Goal: Information Seeking & Learning: Learn about a topic

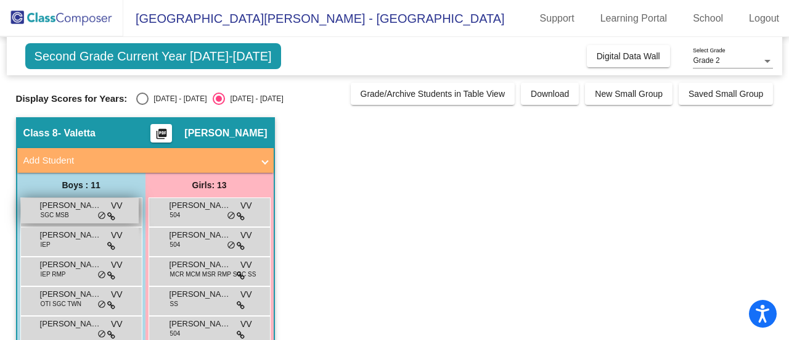
scroll to position [92, 0]
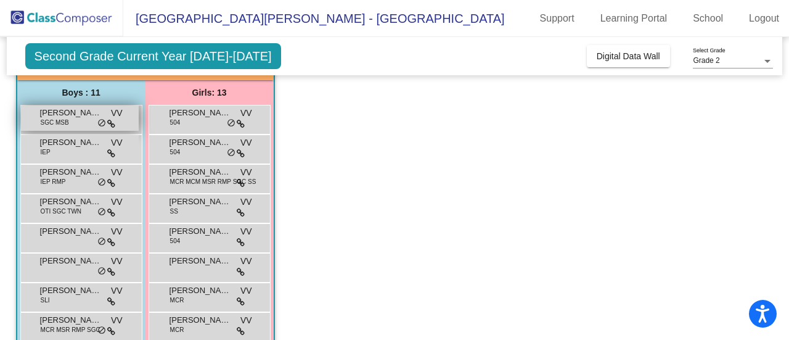
click at [60, 125] on span "SGC MSB" at bounding box center [55, 122] width 28 height 9
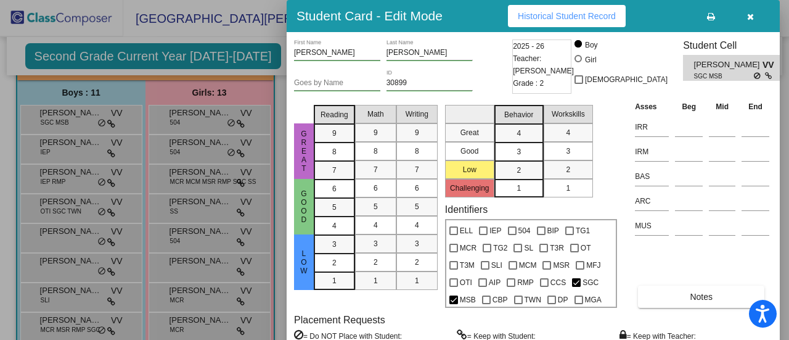
click at [220, 117] on div at bounding box center [394, 170] width 789 height 340
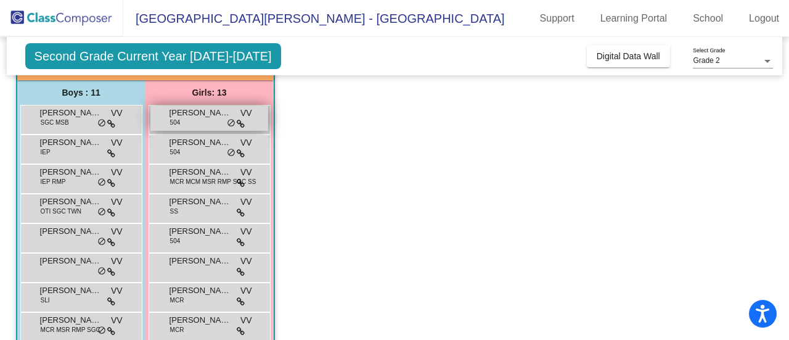
click at [178, 119] on span "504" at bounding box center [175, 122] width 10 height 9
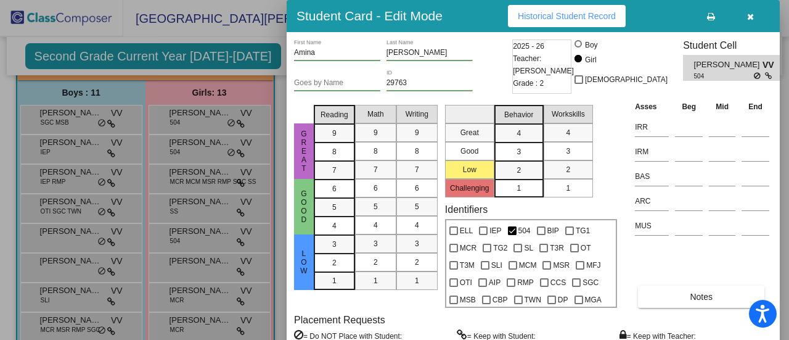
click at [41, 146] on div at bounding box center [394, 170] width 789 height 340
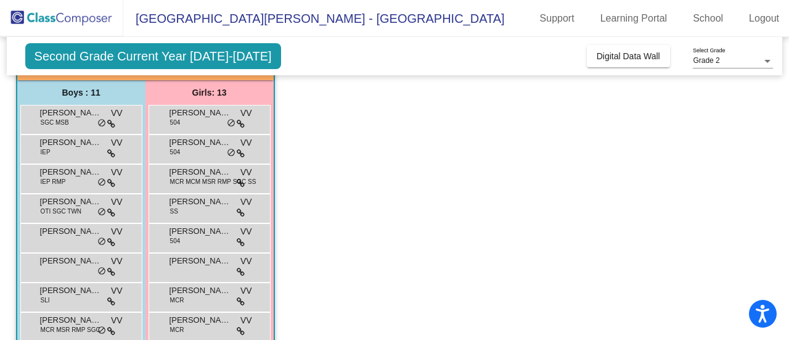
click at [41, 147] on span "IEP" at bounding box center [46, 151] width 10 height 9
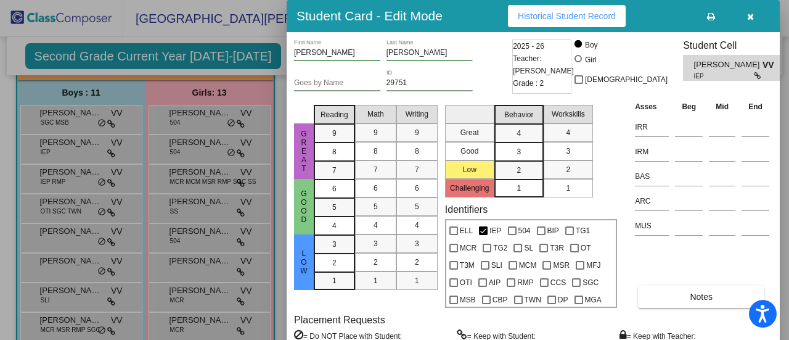
click at [174, 138] on div at bounding box center [394, 170] width 789 height 340
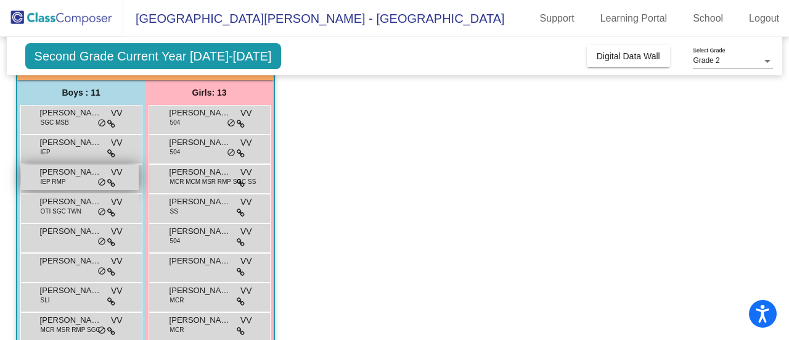
click at [63, 186] on div "[PERSON_NAME] IEP RMP VV lock do_not_disturb_alt" at bounding box center [80, 177] width 118 height 25
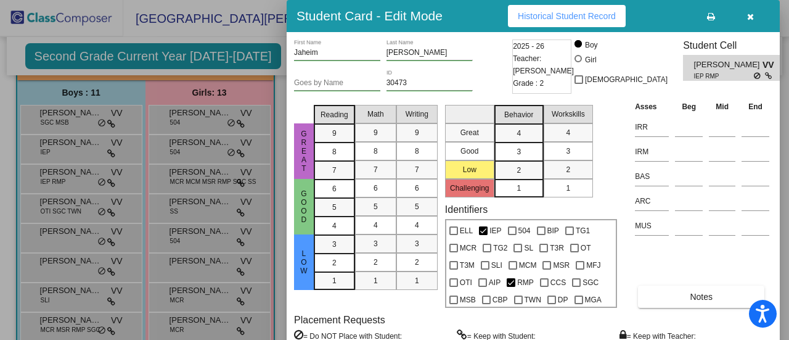
click at [174, 179] on div at bounding box center [394, 170] width 789 height 340
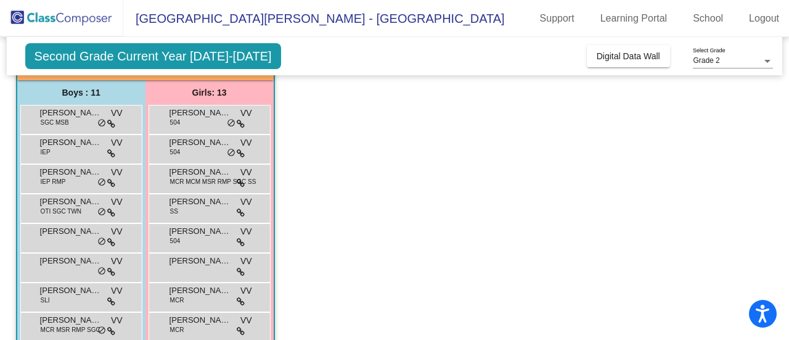
click at [174, 179] on span "MCR MCM MSR RMP SGC SS" at bounding box center [213, 181] width 86 height 9
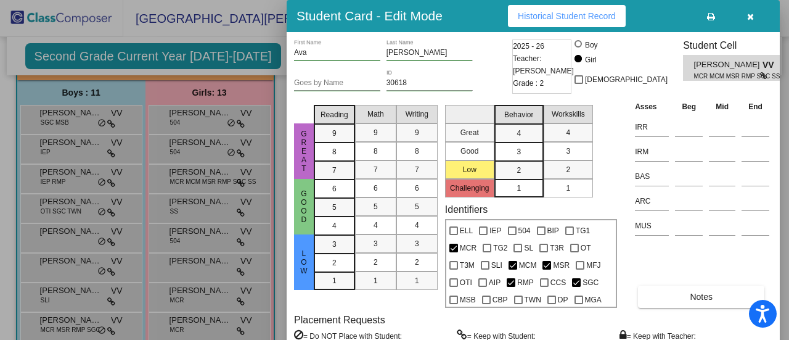
click at [91, 204] on div at bounding box center [394, 170] width 789 height 340
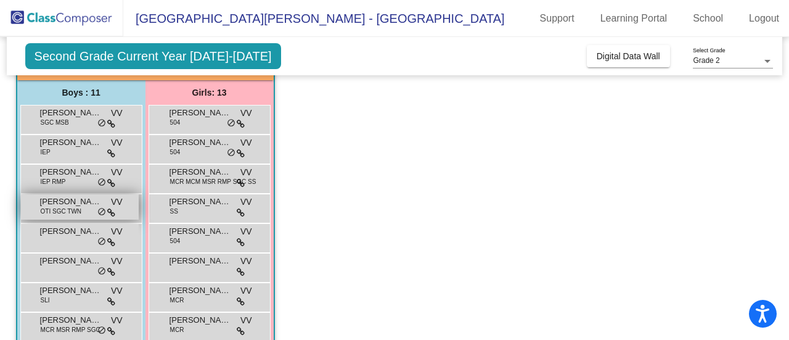
click at [89, 205] on span "[PERSON_NAME]" at bounding box center [71, 201] width 62 height 12
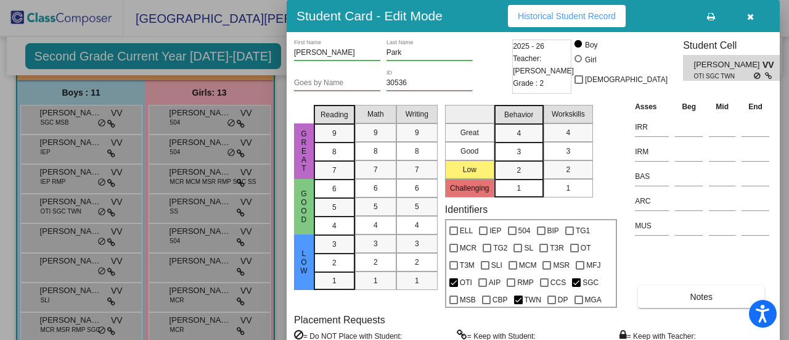
click at [174, 202] on div at bounding box center [394, 170] width 789 height 340
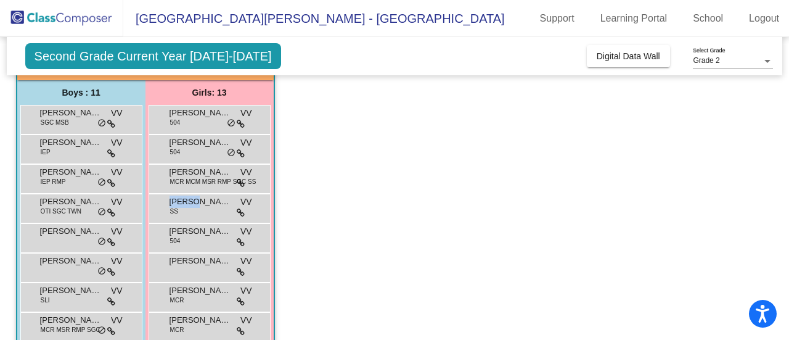
click at [174, 202] on span "[PERSON_NAME]" at bounding box center [201, 201] width 62 height 12
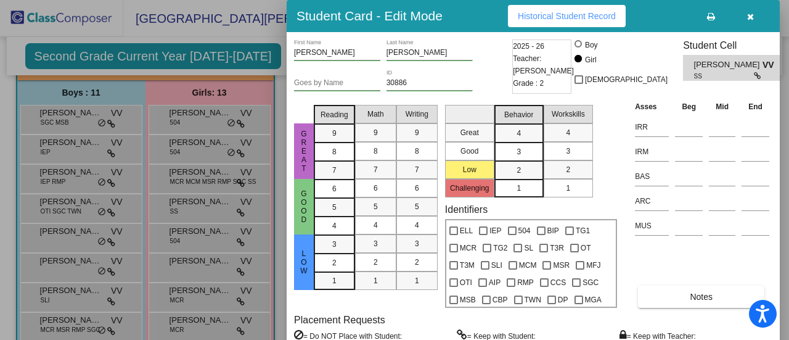
click at [54, 229] on div at bounding box center [394, 170] width 789 height 340
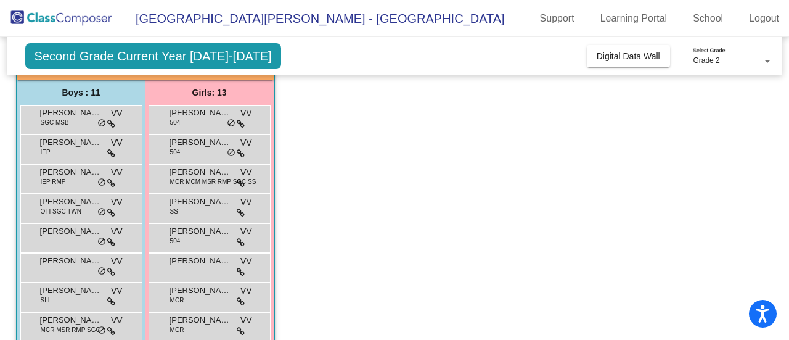
click at [54, 229] on span "[PERSON_NAME]" at bounding box center [71, 231] width 62 height 12
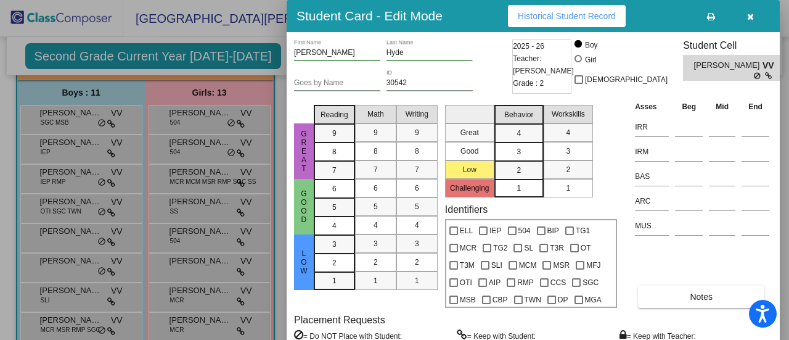
click at [174, 231] on div at bounding box center [394, 170] width 789 height 340
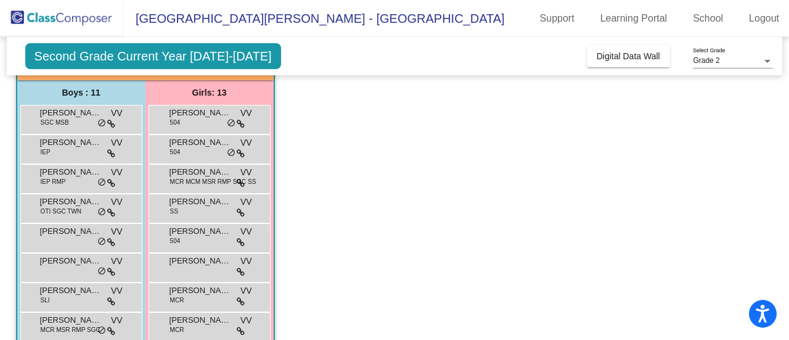
click at [174, 231] on span "[PERSON_NAME]" at bounding box center [201, 231] width 62 height 12
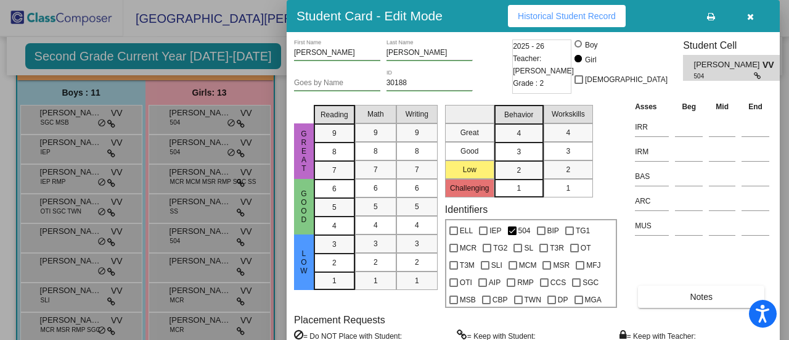
click at [62, 285] on div at bounding box center [394, 170] width 789 height 340
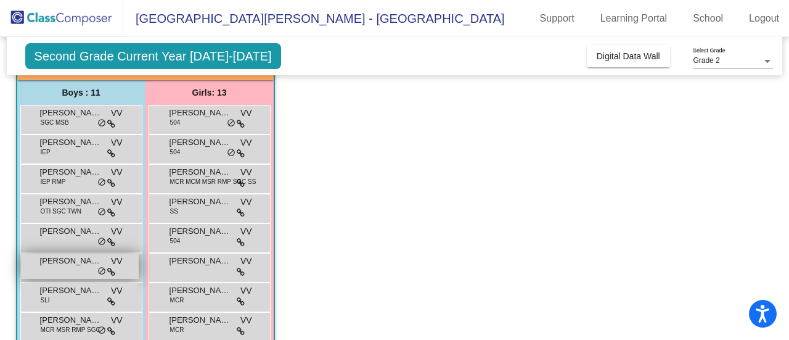
click at [55, 268] on div "[PERSON_NAME] VV lock do_not_disturb_alt" at bounding box center [80, 265] width 118 height 25
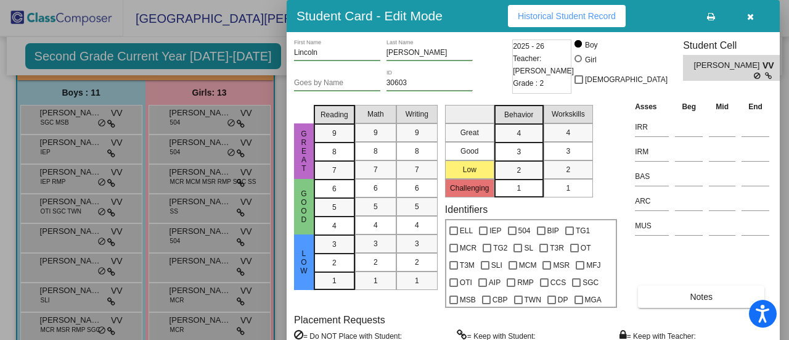
click at [186, 269] on div at bounding box center [394, 170] width 789 height 340
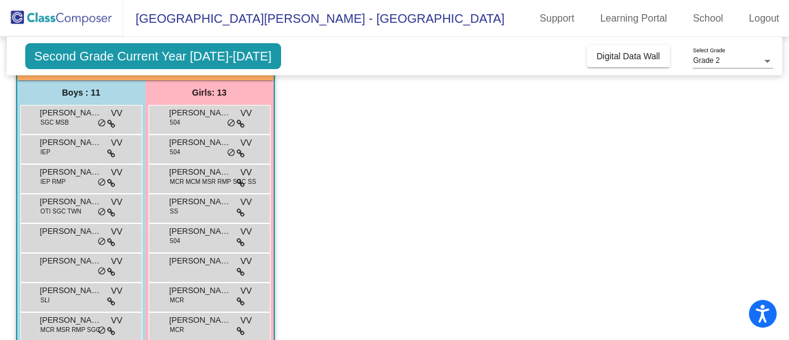
click at [186, 269] on div "[PERSON_NAME] VV lock do_not_disturb_alt" at bounding box center [209, 265] width 118 height 25
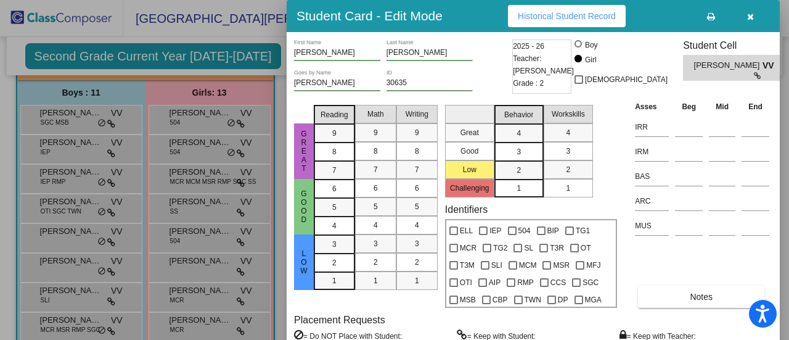
click at [49, 234] on div at bounding box center [394, 170] width 789 height 340
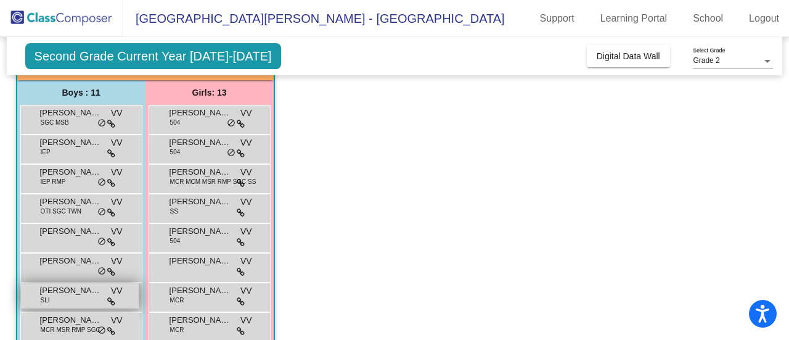
click at [64, 305] on div "[PERSON_NAME] SLI VV lock do_not_disturb_alt" at bounding box center [80, 295] width 118 height 25
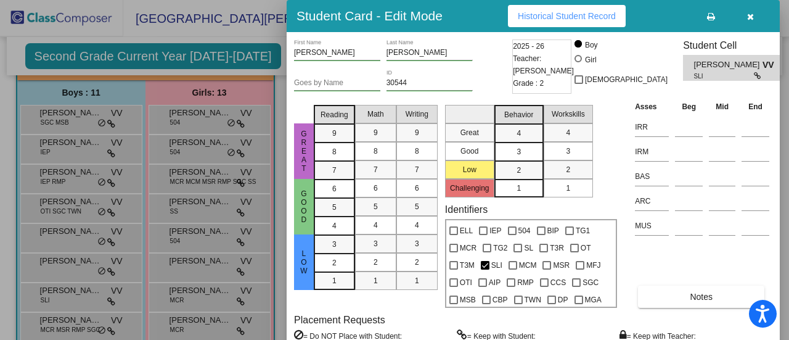
click at [191, 293] on div at bounding box center [394, 170] width 789 height 340
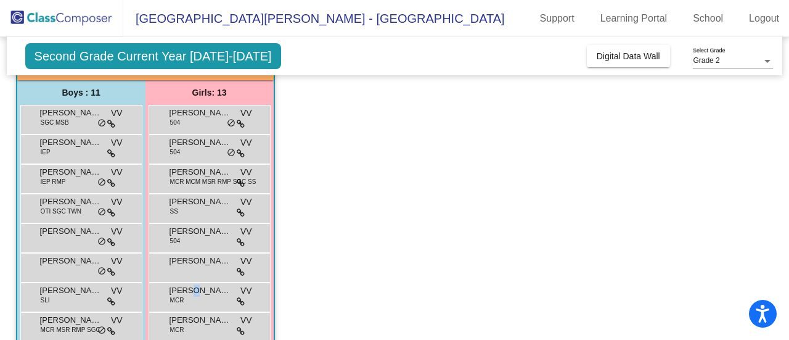
click at [191, 293] on span "[PERSON_NAME]" at bounding box center [201, 290] width 62 height 12
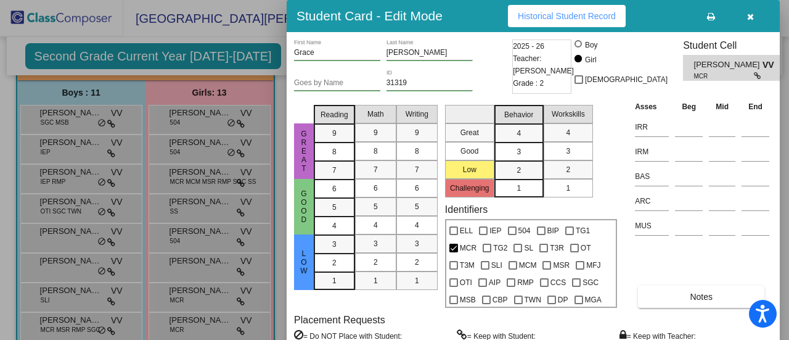
click at [74, 318] on div at bounding box center [394, 170] width 789 height 340
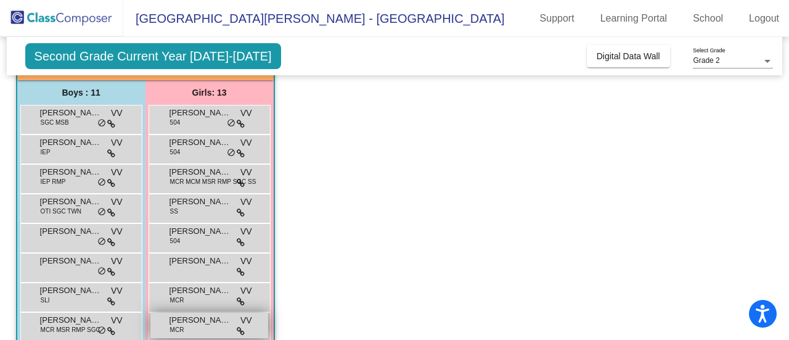
click at [171, 320] on span "[PERSON_NAME]" at bounding box center [201, 320] width 62 height 12
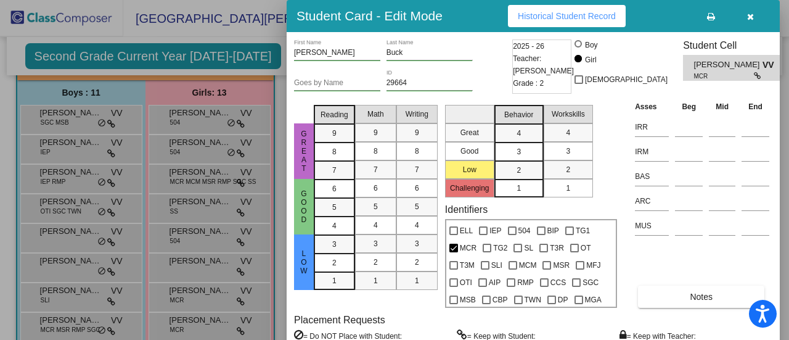
click at [120, 294] on div at bounding box center [394, 170] width 789 height 340
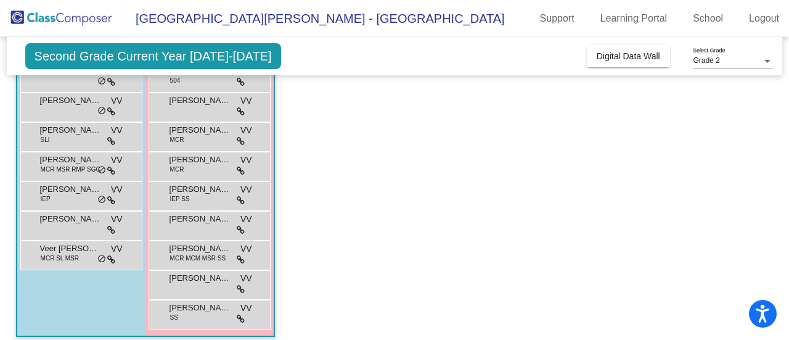
scroll to position [261, 0]
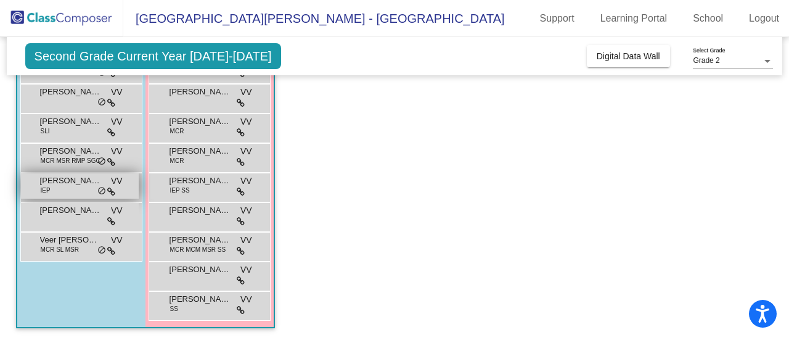
click at [65, 187] on div "[PERSON_NAME] IEP VV lock do_not_disturb_alt" at bounding box center [80, 185] width 118 height 25
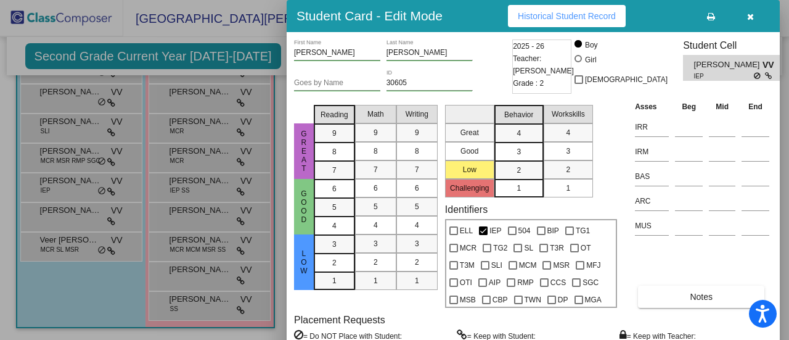
click at [59, 213] on div at bounding box center [394, 170] width 789 height 340
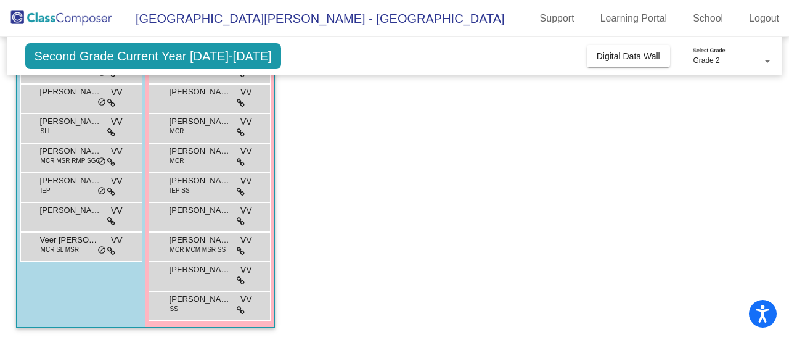
click at [59, 213] on span "[PERSON_NAME]" at bounding box center [71, 210] width 62 height 12
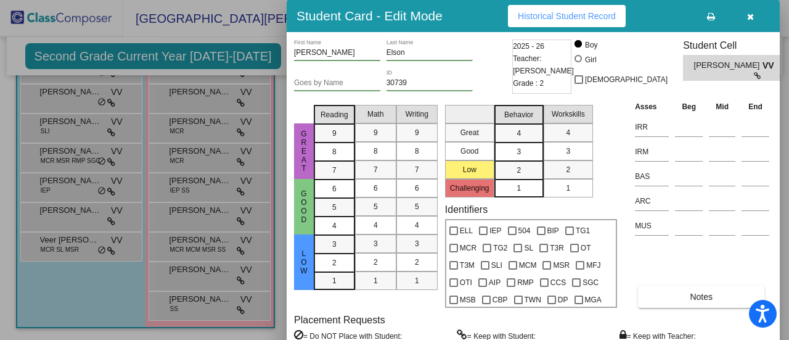
click at [51, 241] on div at bounding box center [394, 170] width 789 height 340
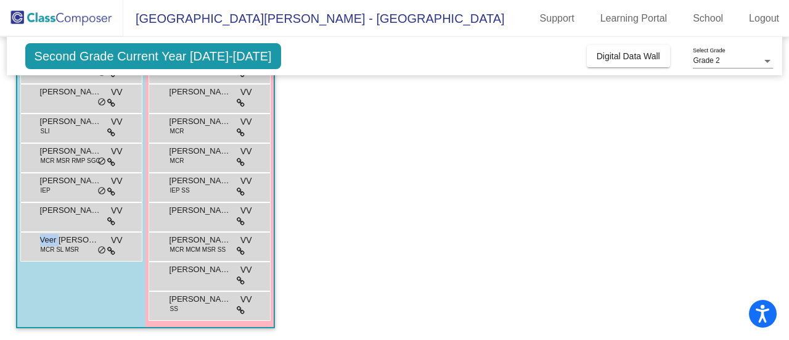
click at [51, 241] on span "Veer [PERSON_NAME]" at bounding box center [71, 240] width 62 height 12
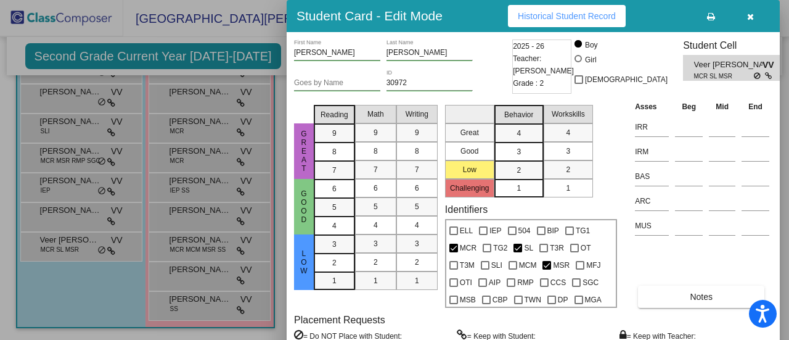
click at [195, 179] on div at bounding box center [394, 170] width 789 height 340
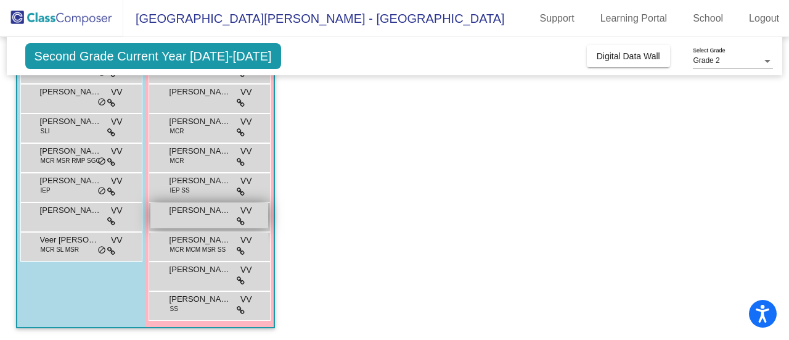
click at [176, 213] on span "[PERSON_NAME] [PERSON_NAME]" at bounding box center [201, 210] width 62 height 12
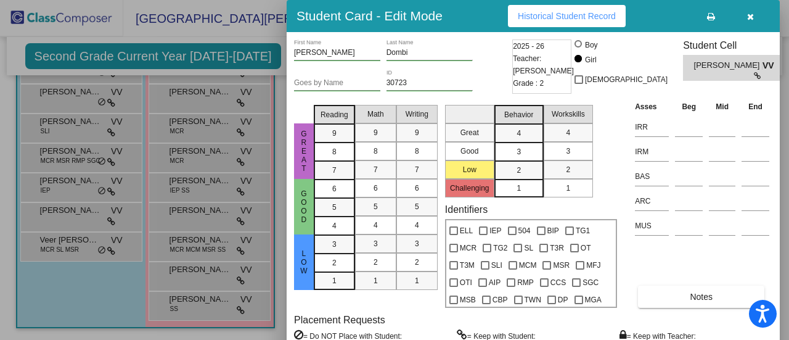
click at [176, 244] on div at bounding box center [394, 170] width 789 height 340
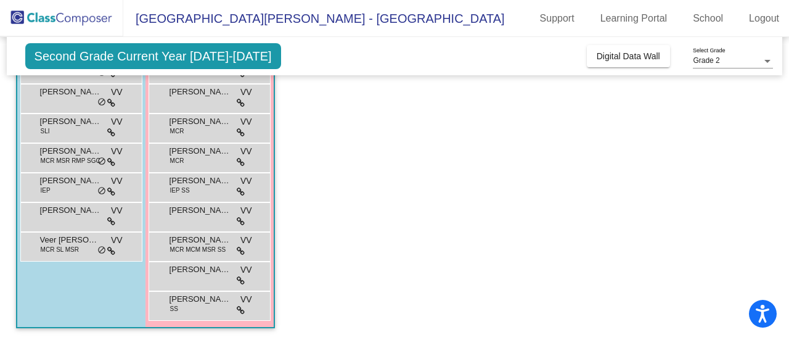
click at [176, 245] on span "MCR MCM MSR SS" at bounding box center [198, 249] width 56 height 9
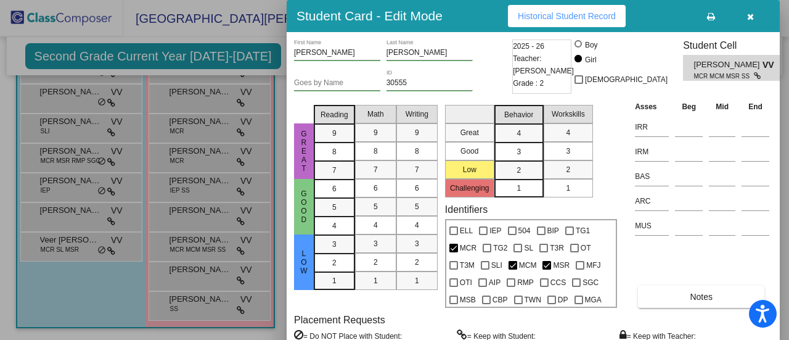
click at [165, 277] on div at bounding box center [394, 170] width 789 height 340
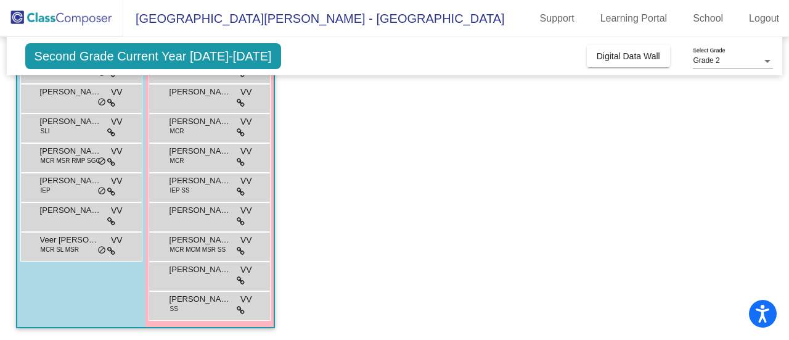
click at [165, 277] on div "[PERSON_NAME] VV lock do_not_disturb_alt" at bounding box center [209, 274] width 118 height 25
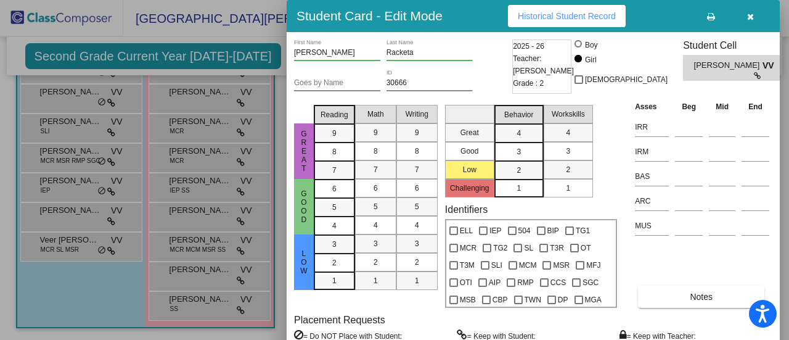
click at [178, 311] on div at bounding box center [394, 170] width 789 height 340
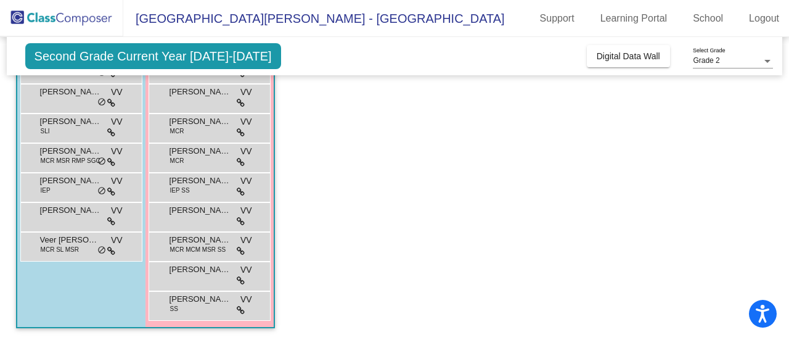
click at [178, 311] on div "[PERSON_NAME] SS VV lock do_not_disturb_alt" at bounding box center [209, 304] width 118 height 25
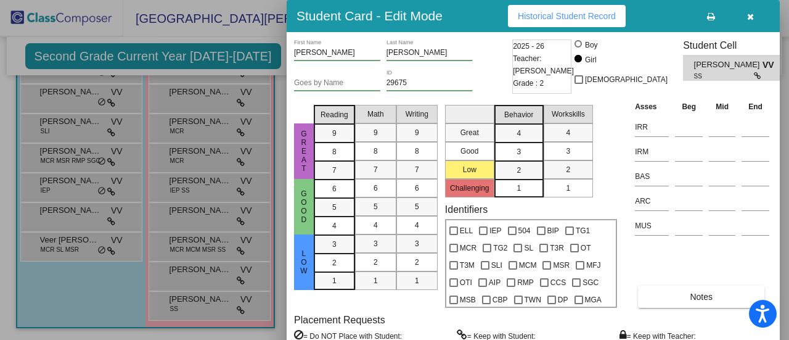
click at [88, 318] on div at bounding box center [394, 170] width 789 height 340
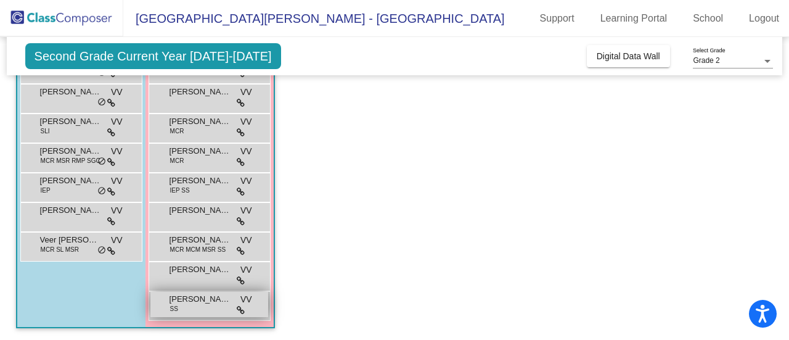
click at [200, 304] on span "[PERSON_NAME]" at bounding box center [201, 299] width 62 height 12
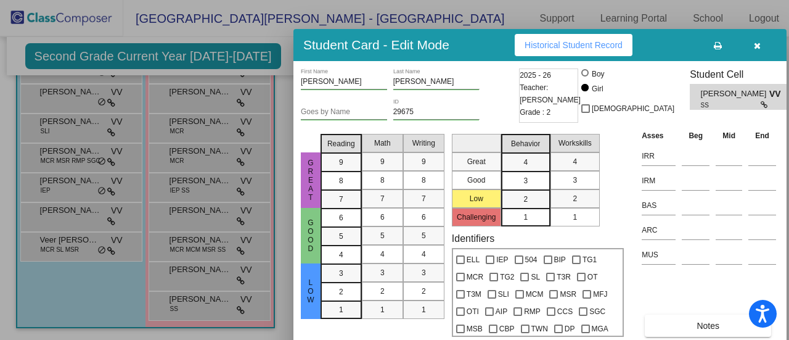
drag, startPoint x: 460, startPoint y: 0, endPoint x: 469, endPoint y: 29, distance: 30.2
click at [469, 29] on div "Student Card - Edit Mode Historical Student Record" at bounding box center [540, 45] width 493 height 32
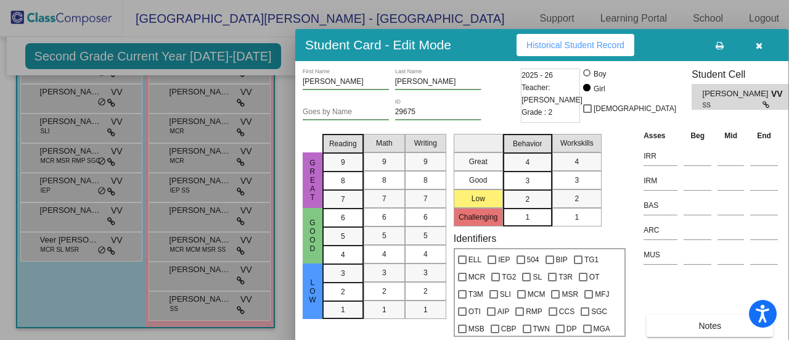
click at [187, 273] on div at bounding box center [394, 170] width 789 height 340
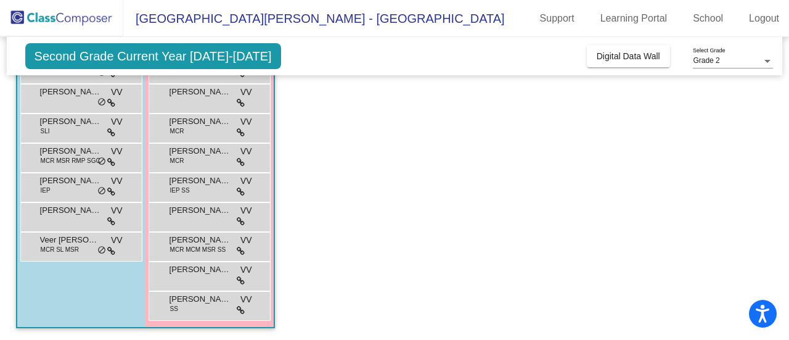
click at [187, 273] on span "[PERSON_NAME]" at bounding box center [201, 269] width 62 height 12
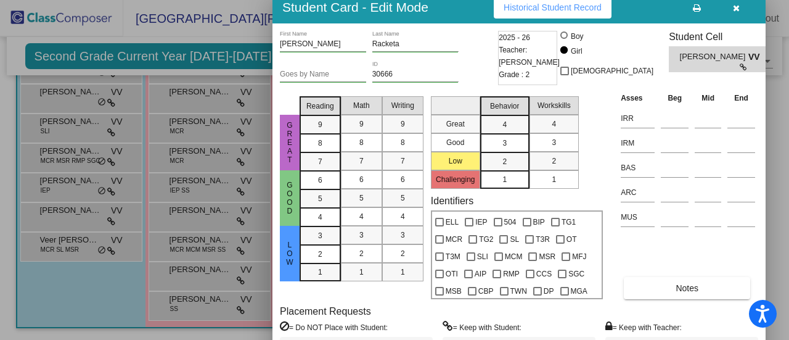
drag, startPoint x: 461, startPoint y: 27, endPoint x: 462, endPoint y: 53, distance: 26.6
click at [462, 23] on div "Student Card - Edit Mode Historical Student Record" at bounding box center [519, 7] width 493 height 32
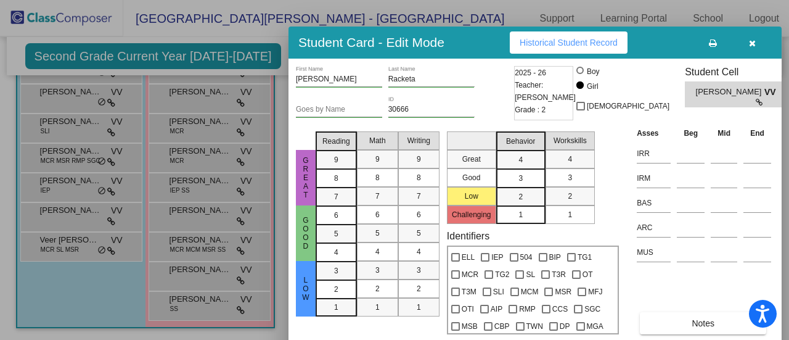
click at [170, 234] on div at bounding box center [394, 170] width 789 height 340
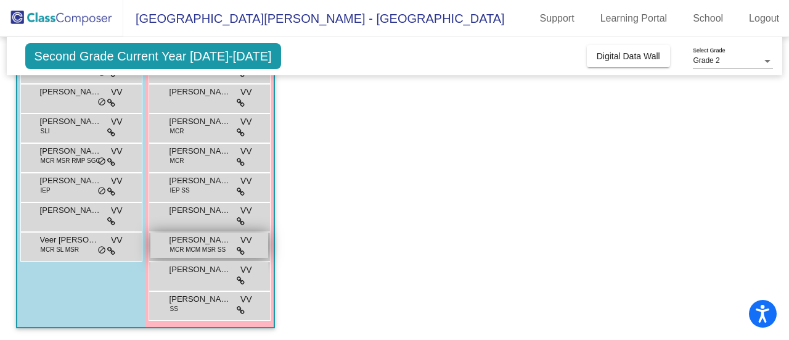
click at [177, 239] on span "[PERSON_NAME]" at bounding box center [201, 240] width 62 height 12
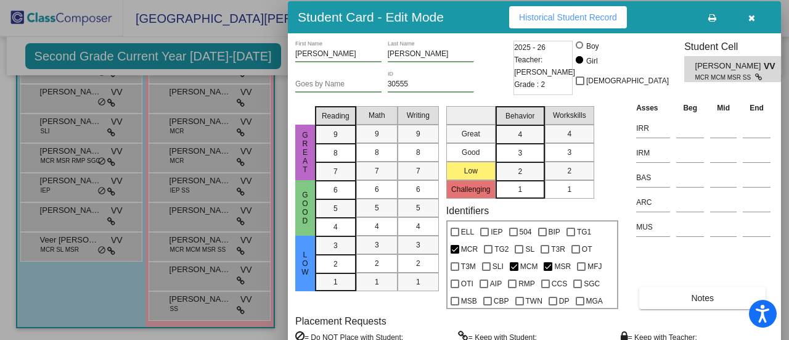
click at [228, 224] on div at bounding box center [394, 170] width 789 height 340
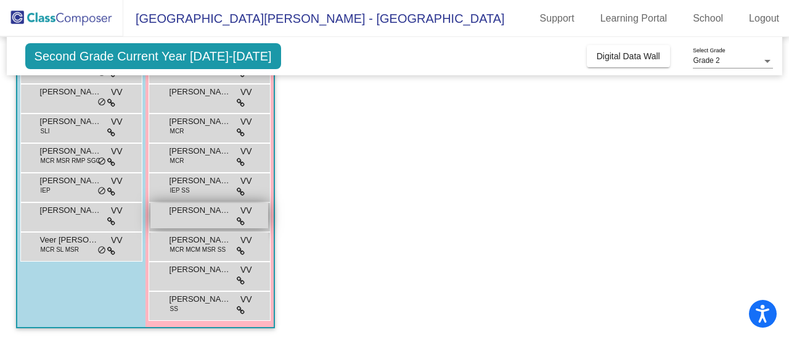
click at [208, 213] on span "[PERSON_NAME] [PERSON_NAME]" at bounding box center [201, 210] width 62 height 12
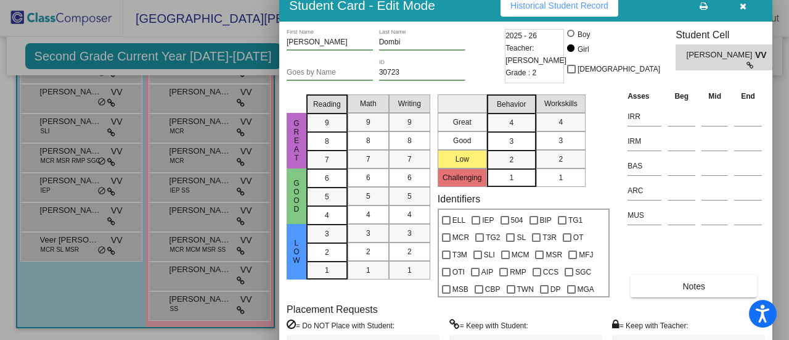
drag, startPoint x: 472, startPoint y: 22, endPoint x: 465, endPoint y: 12, distance: 12.8
click at [465, 12] on div "Student Card - Edit Mode Historical Student Record" at bounding box center [525, 6] width 493 height 32
click at [45, 232] on div at bounding box center [394, 170] width 789 height 340
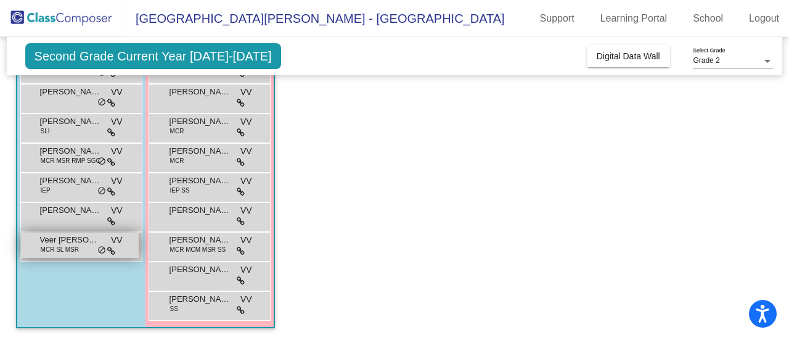
click at [48, 234] on span "Veer [PERSON_NAME]" at bounding box center [71, 240] width 62 height 12
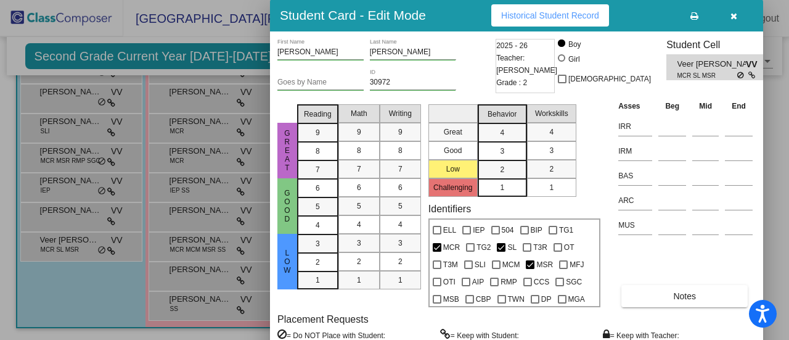
drag, startPoint x: 417, startPoint y: 26, endPoint x: 408, endPoint y: 52, distance: 27.9
click at [408, 31] on div "Student Card - Edit Mode Historical Student Record" at bounding box center [516, 15] width 493 height 32
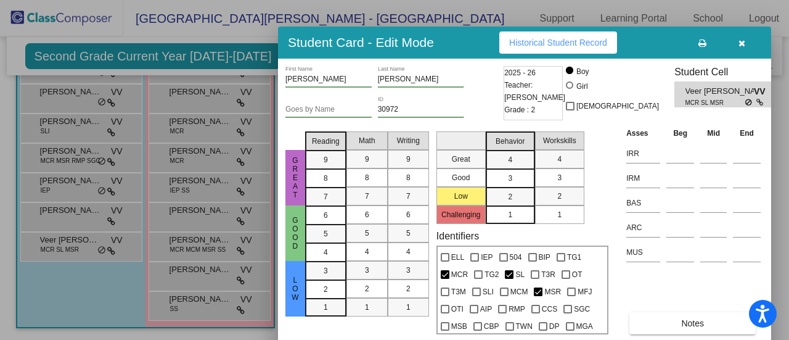
click at [81, 186] on div at bounding box center [394, 170] width 789 height 340
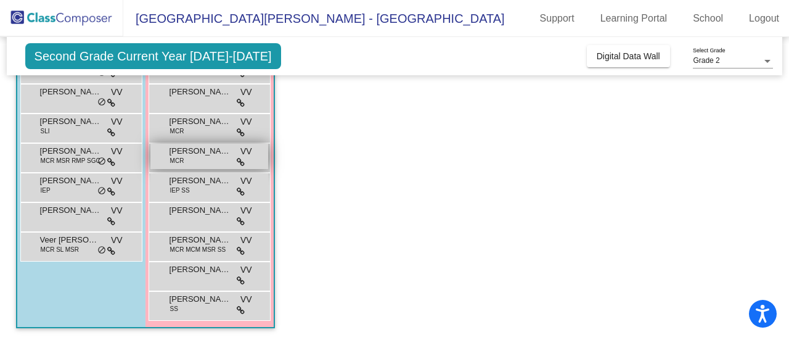
click at [195, 158] on div "[PERSON_NAME] MCR VV lock do_not_disturb_alt" at bounding box center [209, 156] width 118 height 25
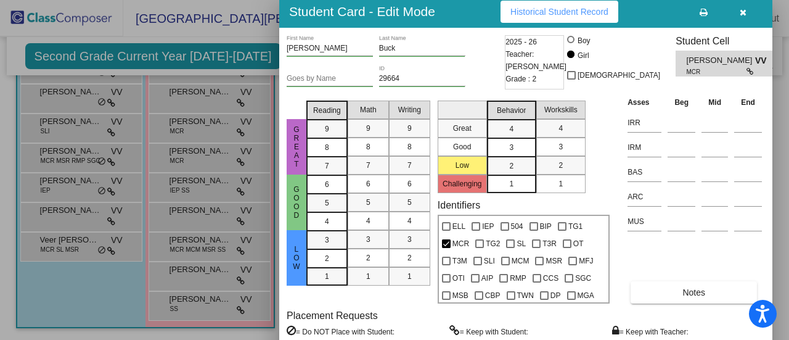
drag, startPoint x: 441, startPoint y: 26, endPoint x: 434, endPoint y: 22, distance: 8.6
click at [434, 22] on div "Student Card - Edit Mode Historical Student Record" at bounding box center [525, 12] width 493 height 32
click at [183, 118] on div at bounding box center [394, 170] width 789 height 340
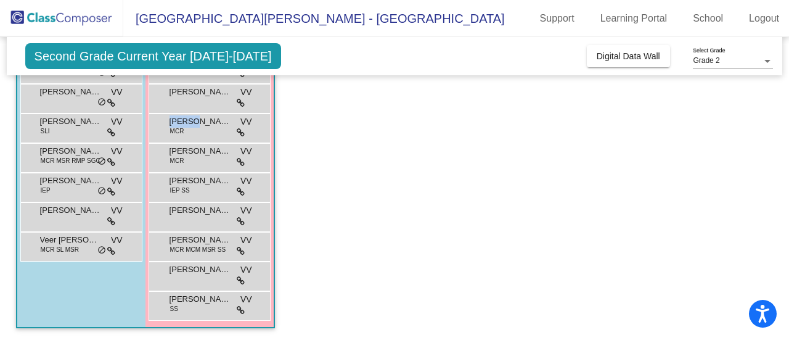
click at [183, 118] on span "[PERSON_NAME]" at bounding box center [201, 121] width 62 height 12
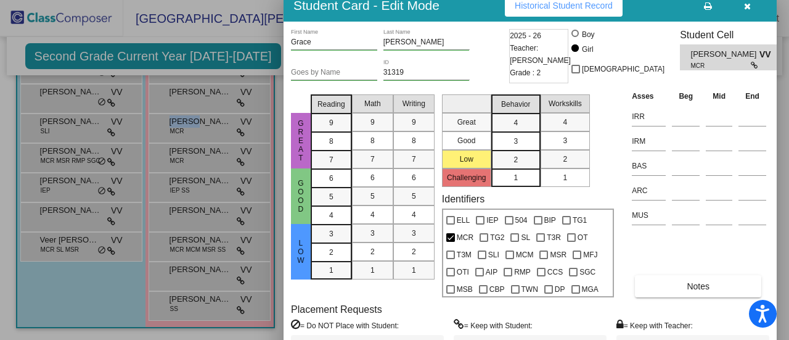
drag, startPoint x: 470, startPoint y: 15, endPoint x: 467, endPoint y: 5, distance: 10.9
click at [467, 5] on div "Student Card - Edit Mode Historical Student Record" at bounding box center [530, 6] width 493 height 32
click at [50, 129] on div at bounding box center [394, 170] width 789 height 340
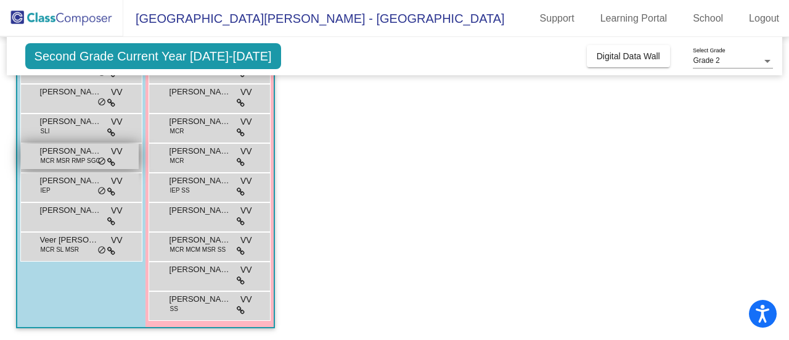
click at [53, 152] on span "[PERSON_NAME]" at bounding box center [71, 151] width 62 height 12
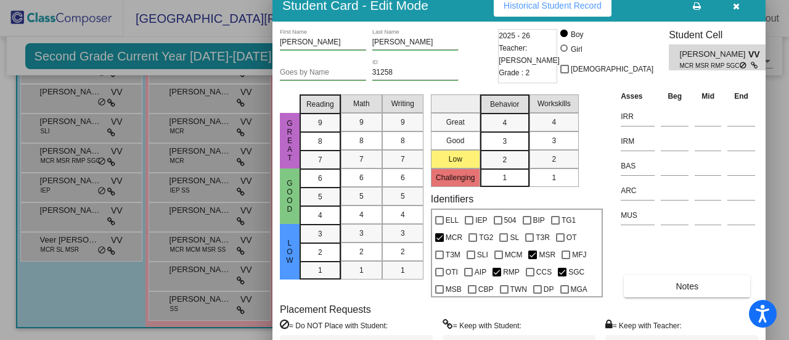
drag, startPoint x: 470, startPoint y: 28, endPoint x: 459, endPoint y: 22, distance: 13.5
click at [459, 22] on div "Student Card - Edit Mode Historical Student Record" at bounding box center [519, 6] width 493 height 32
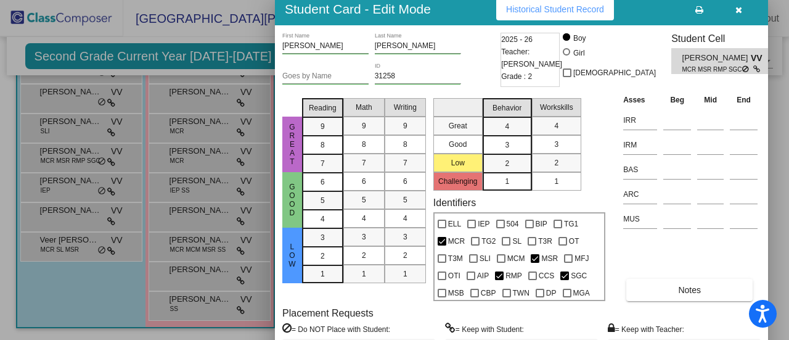
click at [27, 117] on div at bounding box center [394, 170] width 789 height 340
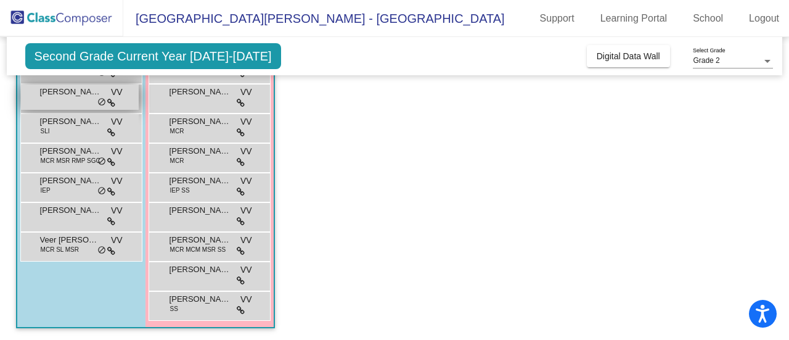
click at [65, 97] on span "[PERSON_NAME]" at bounding box center [71, 92] width 62 height 12
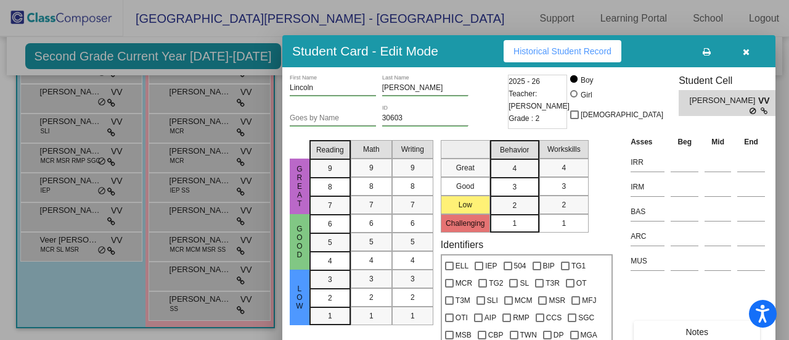
drag, startPoint x: 482, startPoint y: 18, endPoint x: 477, endPoint y: 55, distance: 36.6
click at [477, 55] on div "Student Card - Edit Mode Historical Student Record" at bounding box center [528, 51] width 493 height 32
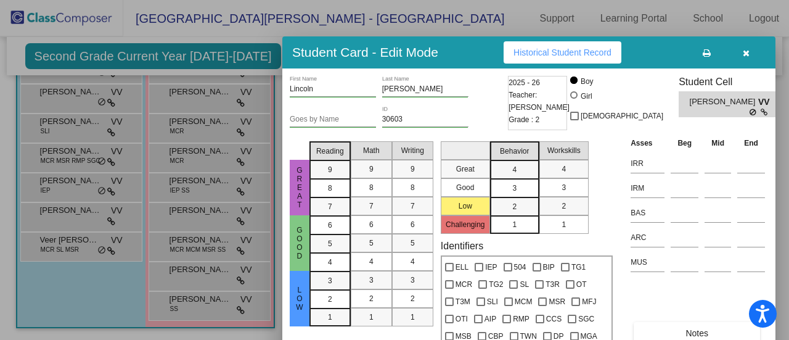
click at [183, 97] on div at bounding box center [394, 170] width 789 height 340
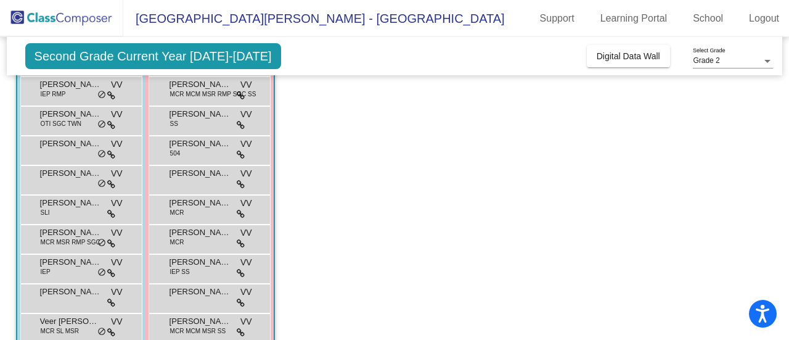
scroll to position [178, 0]
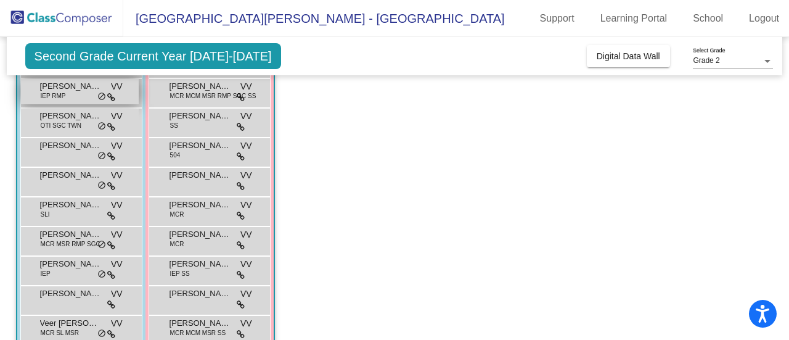
click at [50, 86] on span "[PERSON_NAME]" at bounding box center [71, 86] width 62 height 12
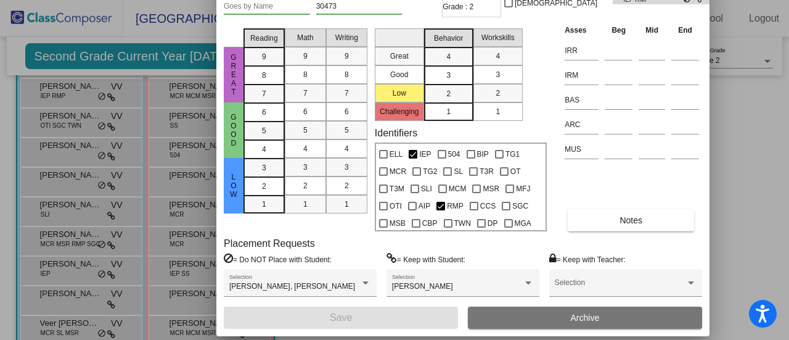
drag, startPoint x: 660, startPoint y: 2, endPoint x: 589, endPoint y: -75, distance: 103.9
click at [589, 0] on html "Accessibility Screen-Reader Guide, Feedback, and Issue Reporting | New window […" at bounding box center [394, 170] width 789 height 340
click at [158, 150] on div at bounding box center [394, 170] width 789 height 340
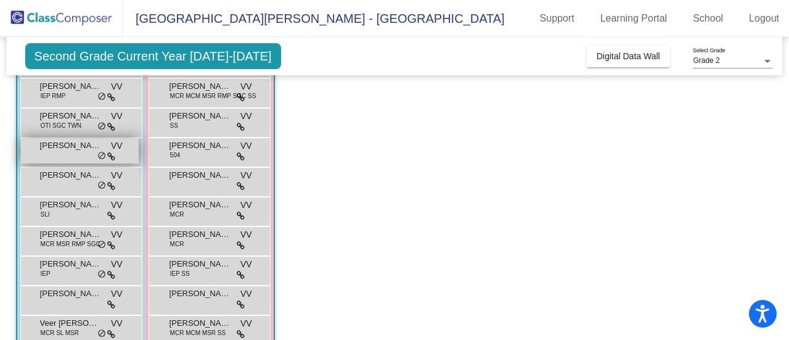
click at [32, 141] on div "[PERSON_NAME] VV lock do_not_disturb_alt" at bounding box center [80, 150] width 118 height 25
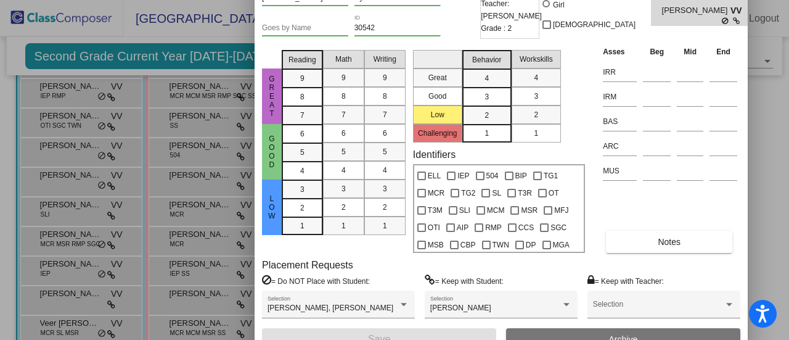
drag, startPoint x: 470, startPoint y: 18, endPoint x: 440, endPoint y: -33, distance: 59.1
click at [440, 0] on html "Accessibility Screen-Reader Guide, Feedback, and Issue Reporting | New window […" at bounding box center [394, 170] width 789 height 340
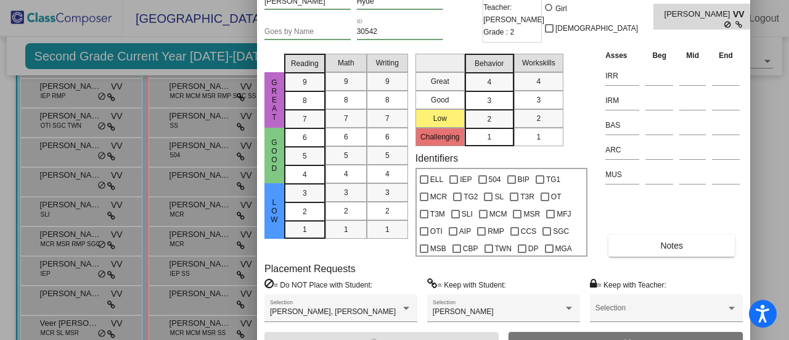
click at [84, 210] on div at bounding box center [394, 170] width 789 height 340
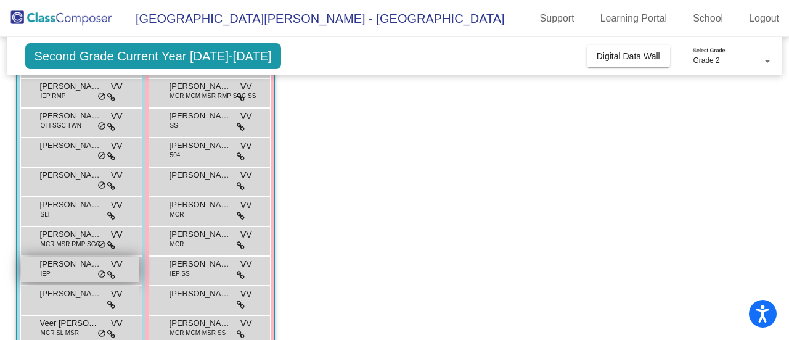
click at [68, 263] on span "[PERSON_NAME]" at bounding box center [71, 264] width 62 height 12
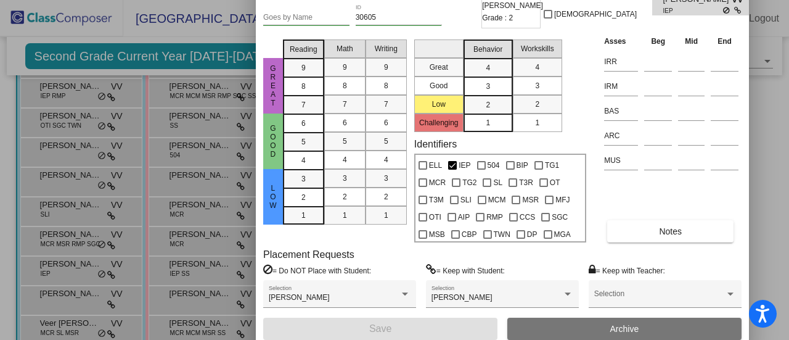
drag, startPoint x: 446, startPoint y: 23, endPoint x: 459, endPoint y: -6, distance: 30.9
click at [459, 0] on html "Accessibility Screen-Reader Guide, Feedback, and Issue Reporting | New window […" at bounding box center [394, 170] width 789 height 340
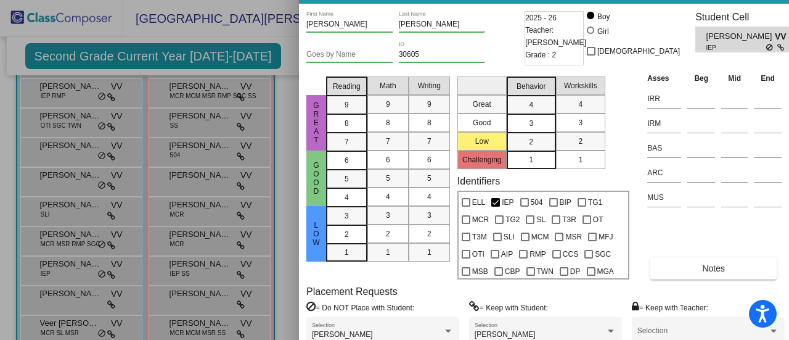
click at [83, 240] on div at bounding box center [394, 170] width 789 height 340
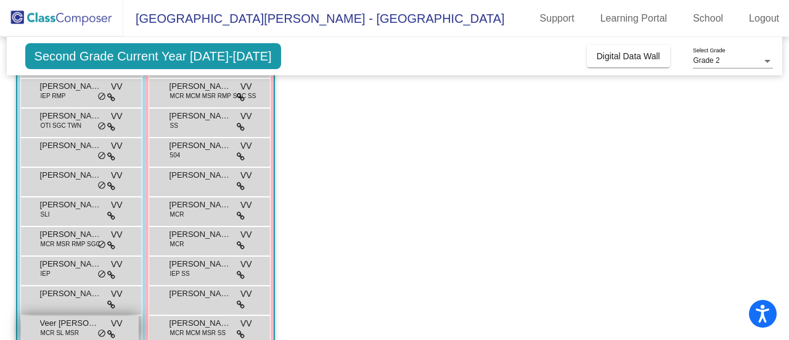
click at [49, 329] on span "MCR SL MSR" at bounding box center [60, 332] width 38 height 9
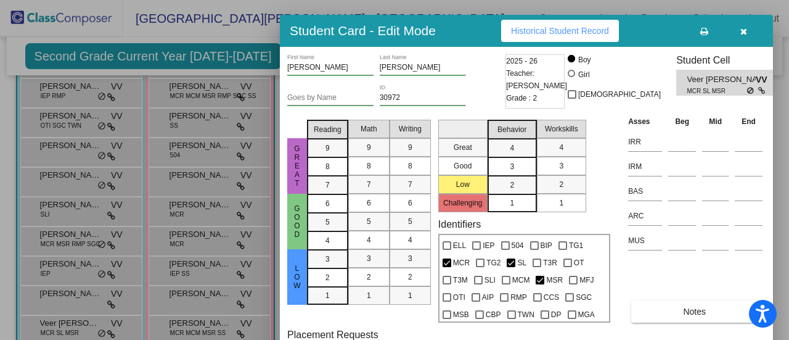
drag, startPoint x: 470, startPoint y: 20, endPoint x: 474, endPoint y: 67, distance: 46.4
click at [474, 47] on div "Student Card - Edit Mode Historical Student Record" at bounding box center [526, 31] width 493 height 32
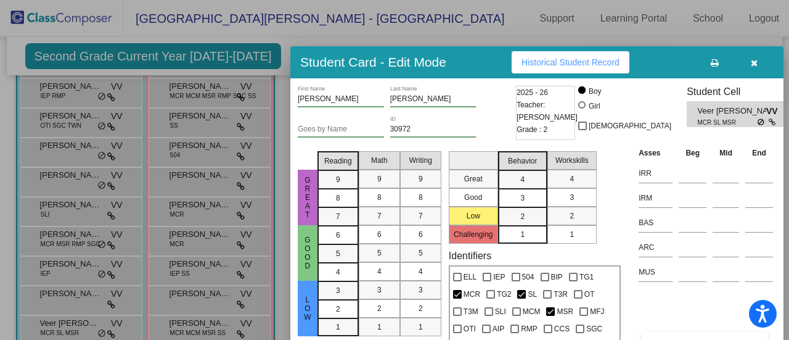
click at [228, 190] on div at bounding box center [394, 170] width 789 height 340
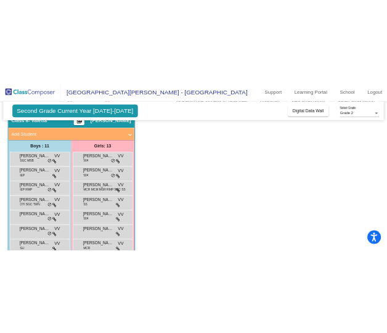
scroll to position [44, 0]
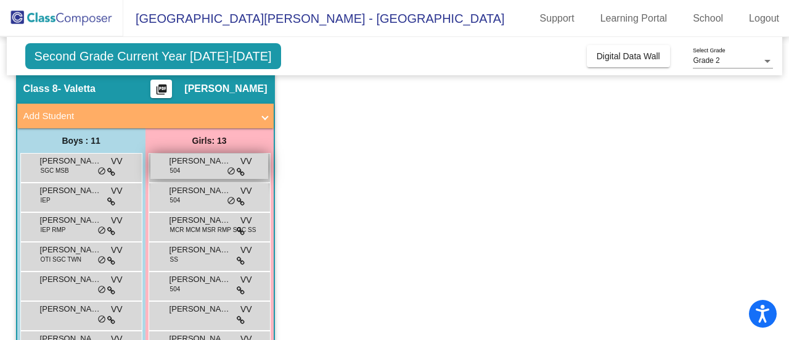
click at [184, 161] on span "[PERSON_NAME]" at bounding box center [201, 161] width 62 height 12
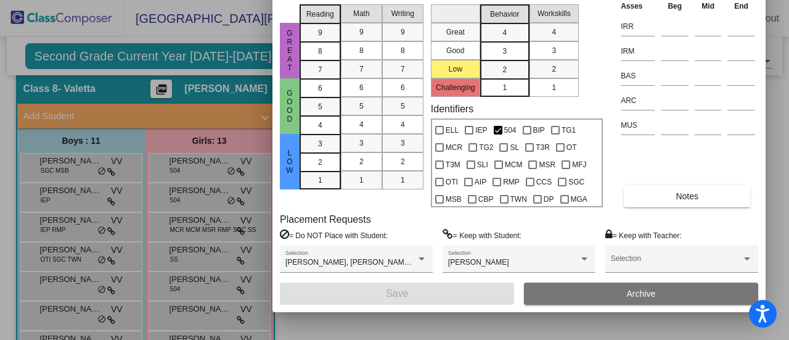
drag, startPoint x: 455, startPoint y: 26, endPoint x: 441, endPoint y: -75, distance: 101.5
click at [441, 0] on html "Accessibility Screen-Reader Guide, Feedback, and Issue Reporting | New window […" at bounding box center [394, 170] width 789 height 340
click at [133, 166] on div at bounding box center [394, 170] width 789 height 340
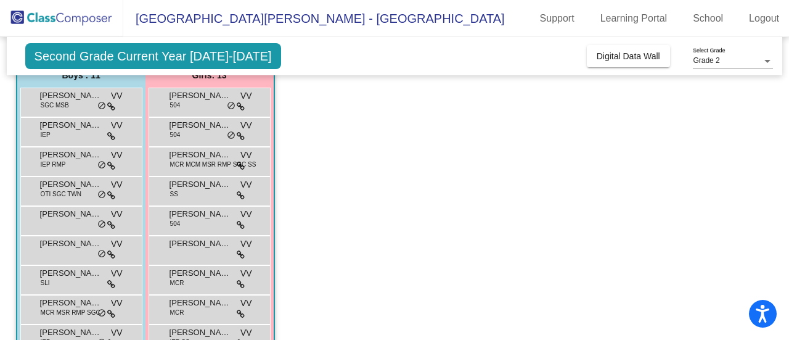
scroll to position [61, 0]
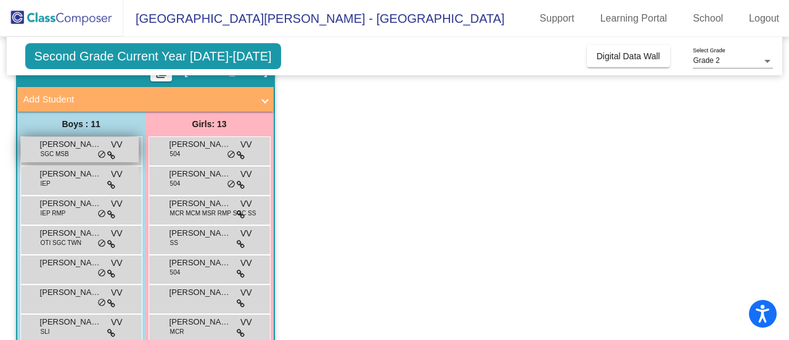
click at [43, 149] on span "SGC MSB" at bounding box center [55, 153] width 28 height 9
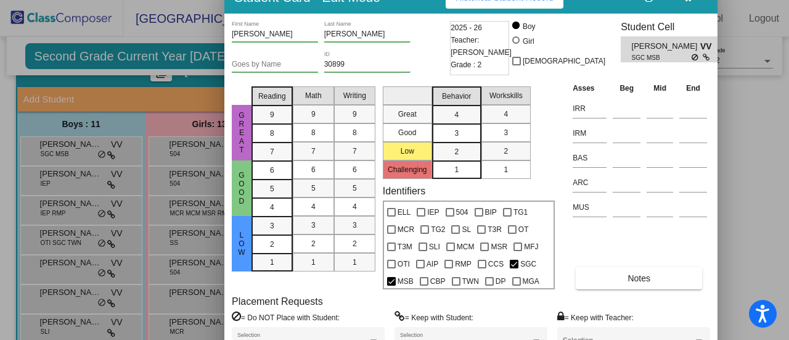
drag, startPoint x: 474, startPoint y: 9, endPoint x: 412, endPoint y: -9, distance: 65.0
click at [412, 0] on html "Accessibility Screen-Reader Guide, Feedback, and Issue Reporting | New window […" at bounding box center [394, 170] width 789 height 340
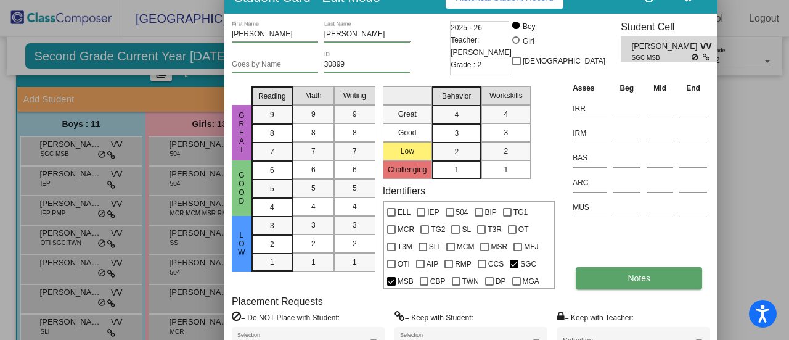
click at [641, 283] on button "Notes" at bounding box center [639, 278] width 126 height 22
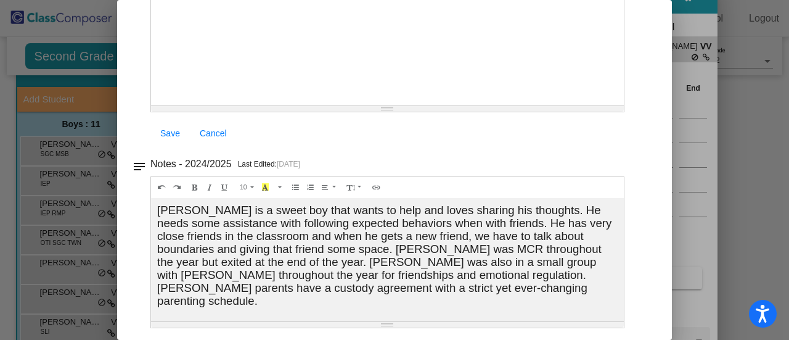
scroll to position [153, 0]
click at [95, 178] on div at bounding box center [394, 170] width 789 height 340
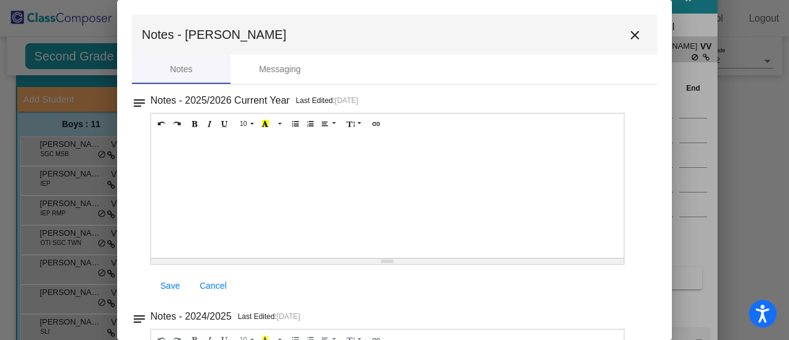
click at [95, 178] on div at bounding box center [394, 170] width 789 height 340
click at [630, 49] on mat-toolbar "Notes - [PERSON_NAME] close" at bounding box center [394, 34] width 525 height 39
click at [629, 36] on mat-icon "close" at bounding box center [635, 35] width 15 height 15
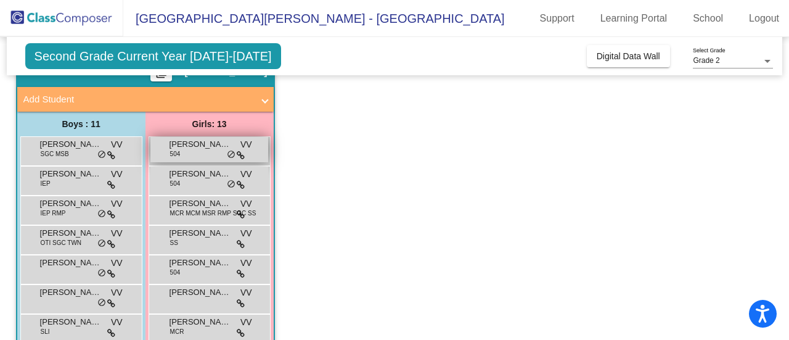
click at [200, 147] on span "[PERSON_NAME]" at bounding box center [201, 144] width 62 height 12
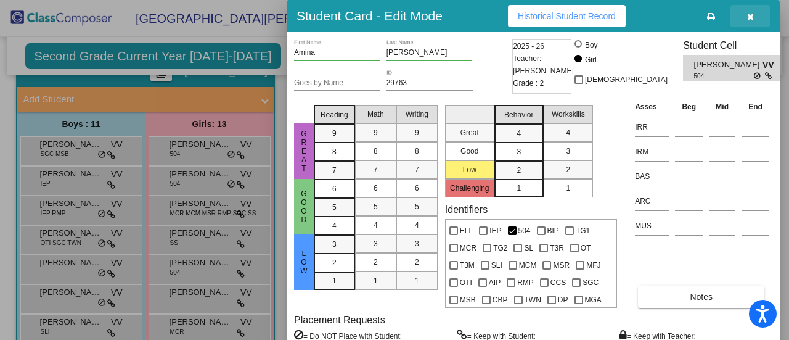
click at [753, 12] on span "button" at bounding box center [750, 16] width 7 height 10
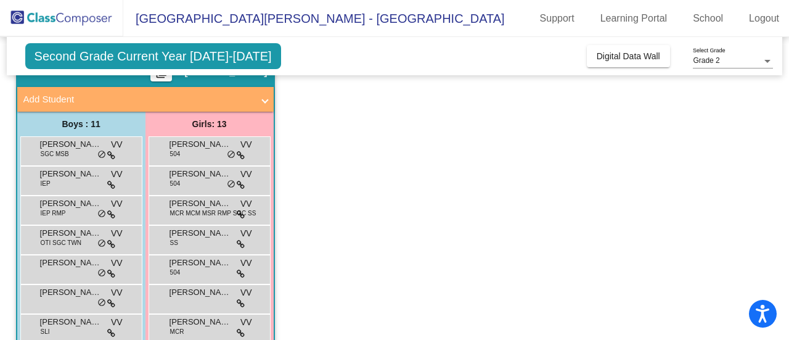
click at [253, 56] on span "Second Grade Current Year [DATE]-[DATE]" at bounding box center [153, 56] width 256 height 26
click at [715, 57] on span "Grade 2" at bounding box center [706, 60] width 27 height 9
click at [629, 139] on div at bounding box center [394, 170] width 789 height 340
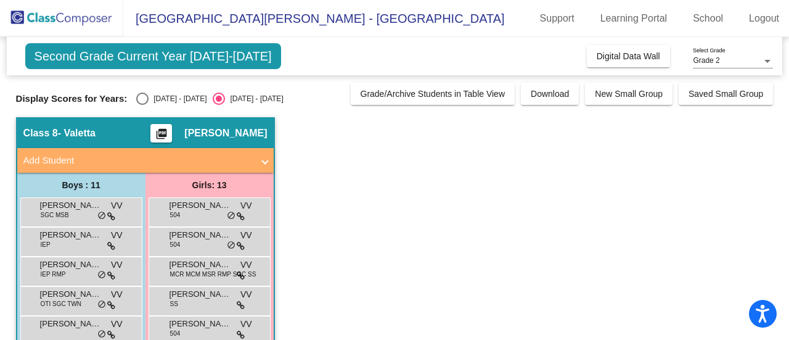
click at [142, 99] on div "Select an option" at bounding box center [142, 98] width 12 height 12
click at [142, 105] on input "[DATE] - [DATE]" at bounding box center [142, 105] width 1 height 1
radio input "true"
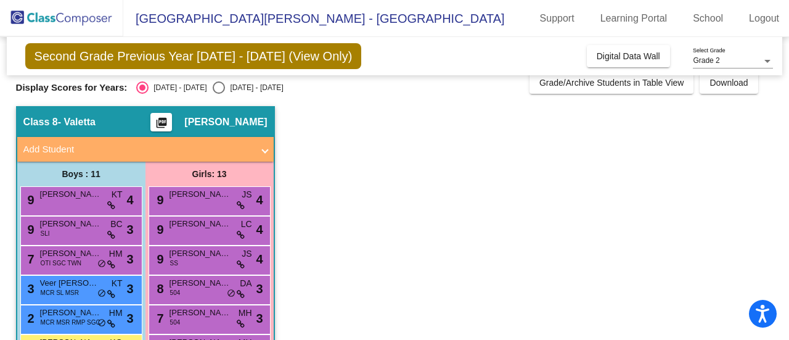
scroll to position [10, 0]
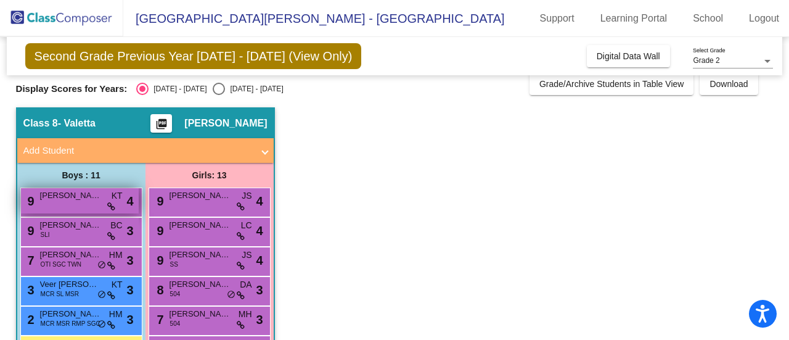
click at [61, 210] on div "9 [PERSON_NAME] KT lock do_not_disturb_alt 4" at bounding box center [80, 200] width 118 height 25
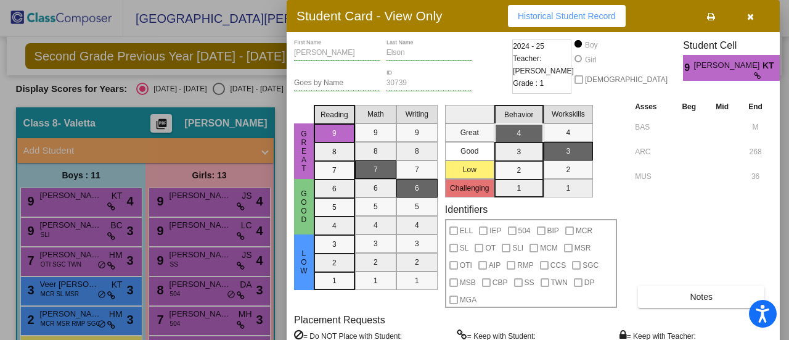
drag, startPoint x: 789, startPoint y: 65, endPoint x: 786, endPoint y: 131, distance: 66.0
click at [786, 131] on div at bounding box center [394, 170] width 789 height 340
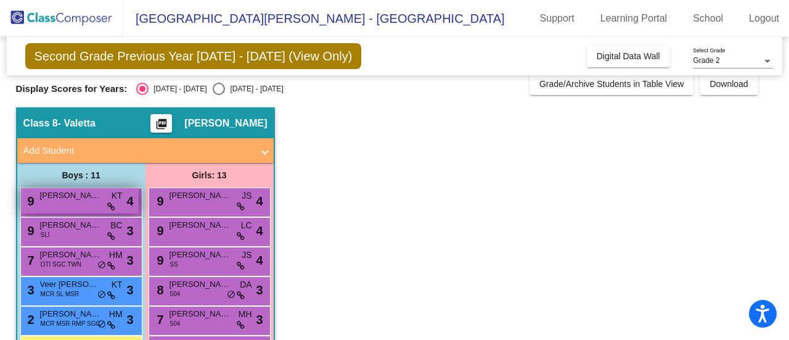
click at [63, 204] on div "9 [PERSON_NAME] KT lock do_not_disturb_alt 4" at bounding box center [80, 200] width 118 height 25
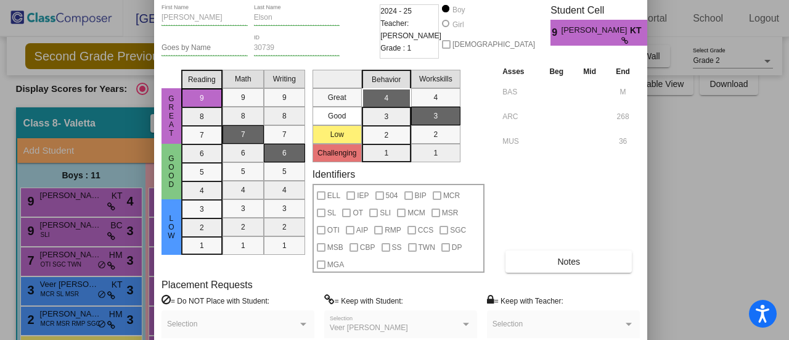
drag, startPoint x: 456, startPoint y: 15, endPoint x: 324, endPoint y: -20, distance: 137.3
click at [324, 0] on html "Accessibility Screen-Reader Guide, Feedback, and Issue Reporting | New window […" at bounding box center [394, 170] width 789 height 340
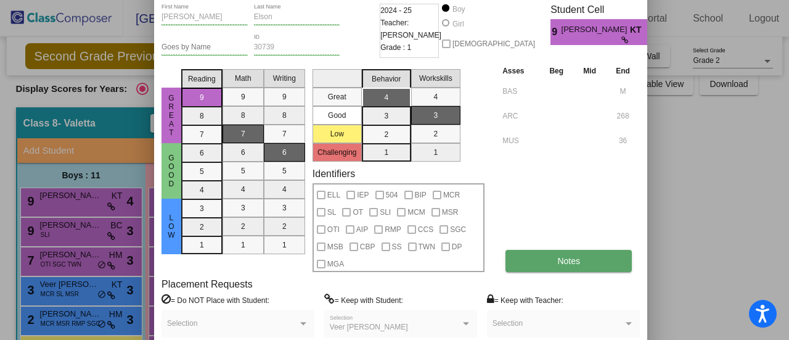
click at [573, 259] on span "Notes" at bounding box center [568, 261] width 23 height 10
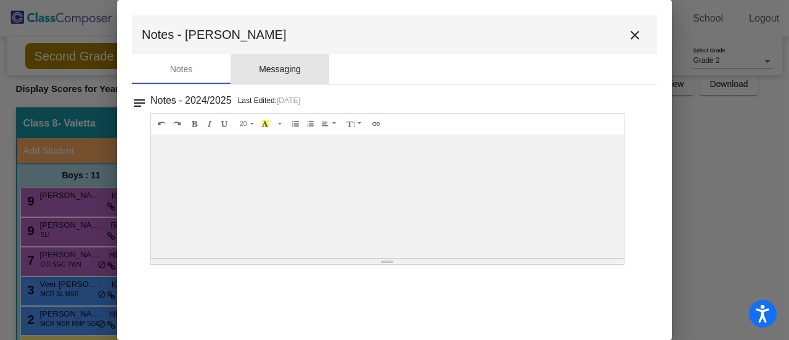
click at [268, 68] on div "Messaging" at bounding box center [280, 69] width 42 height 13
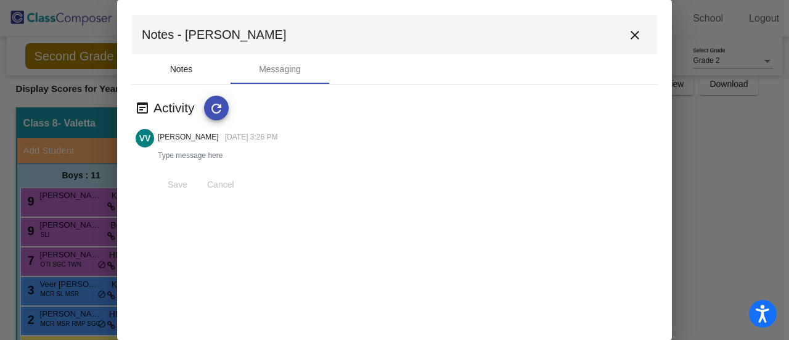
click at [187, 71] on div "Notes" at bounding box center [181, 69] width 23 height 13
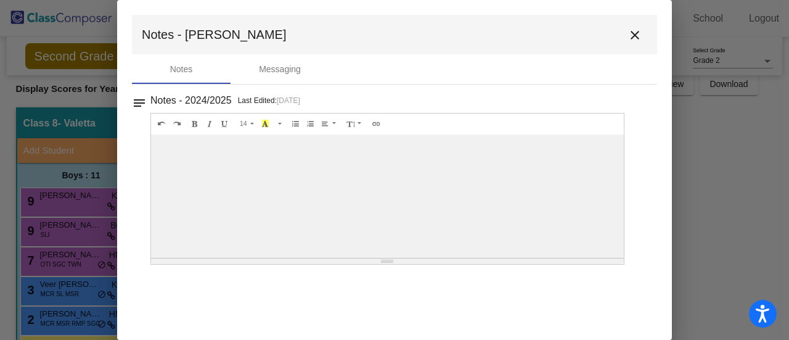
click at [555, 199] on div at bounding box center [387, 195] width 473 height 123
click at [386, 262] on div "Resize" at bounding box center [387, 261] width 473 height 6
click at [645, 39] on button "close" at bounding box center [635, 34] width 25 height 25
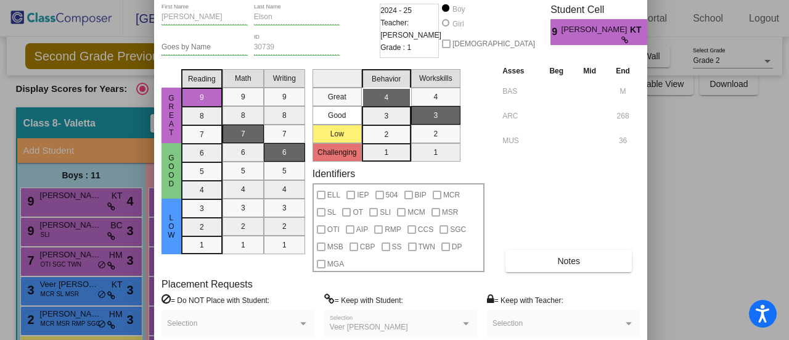
click at [722, 182] on div at bounding box center [394, 170] width 789 height 340
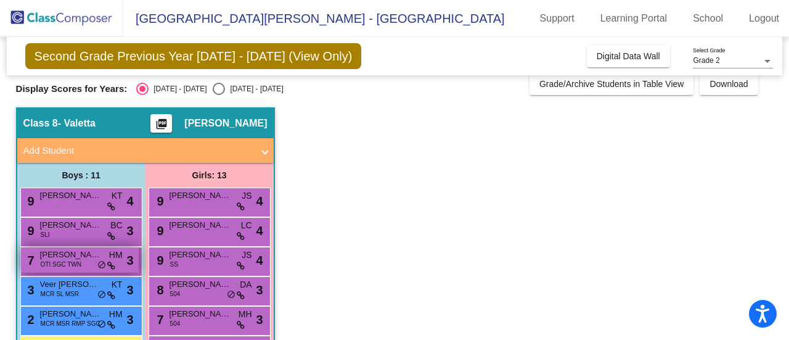
click at [58, 271] on div "7 [PERSON_NAME] OTI SGC TWN HM lock do_not_disturb_alt 3" at bounding box center [80, 259] width 118 height 25
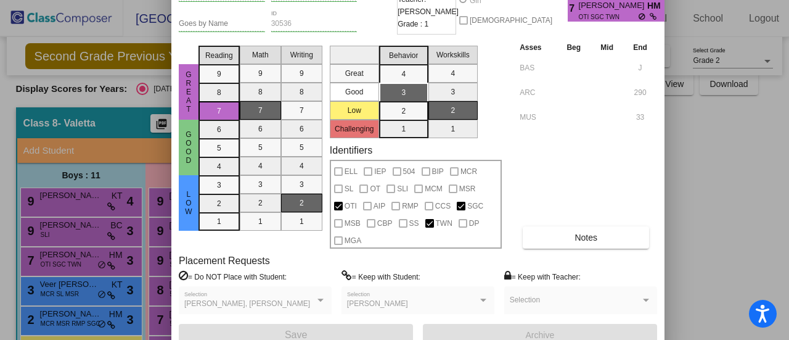
drag, startPoint x: 460, startPoint y: 10, endPoint x: 345, endPoint y: -49, distance: 129.6
click at [345, 0] on html "Accessibility Screen-Reader Guide, Feedback, and Issue Reporting | New window […" at bounding box center [394, 170] width 789 height 340
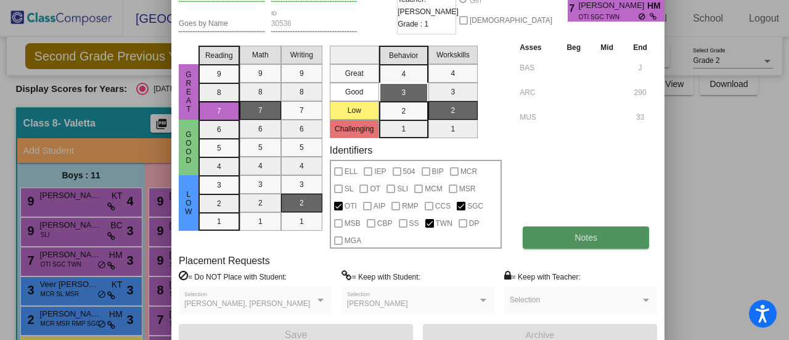
click at [547, 234] on button "Notes" at bounding box center [586, 237] width 126 height 22
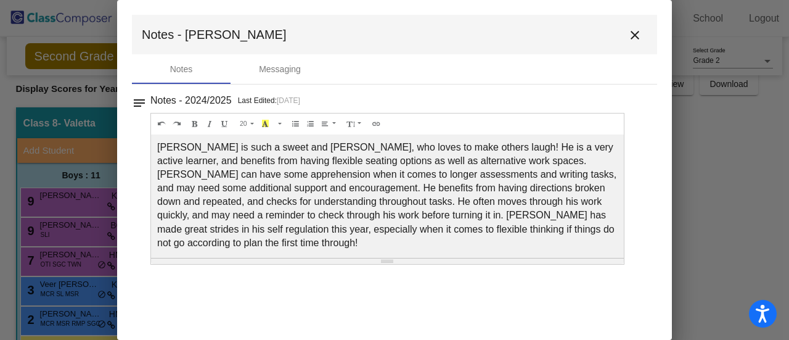
click at [32, 187] on div at bounding box center [394, 170] width 789 height 340
click at [632, 28] on mat-icon "close" at bounding box center [635, 35] width 15 height 15
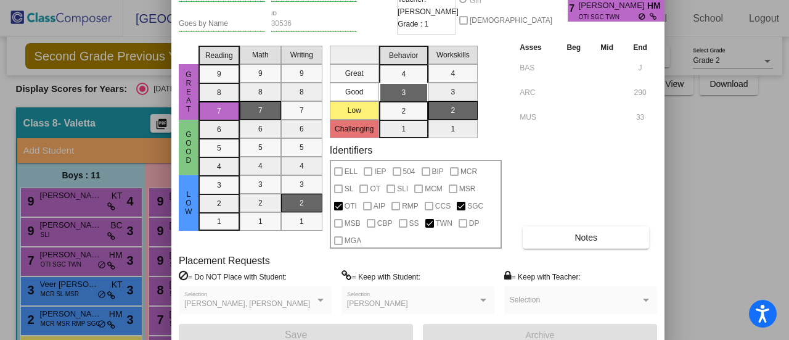
click at [56, 213] on div at bounding box center [394, 170] width 789 height 340
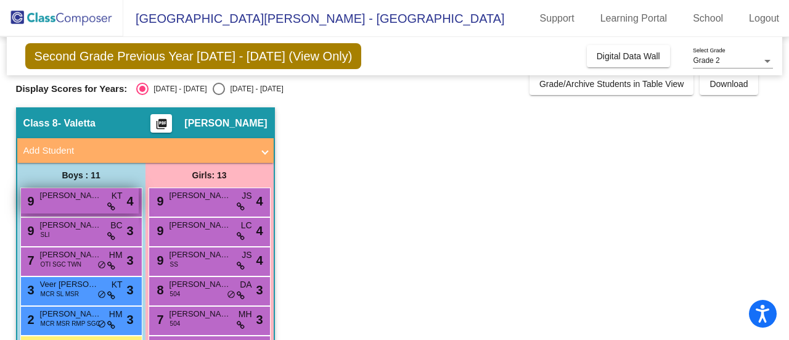
click at [78, 198] on span "[PERSON_NAME]" at bounding box center [71, 195] width 62 height 12
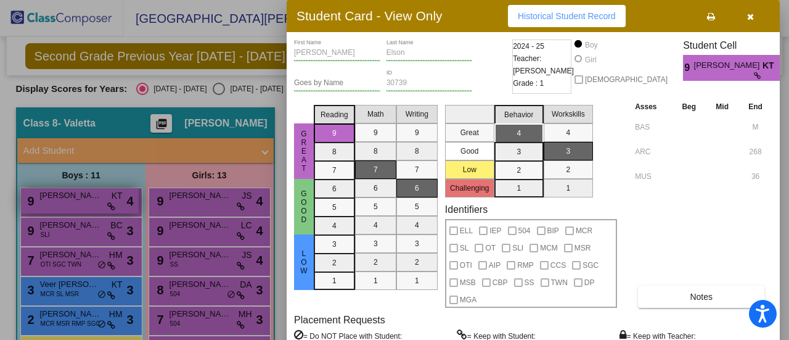
click at [78, 198] on div at bounding box center [394, 170] width 789 height 340
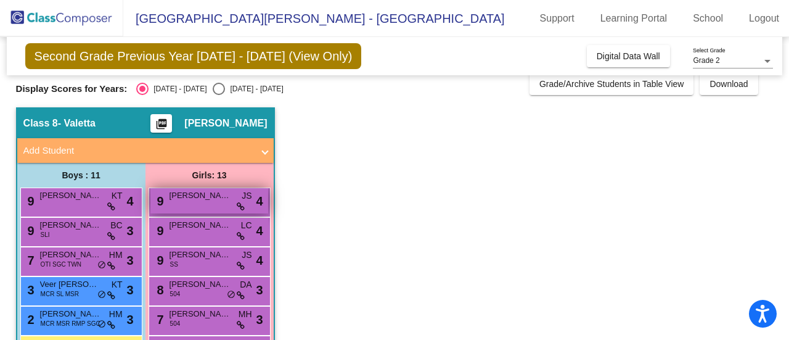
click at [184, 199] on span "[PERSON_NAME]" at bounding box center [201, 195] width 62 height 12
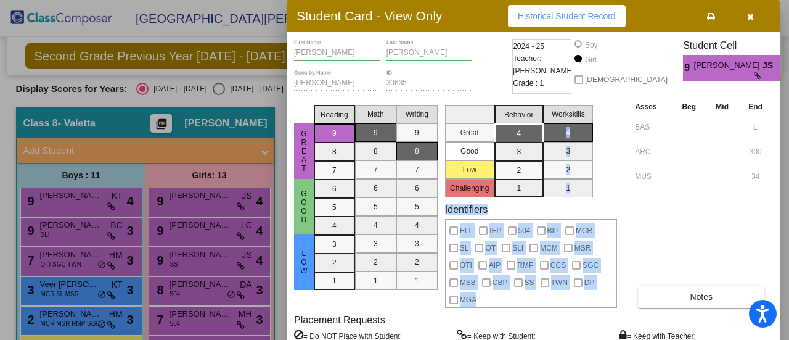
drag, startPoint x: 691, startPoint y: 213, endPoint x: 585, endPoint y: 115, distance: 144.0
click at [585, 115] on div "Great Good Low Reading 9 8 7 6 5 4 3 2 1 Math 9 8 7 6 5 4 3 2 1 Writing 9 8 7 6…" at bounding box center [533, 204] width 478 height 208
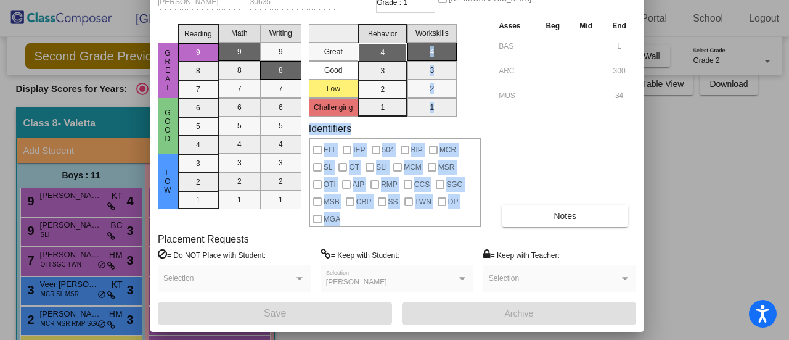
drag, startPoint x: 400, startPoint y: 6, endPoint x: 252, endPoint y: -75, distance: 168.6
click at [252, 0] on html "Accessibility Screen-Reader Guide, Feedback, and Issue Reporting | New window […" at bounding box center [394, 170] width 789 height 340
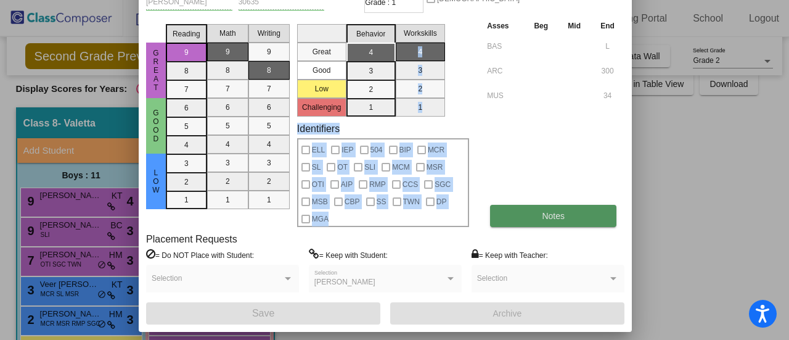
click at [524, 211] on button "Notes" at bounding box center [553, 216] width 126 height 22
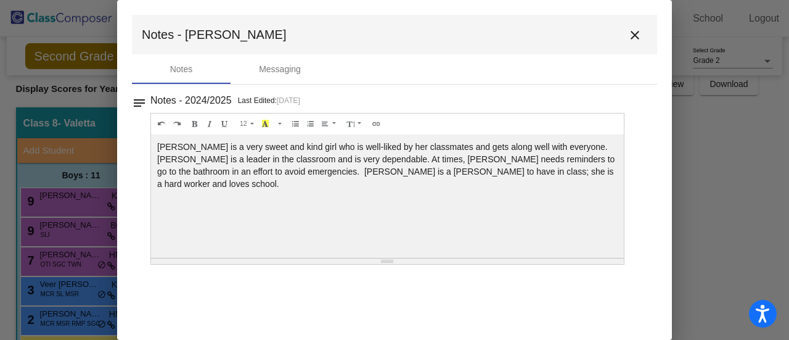
click at [626, 35] on button "close" at bounding box center [635, 34] width 25 height 25
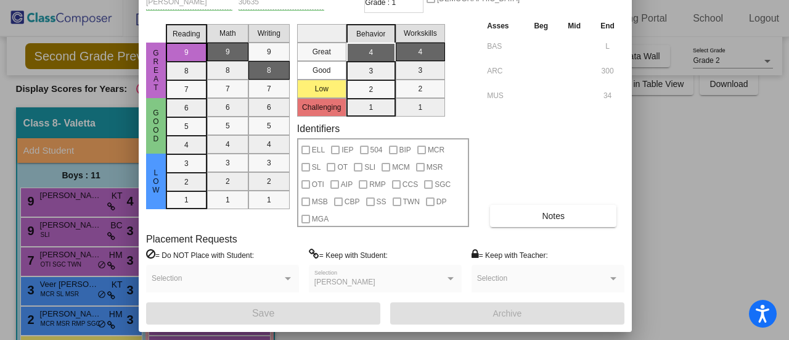
click at [705, 125] on div at bounding box center [394, 170] width 789 height 340
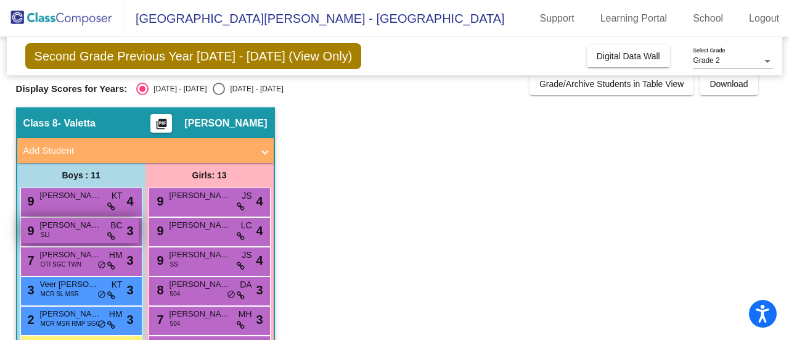
click at [75, 236] on div "9 [PERSON_NAME] SLI BC lock do_not_disturb_alt 3" at bounding box center [80, 230] width 118 height 25
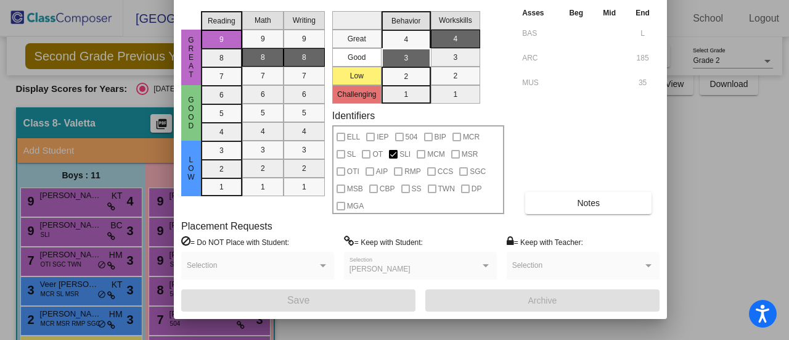
drag, startPoint x: 462, startPoint y: 19, endPoint x: 350, endPoint y: -75, distance: 146.7
click at [350, 0] on html "Accessibility Screen-Reader Guide, Feedback, and Issue Reporting | New window […" at bounding box center [394, 170] width 789 height 340
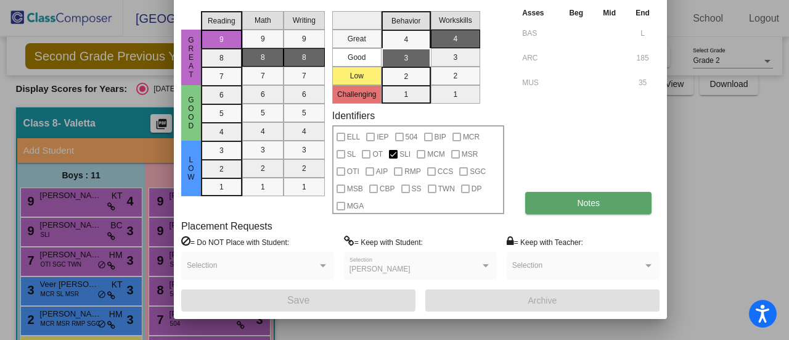
click at [572, 197] on button "Notes" at bounding box center [588, 203] width 126 height 22
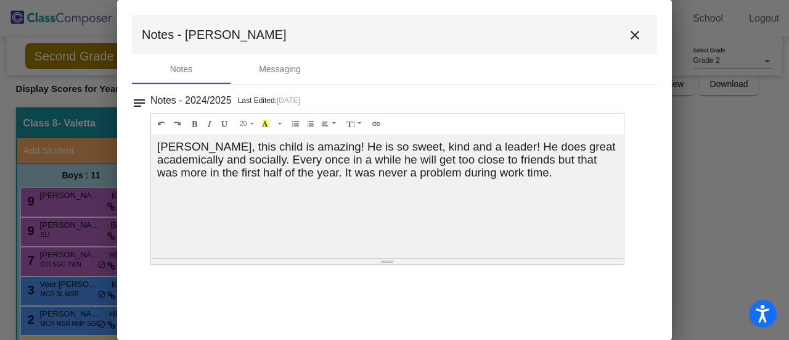
click at [697, 179] on div at bounding box center [394, 170] width 789 height 340
click at [641, 25] on button "close" at bounding box center [635, 34] width 25 height 25
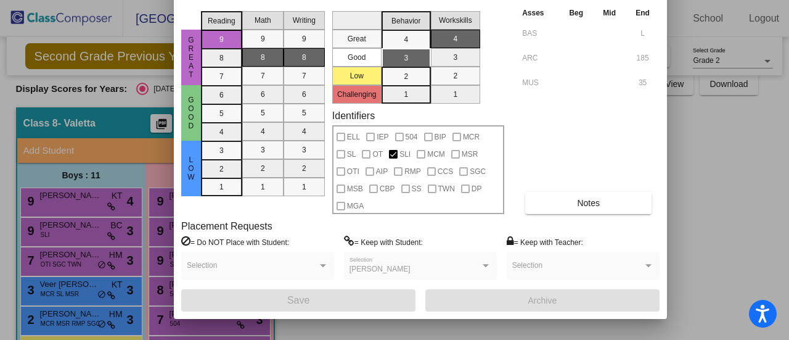
click at [688, 115] on div at bounding box center [394, 170] width 789 height 340
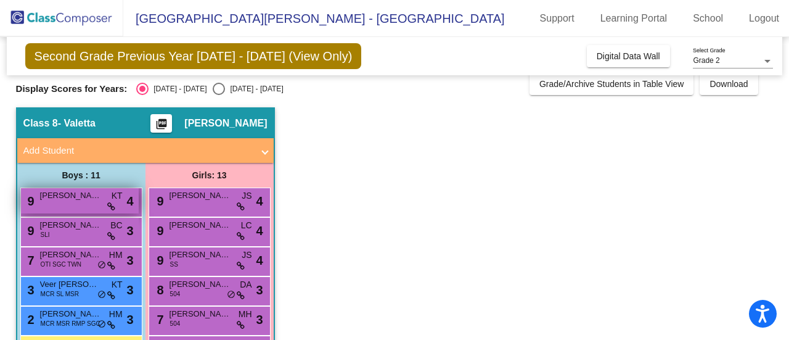
click at [80, 205] on div "9 [PERSON_NAME] KT lock do_not_disturb_alt 4" at bounding box center [80, 200] width 118 height 25
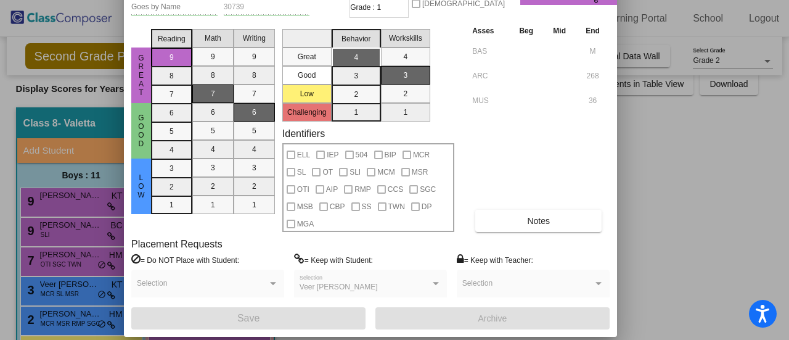
drag, startPoint x: 659, startPoint y: 1, endPoint x: 496, endPoint y: -75, distance: 179.6
click at [496, 0] on html "Accessibility Screen-Reader Guide, Feedback, and Issue Reporting | New window […" at bounding box center [394, 170] width 789 height 340
drag, startPoint x: 788, startPoint y: 139, endPoint x: 789, endPoint y: 119, distance: 19.7
click at [789, 119] on div at bounding box center [394, 170] width 789 height 340
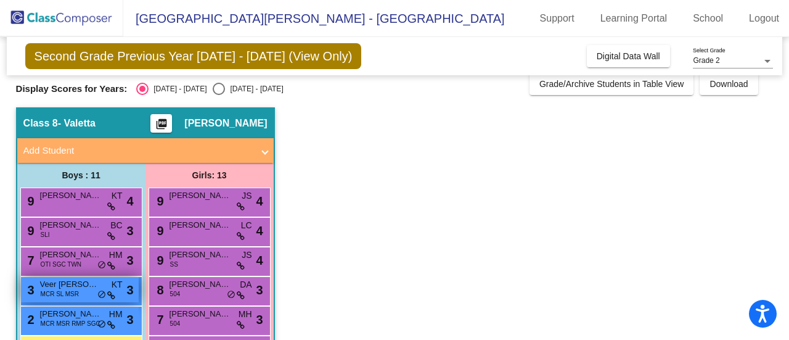
click at [49, 295] on span "MCR SL MSR" at bounding box center [60, 293] width 38 height 9
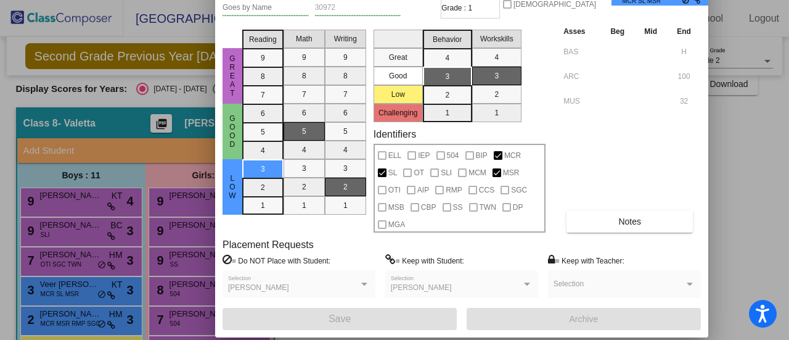
drag, startPoint x: 456, startPoint y: 12, endPoint x: 385, endPoint y: -65, distance: 104.3
click at [385, 0] on html "Accessibility Screen-Reader Guide, Feedback, and Issue Reporting | New window […" at bounding box center [394, 170] width 789 height 340
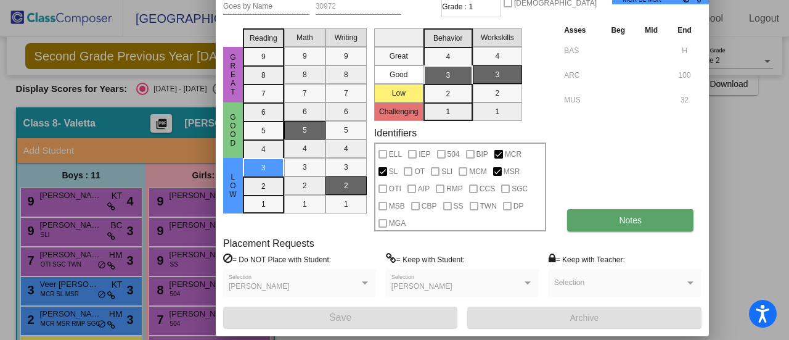
click at [578, 215] on button "Notes" at bounding box center [630, 220] width 126 height 22
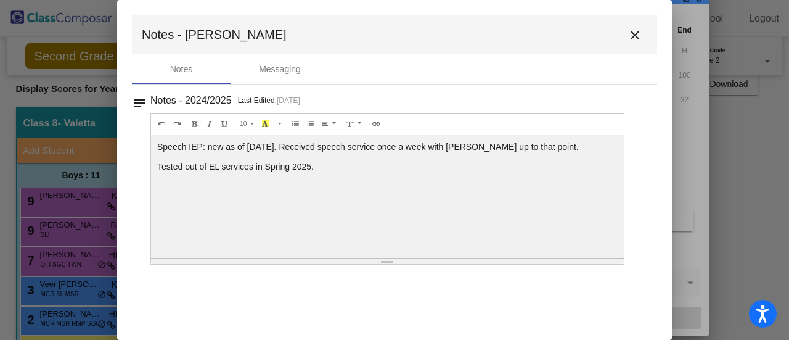
click at [27, 160] on div at bounding box center [394, 170] width 789 height 340
click at [631, 35] on mat-icon "close" at bounding box center [635, 35] width 15 height 15
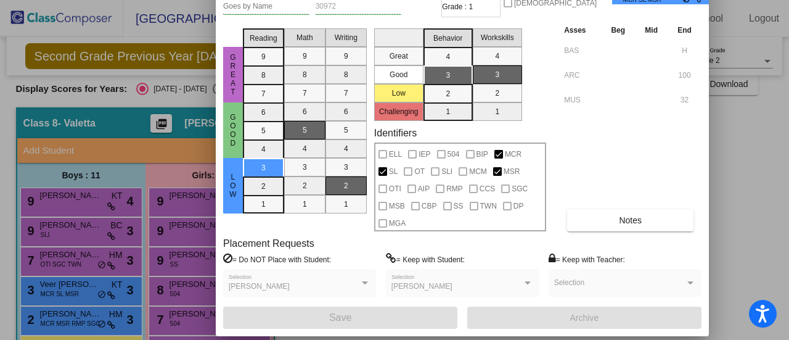
click at [759, 88] on div at bounding box center [394, 170] width 789 height 340
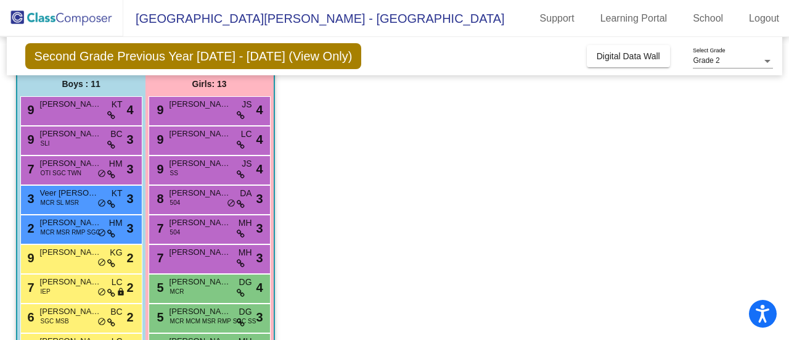
scroll to position [104, 0]
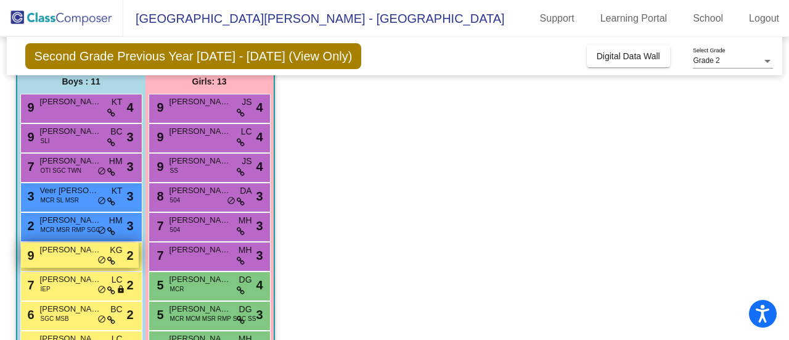
click at [55, 256] on div "9 [PERSON_NAME] KG lock do_not_disturb_alt 2" at bounding box center [80, 254] width 118 height 25
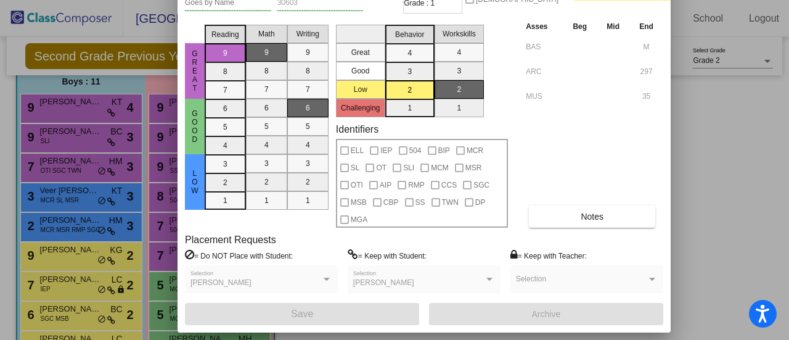
drag, startPoint x: 485, startPoint y: 6, endPoint x: 376, endPoint y: -75, distance: 134.9
click at [376, 0] on html "Accessibility Screen-Reader Guide, Feedback, and Issue Reporting | New window […" at bounding box center [394, 170] width 789 height 340
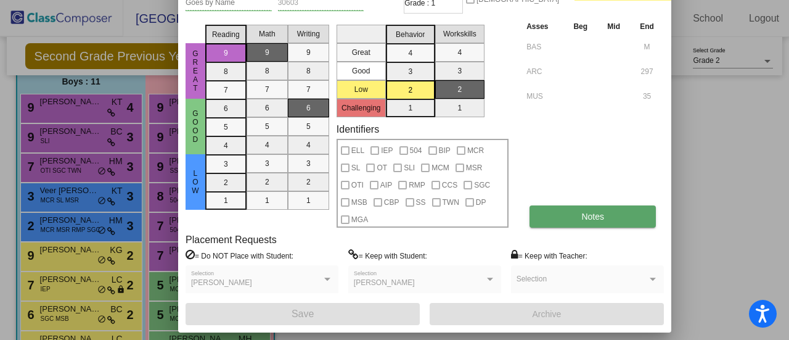
click at [620, 220] on button "Notes" at bounding box center [593, 216] width 126 height 22
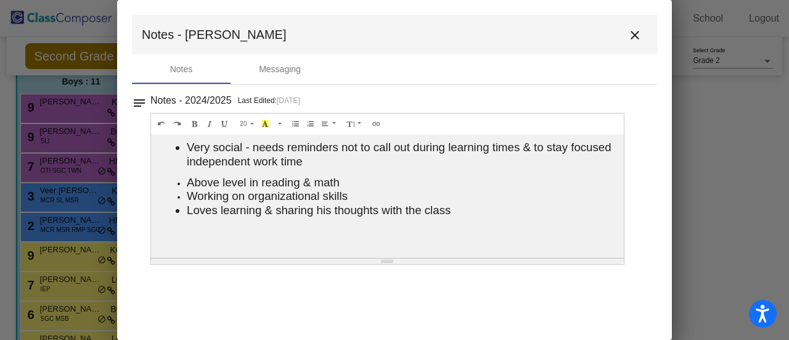
click at [639, 25] on button "close" at bounding box center [635, 34] width 25 height 25
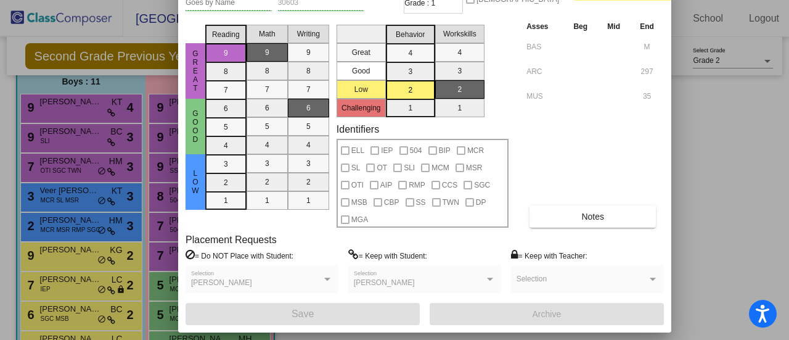
click at [47, 121] on div at bounding box center [394, 170] width 789 height 340
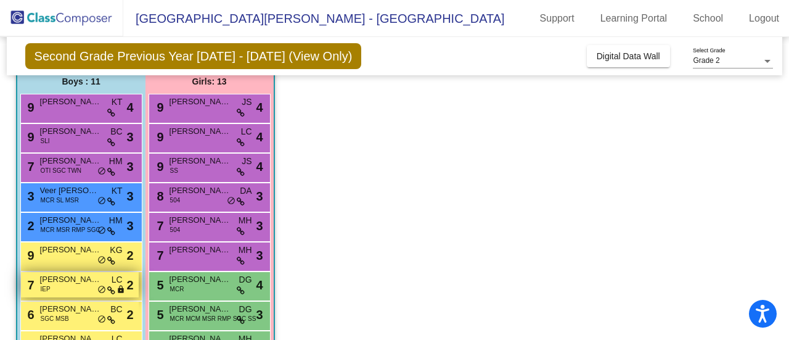
click at [74, 280] on span "[PERSON_NAME]" at bounding box center [71, 279] width 62 height 12
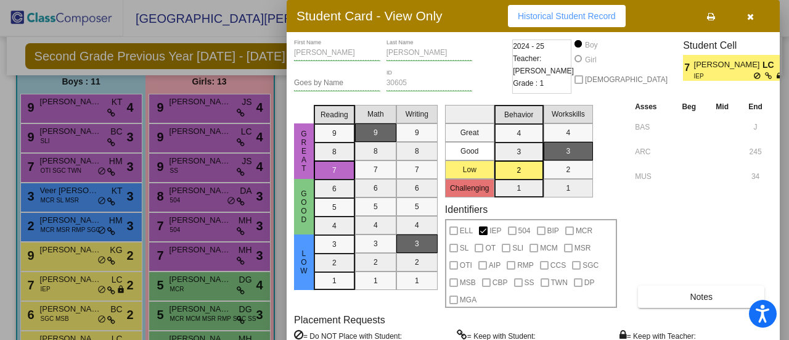
click at [493, 13] on div "Student Card - View Only Historical Student Record" at bounding box center [533, 16] width 493 height 32
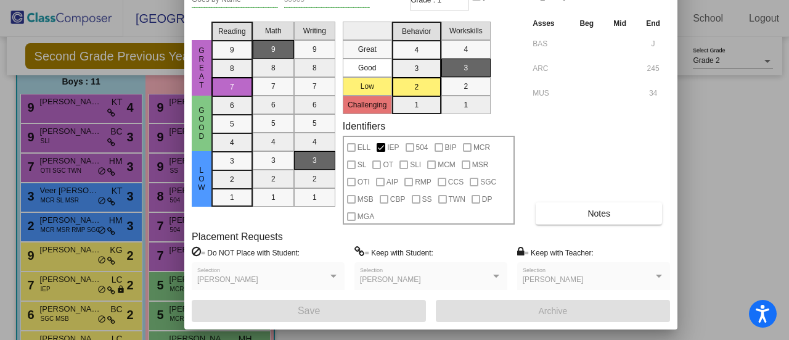
drag, startPoint x: 493, startPoint y: 13, endPoint x: 390, endPoint y: -70, distance: 132.4
click at [390, 0] on html "Accessibility Screen-Reader Guide, Feedback, and Issue Reporting | New window […" at bounding box center [394, 170] width 789 height 340
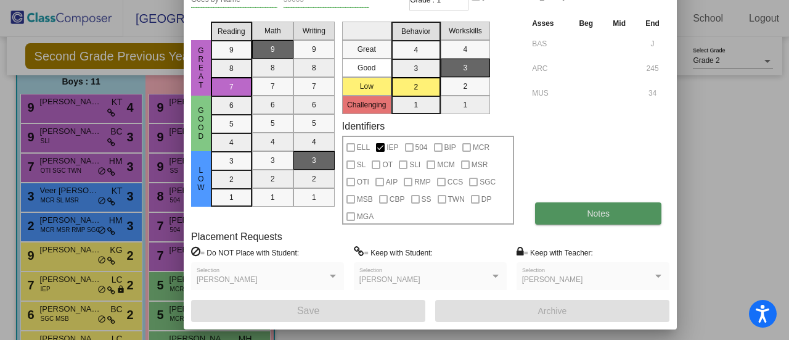
click at [559, 216] on button "Notes" at bounding box center [598, 213] width 126 height 22
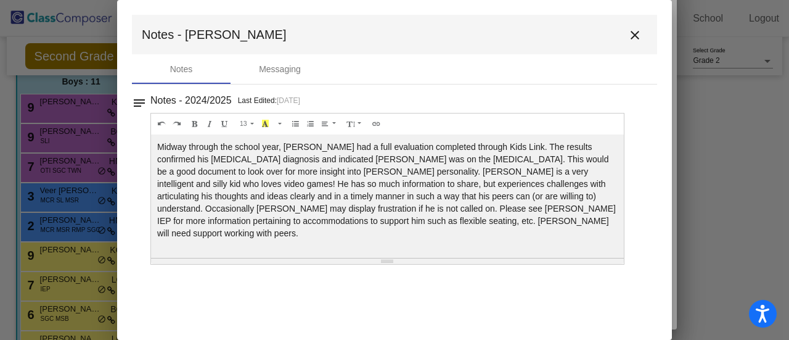
click at [634, 36] on mat-icon "close" at bounding box center [635, 35] width 15 height 15
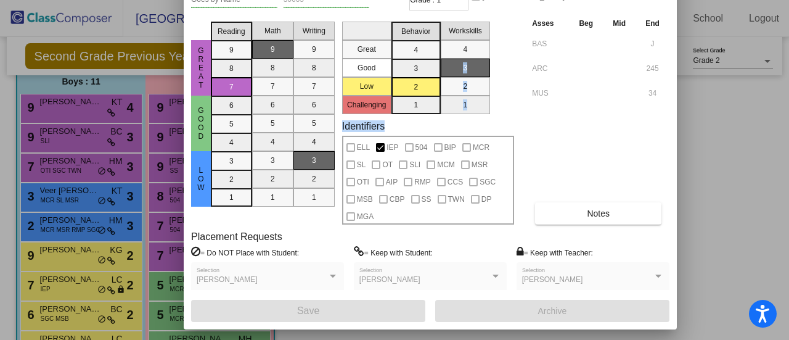
drag, startPoint x: 505, startPoint y: 40, endPoint x: 510, endPoint y: 133, distance: 93.2
click at [510, 133] on div "Great Good Low Challenging Behavior 4 3 2 1 Workskills 4 3 2 1 Identifiers ELL …" at bounding box center [428, 121] width 172 height 208
drag, startPoint x: 192, startPoint y: 25, endPoint x: 181, endPoint y: 66, distance: 42.2
click at [181, 66] on div "Student Card - View Only Historical Student Record [PERSON_NAME] First Name [PE…" at bounding box center [394, 170] width 789 height 340
click at [725, 245] on div at bounding box center [394, 170] width 789 height 340
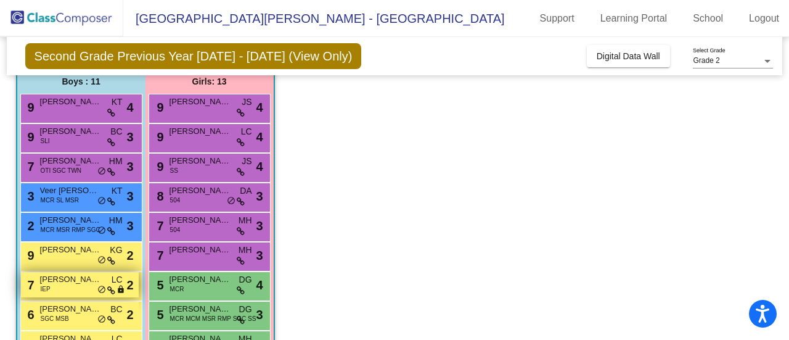
click at [69, 287] on div "7 [PERSON_NAME] IEP LC lock do_not_disturb_alt 2" at bounding box center [80, 284] width 118 height 25
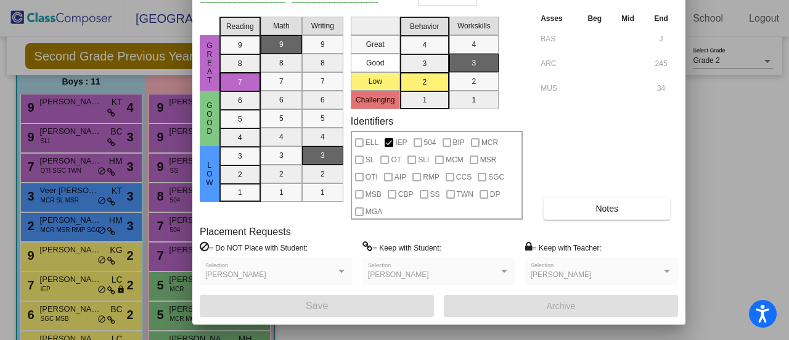
drag, startPoint x: 459, startPoint y: 14, endPoint x: 365, endPoint y: -75, distance: 128.7
click at [365, 0] on html "Accessibility Screen-Reader Guide, Feedback, and Issue Reporting | New window […" at bounding box center [394, 170] width 789 height 340
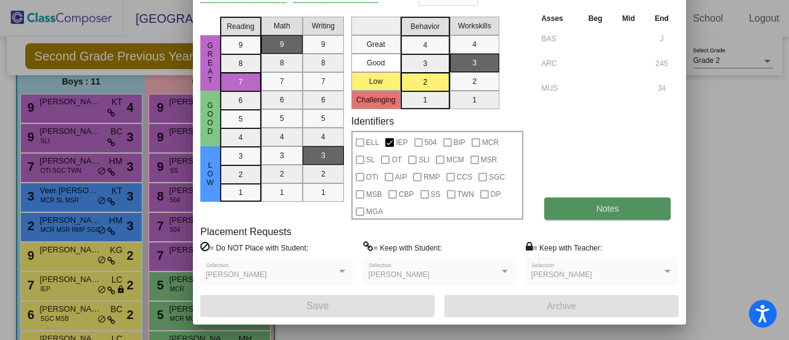
click at [589, 207] on button "Notes" at bounding box center [607, 208] width 126 height 22
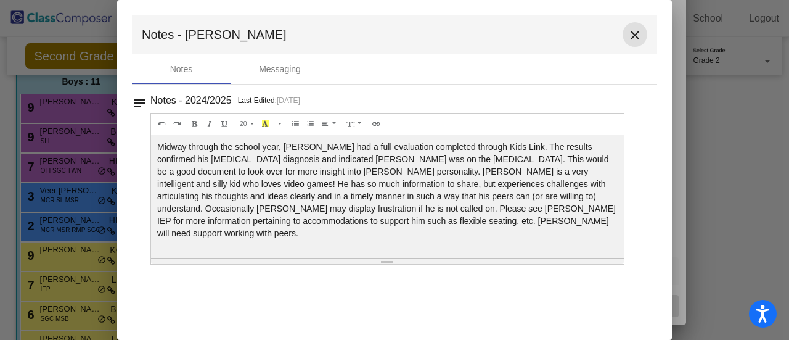
click at [633, 32] on mat-icon "close" at bounding box center [635, 35] width 15 height 15
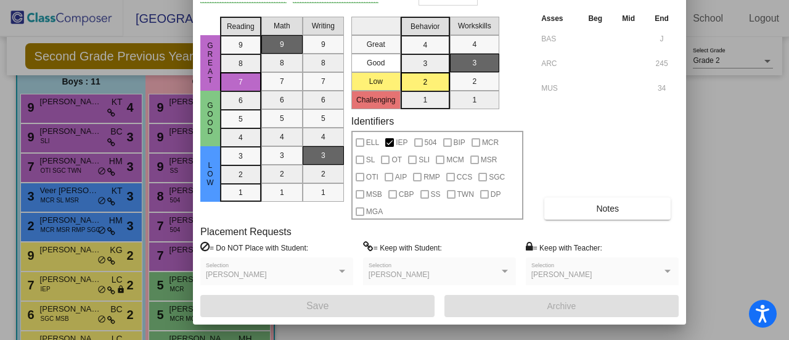
click at [706, 113] on div at bounding box center [394, 170] width 789 height 340
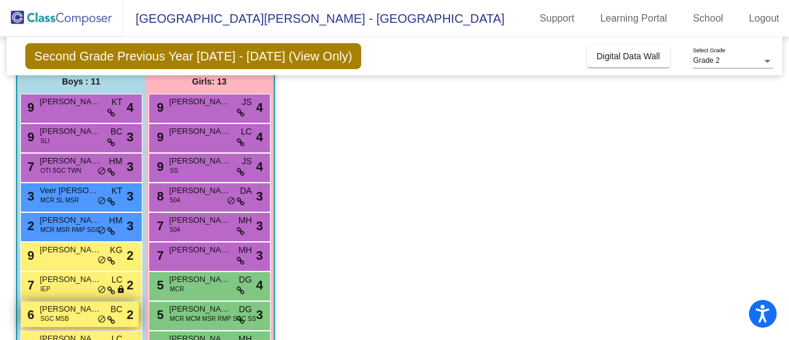
click at [71, 314] on span "[PERSON_NAME]" at bounding box center [71, 309] width 62 height 12
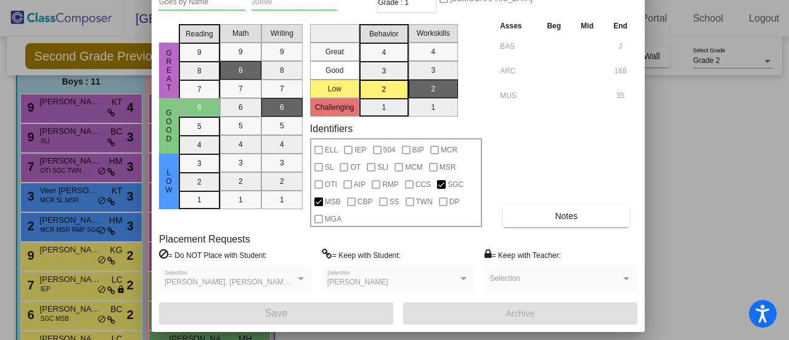
drag, startPoint x: 467, startPoint y: 6, endPoint x: 332, endPoint y: -75, distance: 157.4
click at [332, 0] on html "Accessibility Screen-Reader Guide, Feedback, and Issue Reporting | New window […" at bounding box center [394, 170] width 789 height 340
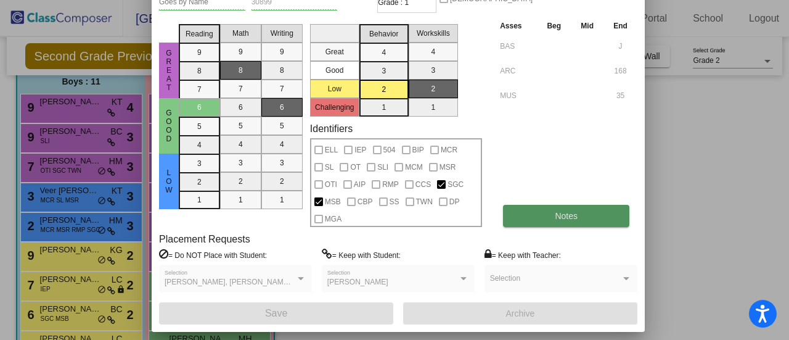
click at [578, 216] on button "Notes" at bounding box center [566, 216] width 126 height 22
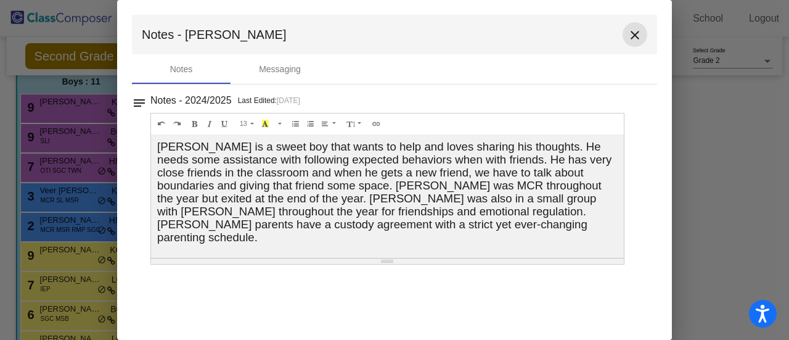
click at [630, 39] on mat-icon "close" at bounding box center [635, 35] width 15 height 15
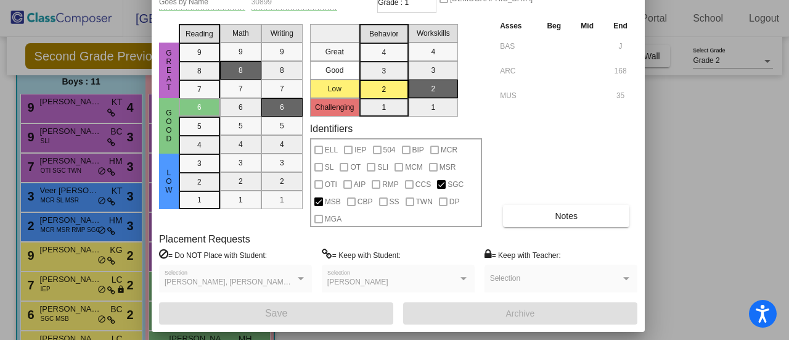
click at [692, 136] on div at bounding box center [394, 170] width 789 height 340
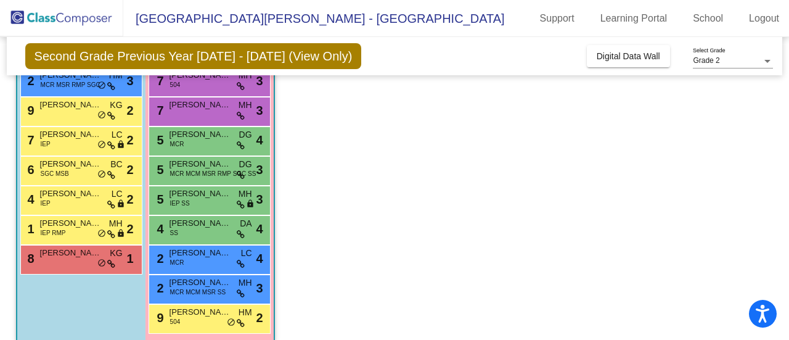
scroll to position [252, 0]
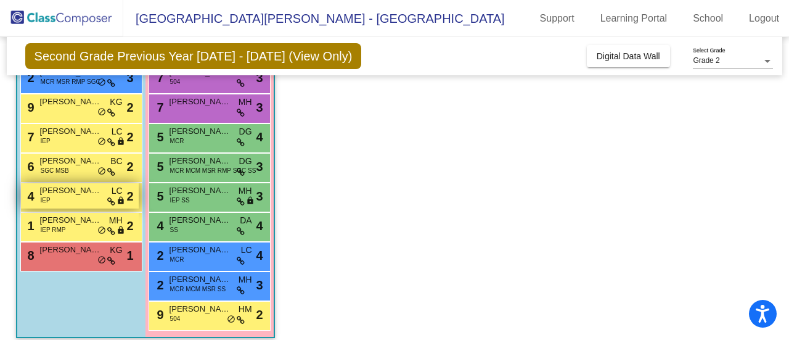
click at [67, 195] on span "[PERSON_NAME]" at bounding box center [71, 190] width 62 height 12
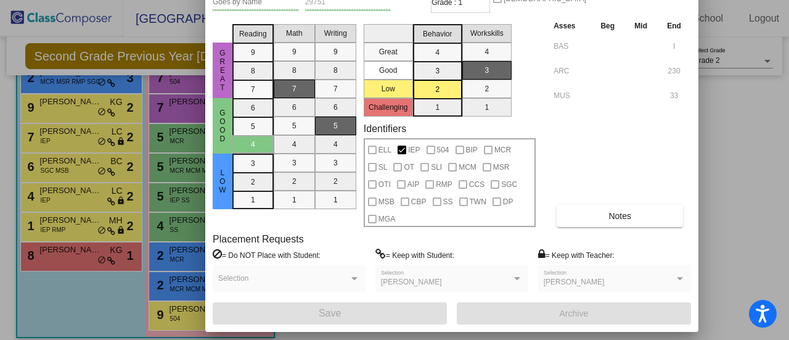
drag, startPoint x: 463, startPoint y: 12, endPoint x: 385, endPoint y: 20, distance: 78.7
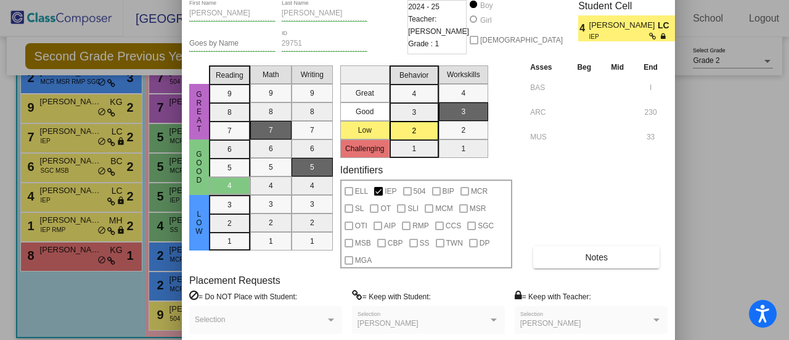
drag, startPoint x: 414, startPoint y: 22, endPoint x: 389, endPoint y: -33, distance: 60.2
click at [389, 0] on html "Accessibility Screen-Reader Guide, Feedback, and Issue Reporting | New window […" at bounding box center [394, 170] width 789 height 340
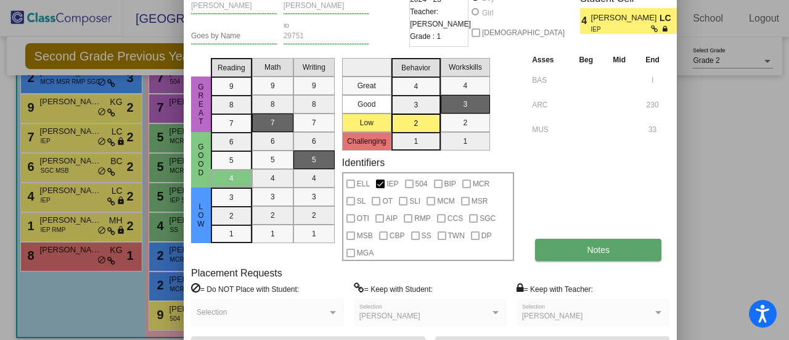
click at [589, 251] on span "Notes" at bounding box center [598, 250] width 23 height 10
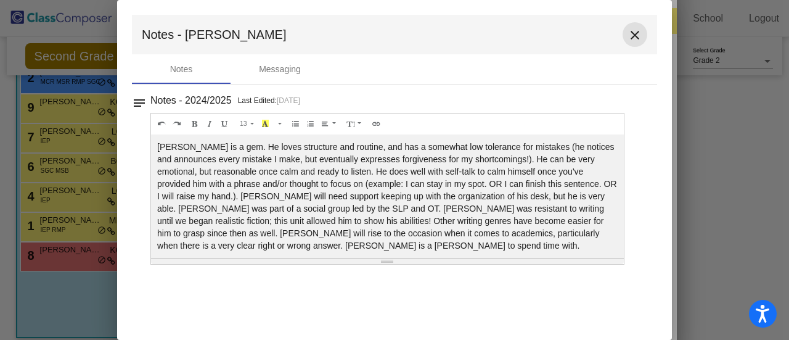
click at [636, 30] on mat-icon "close" at bounding box center [635, 35] width 15 height 15
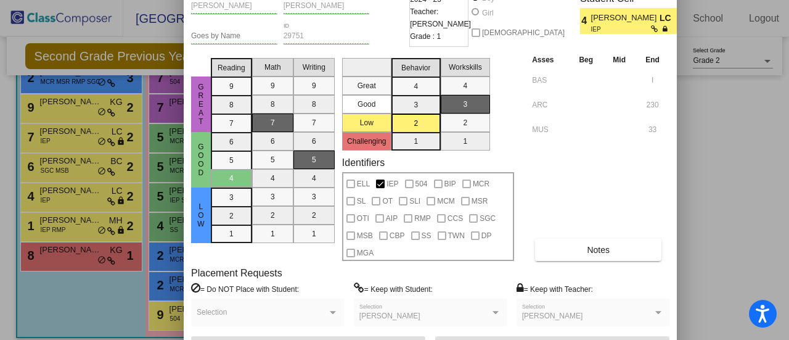
click at [736, 158] on div at bounding box center [394, 170] width 789 height 340
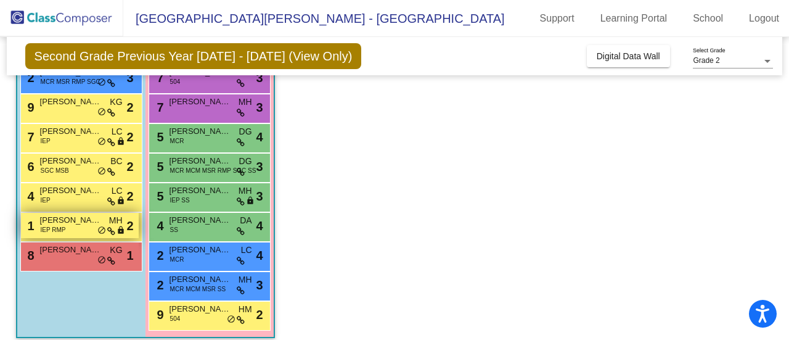
click at [60, 225] on span "IEP RMP" at bounding box center [53, 229] width 25 height 9
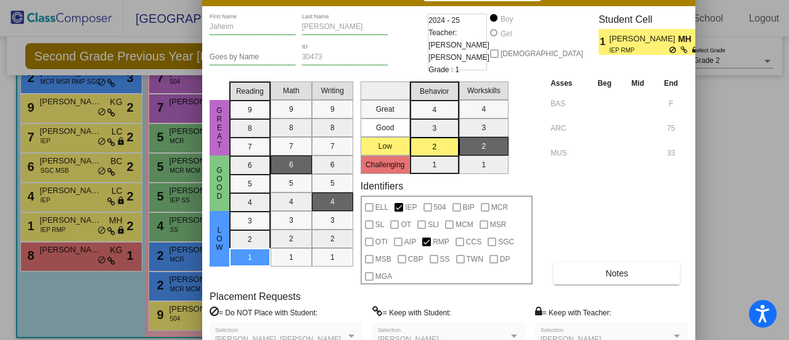
drag, startPoint x: 657, startPoint y: 15, endPoint x: 573, endPoint y: -10, distance: 88.4
click at [573, 0] on html "Accessibility Screen-Reader Guide, Feedback, and Issue Reporting | New window […" at bounding box center [394, 170] width 789 height 340
drag, startPoint x: 640, startPoint y: 204, endPoint x: 610, endPoint y: 181, distance: 37.7
click at [610, 181] on div "Asses Beg Mid End BAS F ARC 75 MUS 33 Notes" at bounding box center [618, 180] width 141 height 208
click at [723, 176] on div at bounding box center [394, 170] width 789 height 340
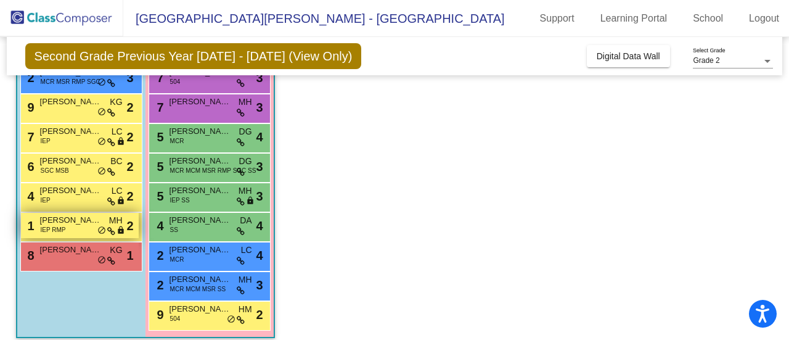
click at [57, 217] on span "[PERSON_NAME]" at bounding box center [71, 220] width 62 height 12
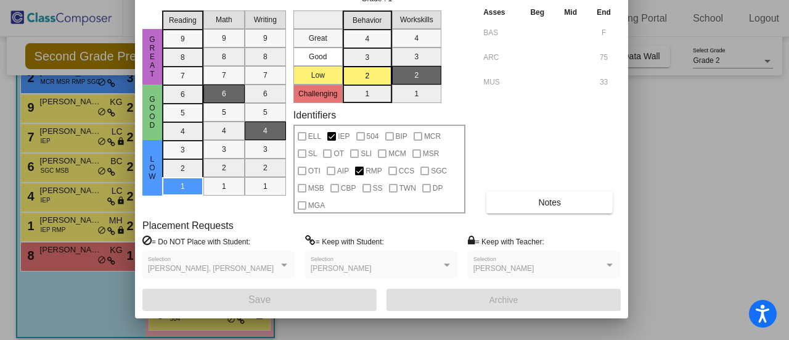
drag, startPoint x: 478, startPoint y: 22, endPoint x: 332, endPoint y: -75, distance: 175.3
click at [332, 0] on html "Accessibility Screen-Reader Guide, Feedback, and Issue Reporting | New window […" at bounding box center [394, 170] width 789 height 340
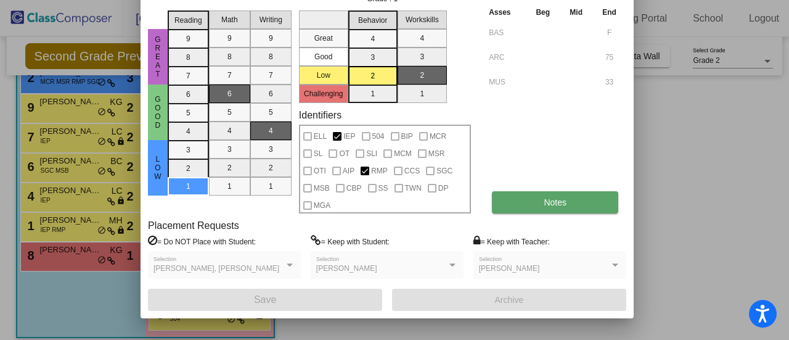
click at [509, 204] on button "Notes" at bounding box center [555, 202] width 126 height 22
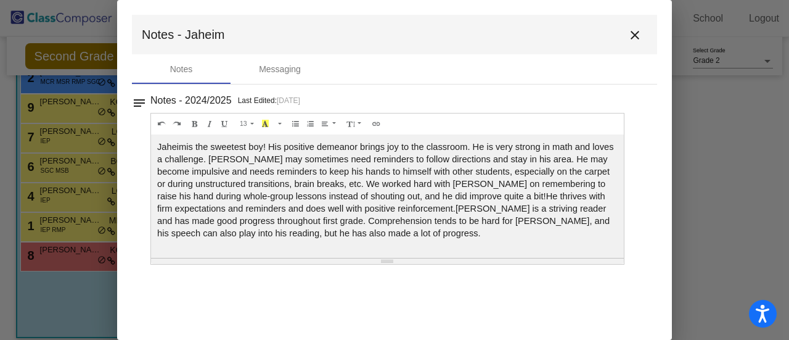
click at [21, 289] on div at bounding box center [394, 170] width 789 height 340
click at [628, 26] on button "close" at bounding box center [635, 34] width 25 height 25
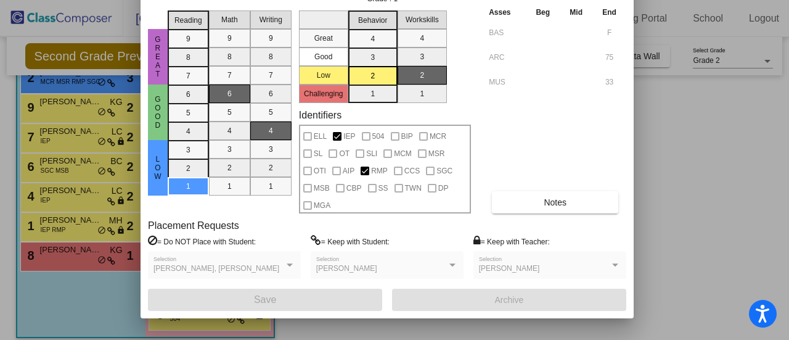
click at [649, 111] on div at bounding box center [394, 170] width 789 height 340
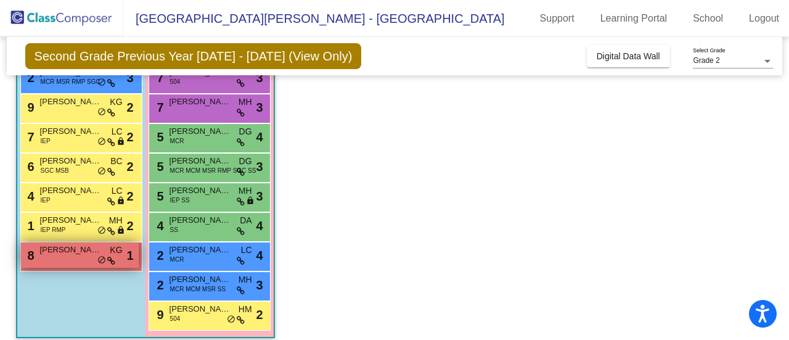
click at [64, 261] on div "8 [PERSON_NAME] KG lock do_not_disturb_alt 1" at bounding box center [80, 254] width 118 height 25
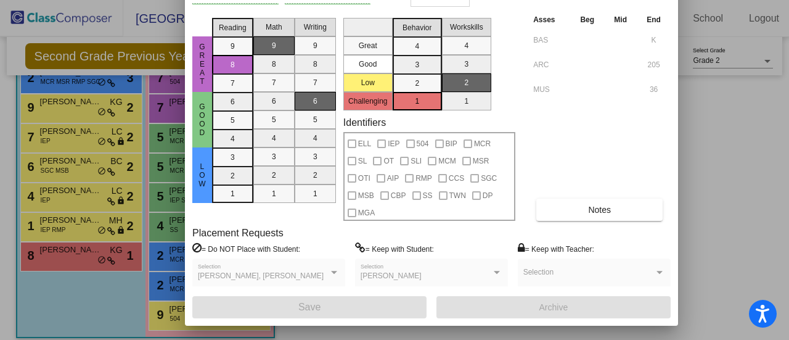
drag, startPoint x: 473, startPoint y: 12, endPoint x: 370, endPoint y: -75, distance: 134.8
click at [370, 0] on html "Accessibility Screen-Reader Guide, Feedback, and Issue Reporting | New window […" at bounding box center [394, 170] width 789 height 340
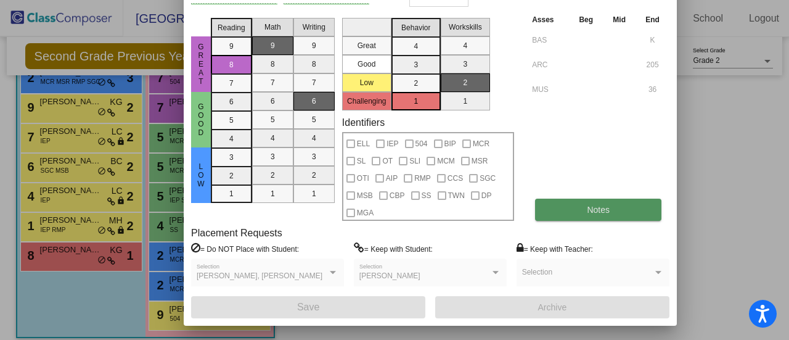
click at [618, 215] on button "Notes" at bounding box center [598, 210] width 126 height 22
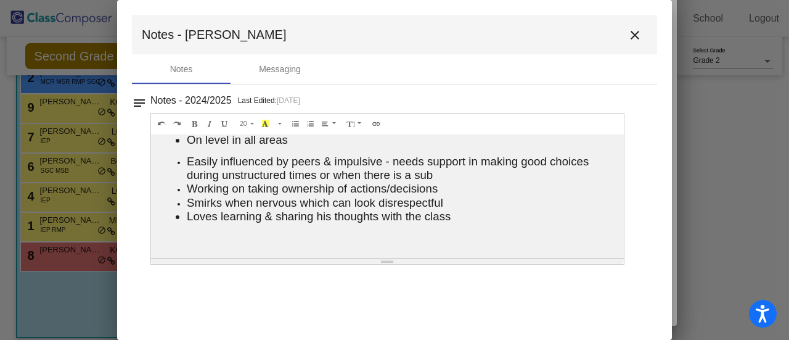
scroll to position [0, 0]
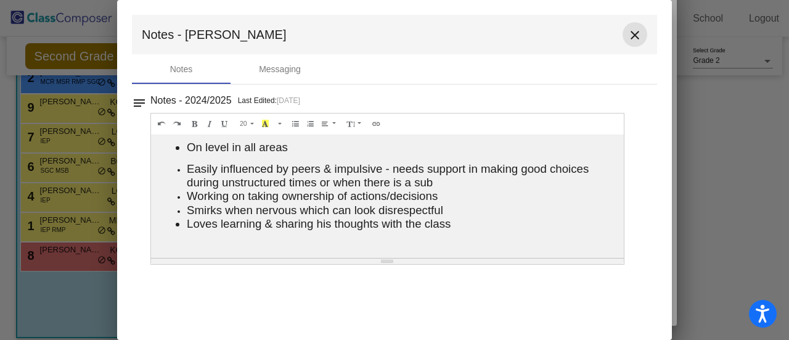
click at [635, 30] on mat-icon "close" at bounding box center [635, 35] width 15 height 15
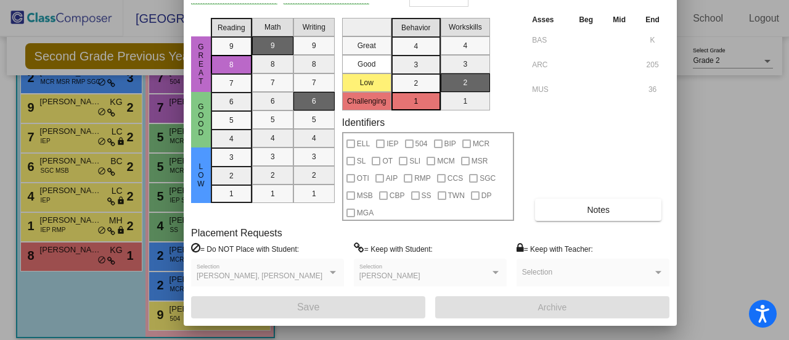
click at [712, 150] on div at bounding box center [394, 170] width 789 height 340
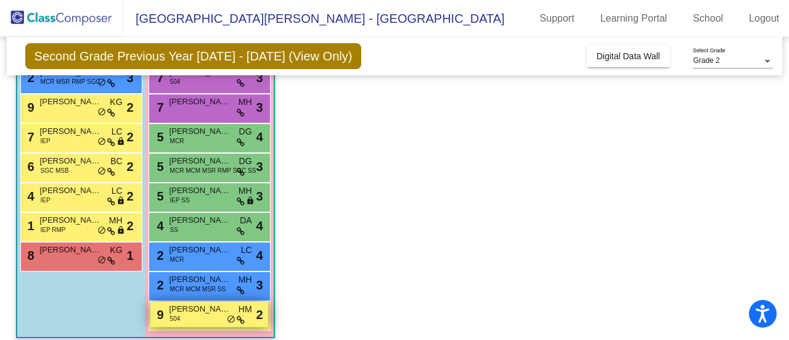
click at [208, 321] on div "9 [PERSON_NAME] 504 HM lock do_not_disturb_alt 2" at bounding box center [209, 314] width 118 height 25
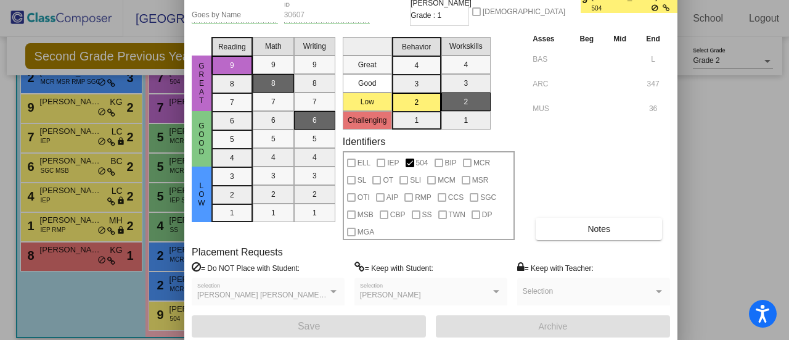
drag, startPoint x: 466, startPoint y: 23, endPoint x: 363, endPoint y: -45, distance: 122.8
click at [363, 0] on html "Accessibility Screen-Reader Guide, Feedback, and Issue Reporting | New window […" at bounding box center [394, 170] width 789 height 340
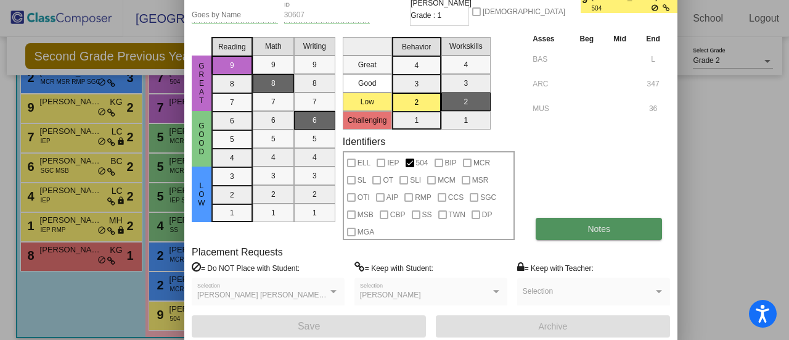
click at [587, 223] on button "Notes" at bounding box center [599, 229] width 126 height 22
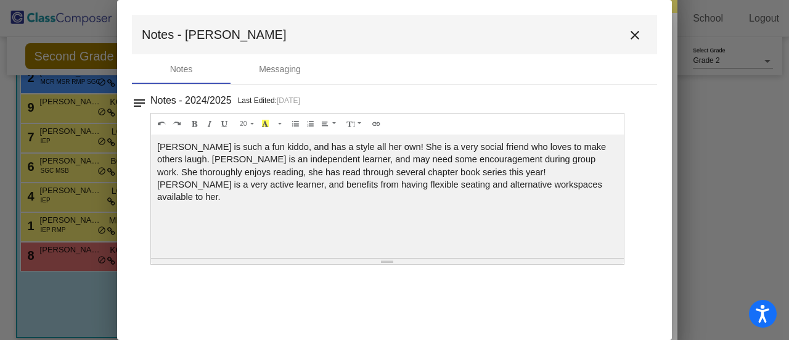
click at [701, 202] on div at bounding box center [394, 170] width 789 height 340
click at [634, 36] on mat-icon "close" at bounding box center [635, 35] width 15 height 15
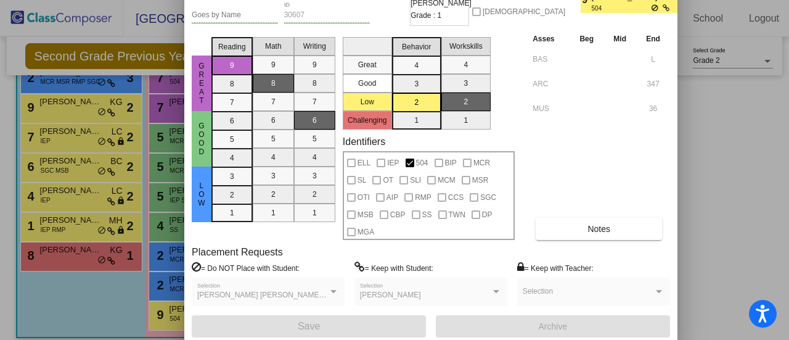
click at [718, 113] on div at bounding box center [394, 170] width 789 height 340
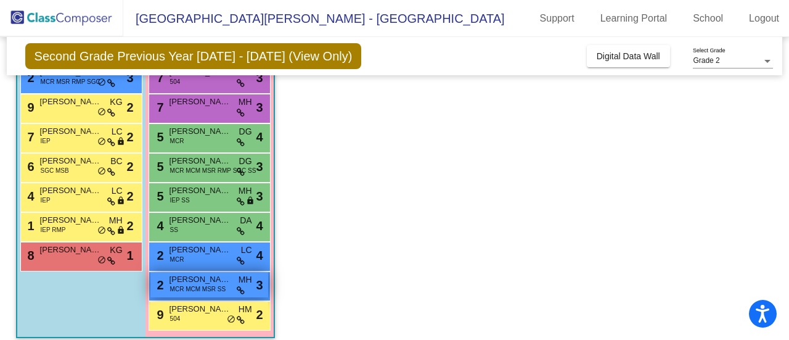
click at [200, 290] on span "MCR MCM MSR SS" at bounding box center [198, 288] width 56 height 9
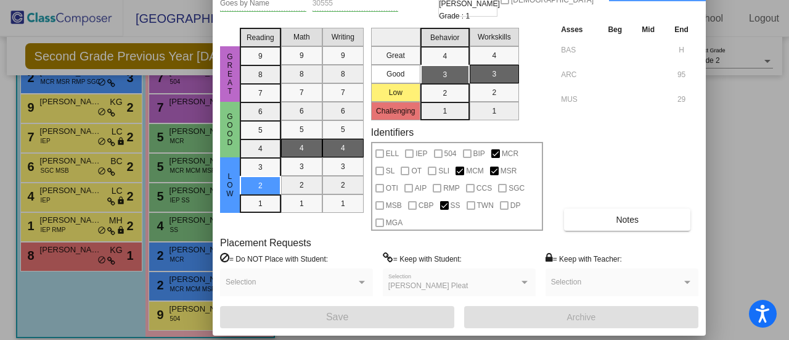
drag, startPoint x: 667, startPoint y: 12, endPoint x: 593, endPoint y: -67, distance: 108.6
click at [593, 0] on html "Accessibility Screen-Reader Guide, Feedback, and Issue Reporting | New window […" at bounding box center [394, 170] width 789 height 340
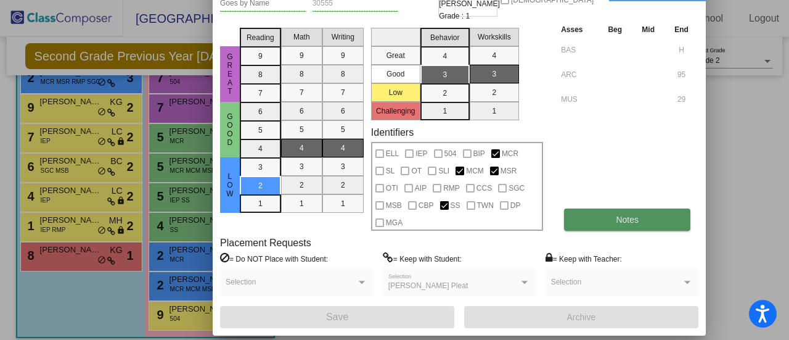
click at [643, 227] on button "Notes" at bounding box center [627, 219] width 126 height 22
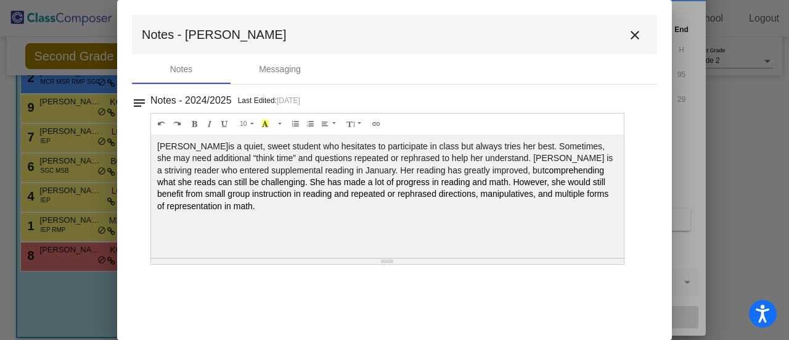
click at [631, 36] on mat-icon "close" at bounding box center [635, 35] width 15 height 15
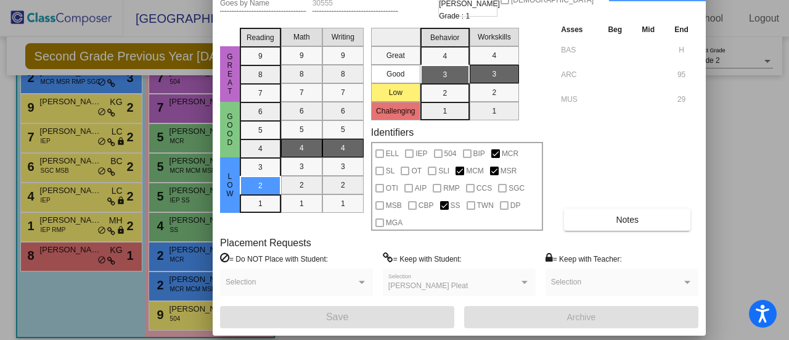
click at [721, 167] on div at bounding box center [394, 170] width 789 height 340
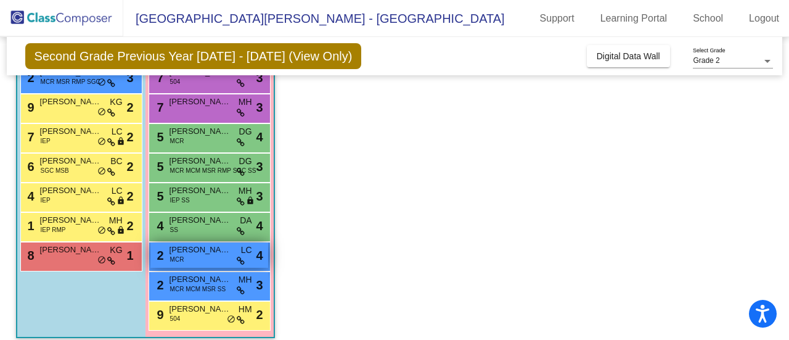
click at [195, 262] on div "2 [PERSON_NAME] MCR LC lock do_not_disturb_alt 4" at bounding box center [209, 254] width 118 height 25
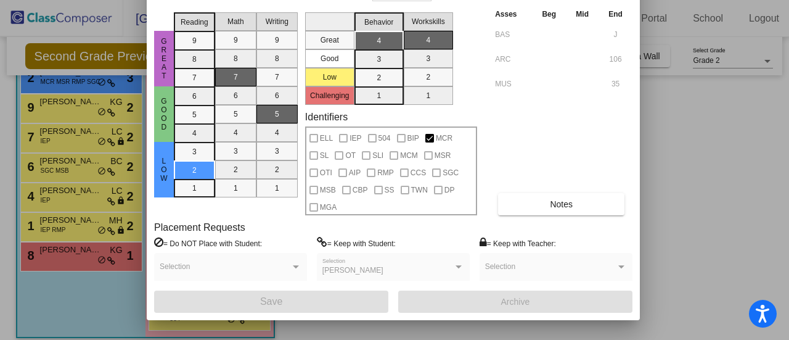
drag, startPoint x: 466, startPoint y: 18, endPoint x: 327, endPoint y: -75, distance: 167.3
click at [327, 0] on html "Accessibility Screen-Reader Guide, Feedback, and Issue Reporting | New window […" at bounding box center [394, 170] width 789 height 340
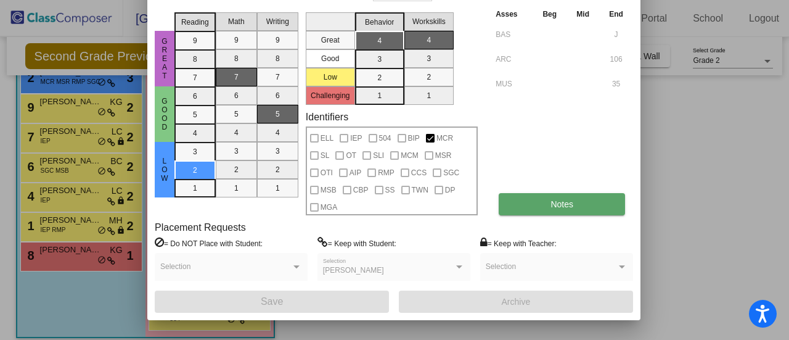
click at [552, 207] on span "Notes" at bounding box center [562, 204] width 23 height 10
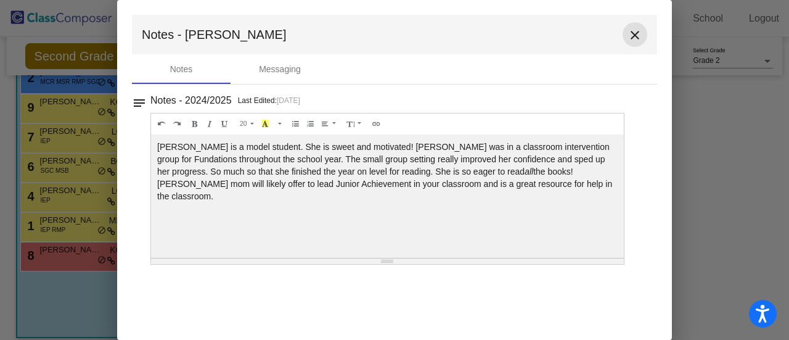
click at [632, 34] on mat-icon "close" at bounding box center [635, 35] width 15 height 15
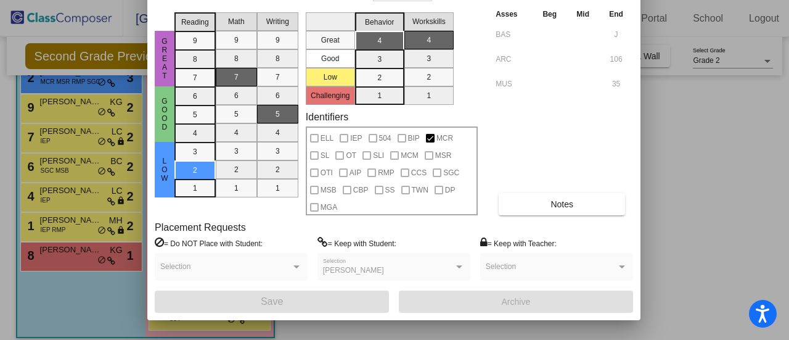
click at [681, 168] on div at bounding box center [394, 170] width 789 height 340
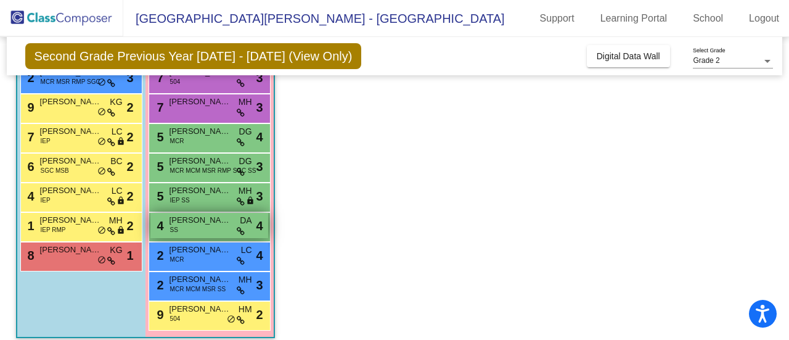
click at [211, 225] on div "4 [PERSON_NAME] SS DA lock do_not_disturb_alt 4" at bounding box center [209, 225] width 118 height 25
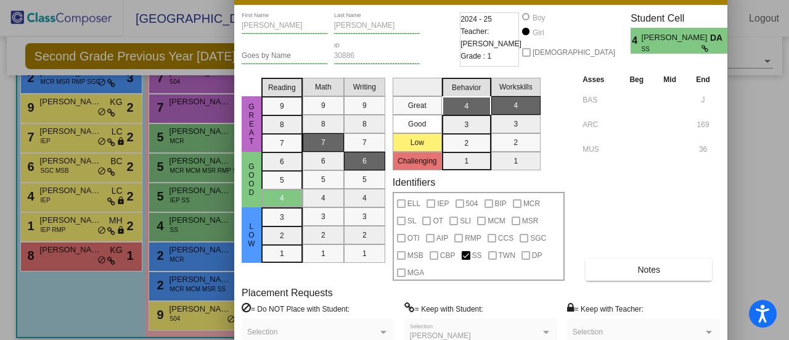
drag, startPoint x: 487, startPoint y: 15, endPoint x: 434, endPoint y: -12, distance: 59.0
click at [434, 0] on html "Accessibility Screen-Reader Guide, Feedback, and Issue Reporting | New window […" at bounding box center [394, 170] width 789 height 340
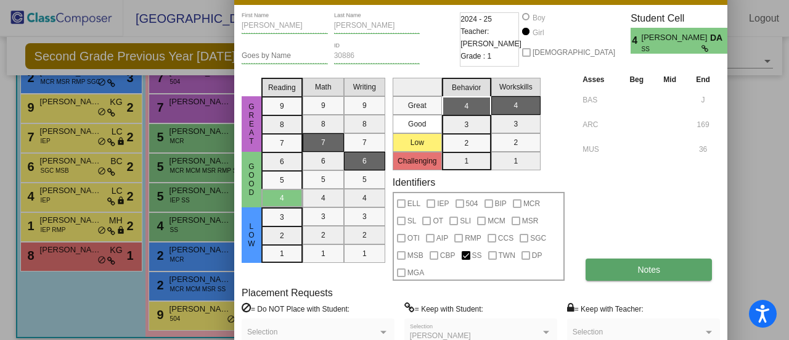
click at [626, 277] on button "Notes" at bounding box center [649, 269] width 126 height 22
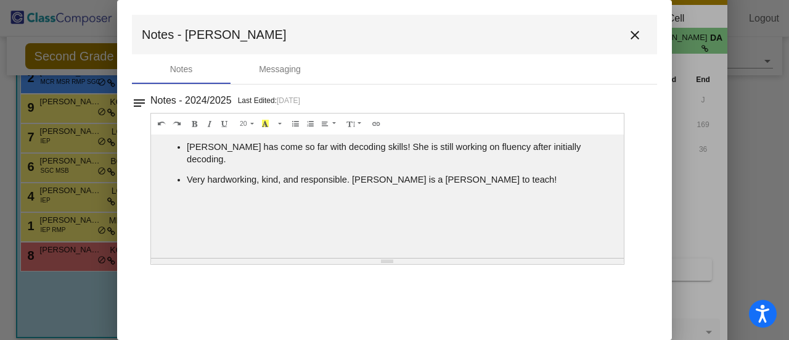
click at [619, 38] on mat-toolbar "Notes - [PERSON_NAME]" at bounding box center [394, 34] width 525 height 39
click at [627, 39] on button "close" at bounding box center [635, 34] width 25 height 25
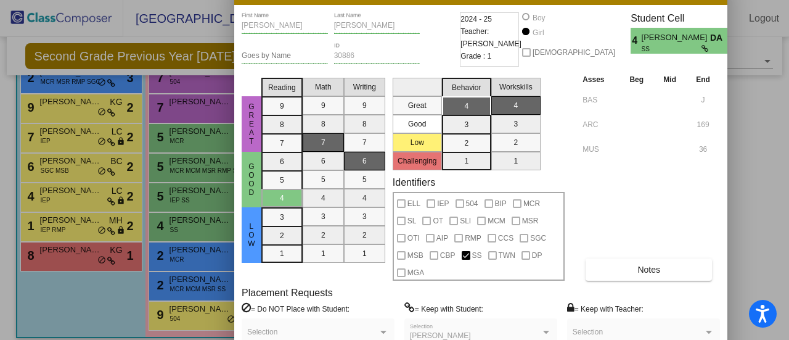
click at [757, 98] on div at bounding box center [394, 170] width 789 height 340
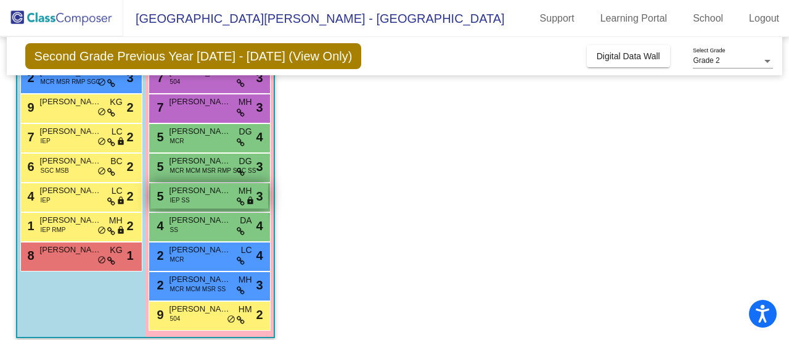
click at [206, 194] on span "[PERSON_NAME] Pleat" at bounding box center [201, 190] width 62 height 12
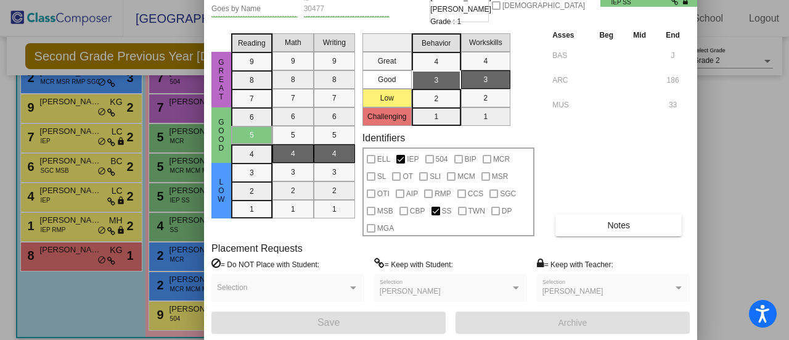
drag, startPoint x: 474, startPoint y: 11, endPoint x: 391, endPoint y: -63, distance: 110.9
click at [391, 0] on html "Accessibility Screen-Reader Guide, Feedback, and Issue Reporting | New window […" at bounding box center [394, 170] width 789 height 340
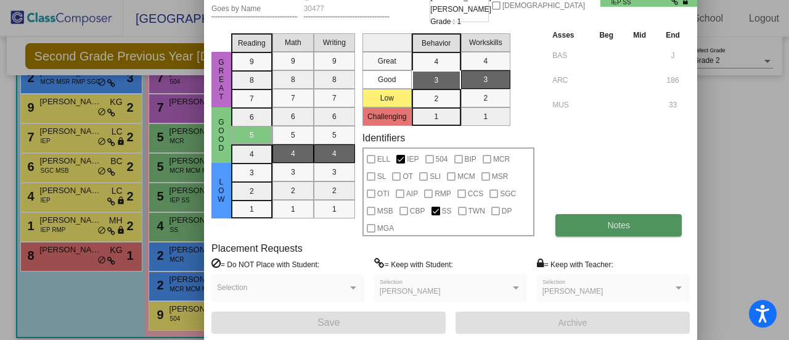
click at [636, 218] on button "Notes" at bounding box center [619, 225] width 126 height 22
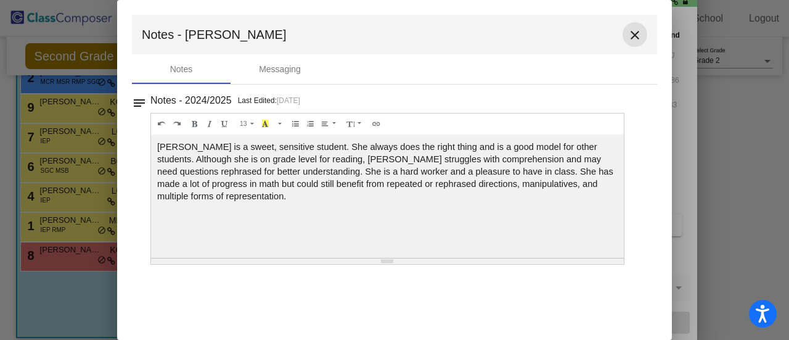
click at [638, 35] on mat-icon "close" at bounding box center [635, 35] width 15 height 15
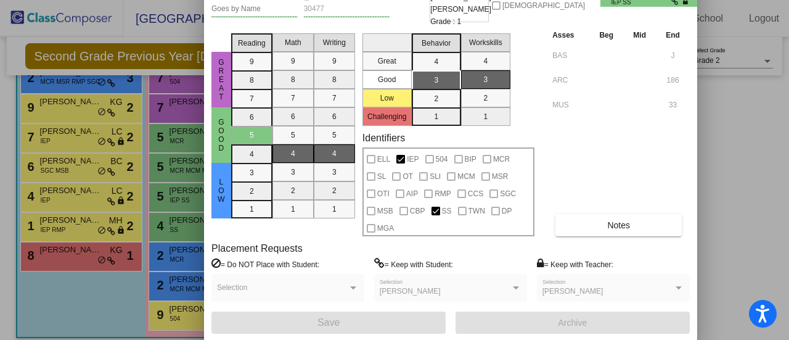
click at [678, 173] on div "Asses Beg Mid End BAS J ARC 186 MUS 33 Notes" at bounding box center [619, 132] width 141 height 208
click at [699, 111] on div at bounding box center [394, 170] width 789 height 340
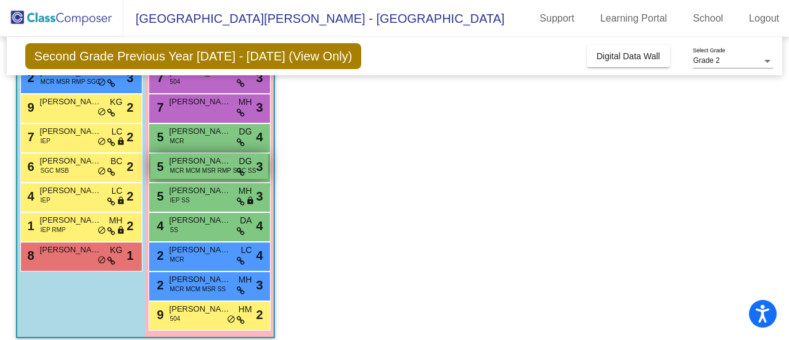
click at [199, 166] on span "MCR MCM MSR RMP SGC SS" at bounding box center [213, 170] width 86 height 9
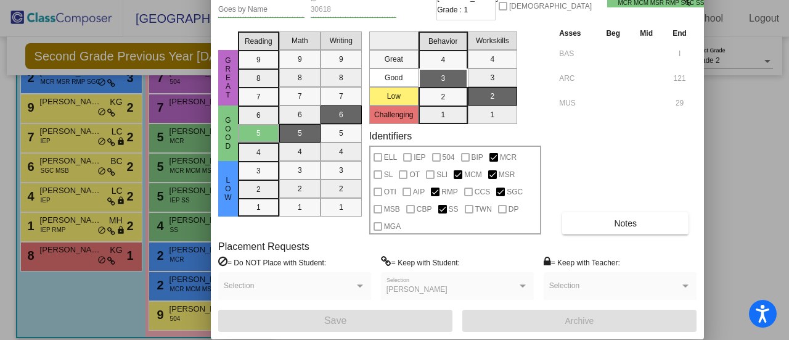
drag, startPoint x: 463, startPoint y: 15, endPoint x: 387, endPoint y: -58, distance: 105.5
click at [387, 0] on html "Accessibility Screen-Reader Guide, Feedback, and Issue Reporting | New window […" at bounding box center [394, 170] width 789 height 340
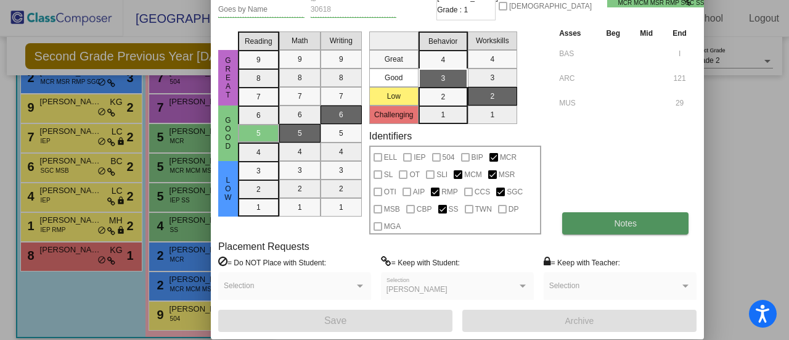
click at [623, 222] on span "Notes" at bounding box center [625, 223] width 23 height 10
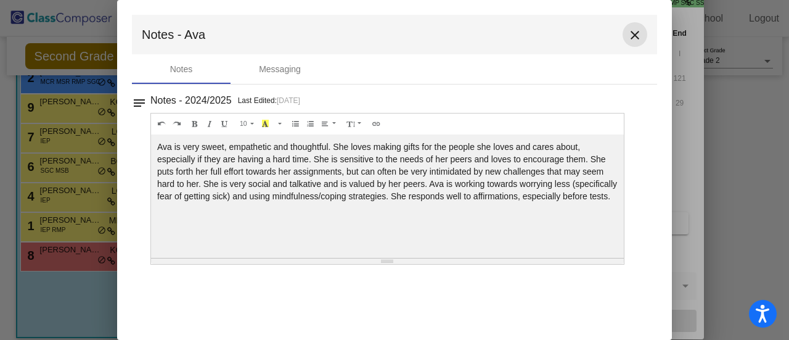
click at [643, 32] on button "close" at bounding box center [635, 34] width 25 height 25
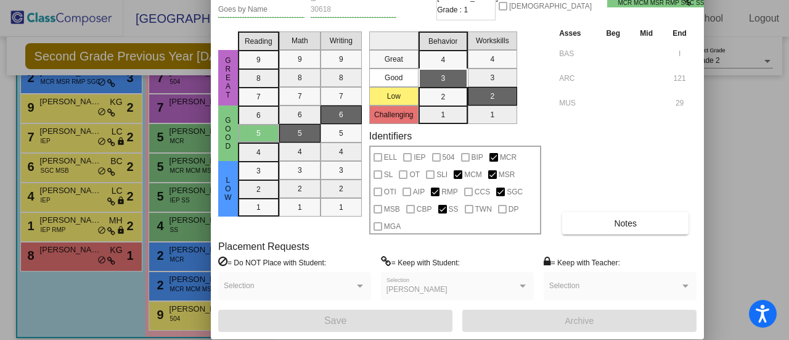
click at [743, 139] on div at bounding box center [394, 170] width 789 height 340
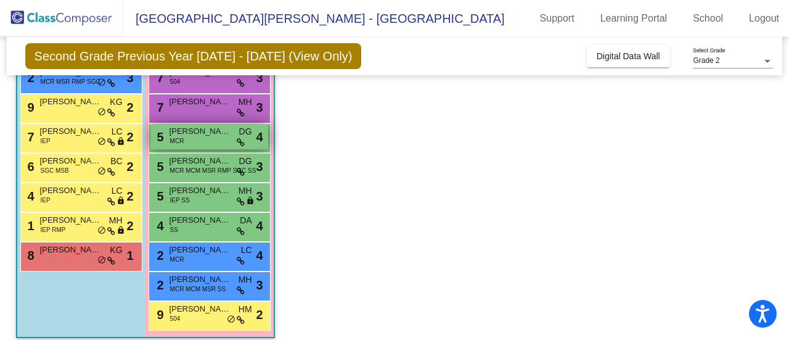
click at [191, 135] on span "[PERSON_NAME]" at bounding box center [201, 131] width 62 height 12
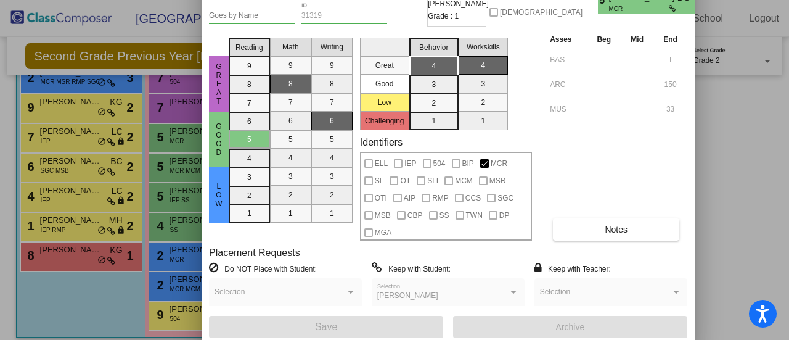
drag, startPoint x: 482, startPoint y: 9, endPoint x: 397, endPoint y: -59, distance: 108.0
click at [397, 0] on html "Accessibility Screen-Reader Guide, Feedback, and Issue Reporting | New window […" at bounding box center [394, 170] width 789 height 340
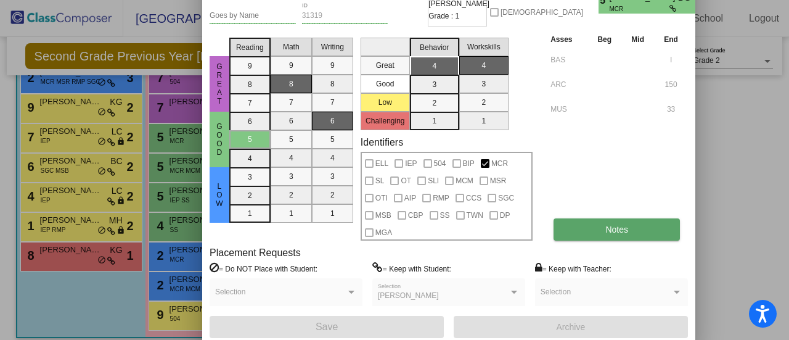
click at [601, 220] on button "Notes" at bounding box center [617, 229] width 126 height 22
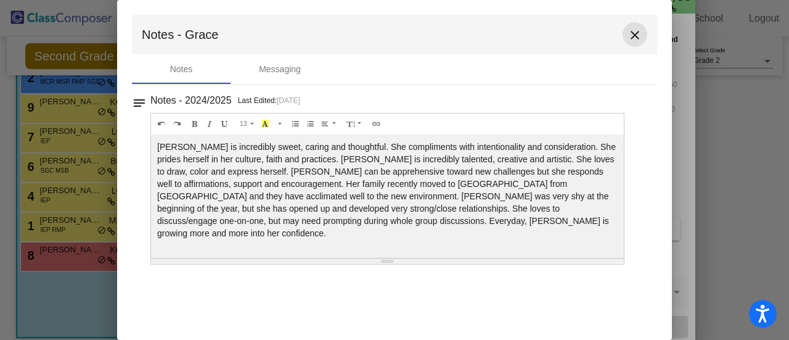
click at [634, 38] on mat-icon "close" at bounding box center [635, 35] width 15 height 15
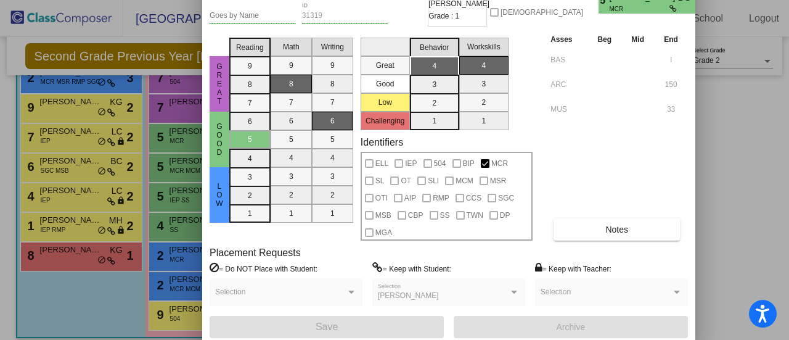
click at [726, 198] on div at bounding box center [394, 170] width 789 height 340
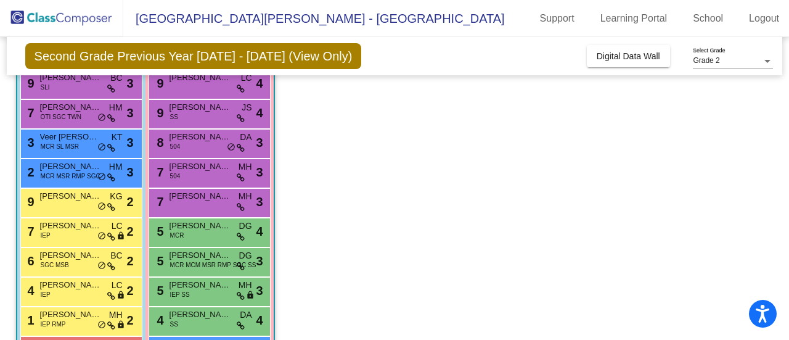
scroll to position [155, 0]
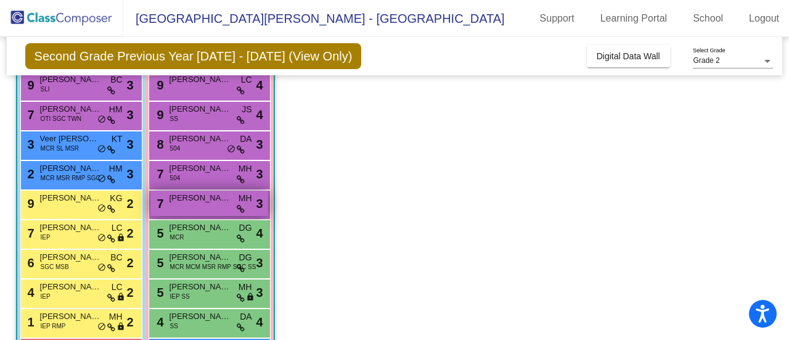
click at [186, 205] on div "7 [PERSON_NAME] [PERSON_NAME] lock do_not_disturb_alt 3" at bounding box center [209, 203] width 118 height 25
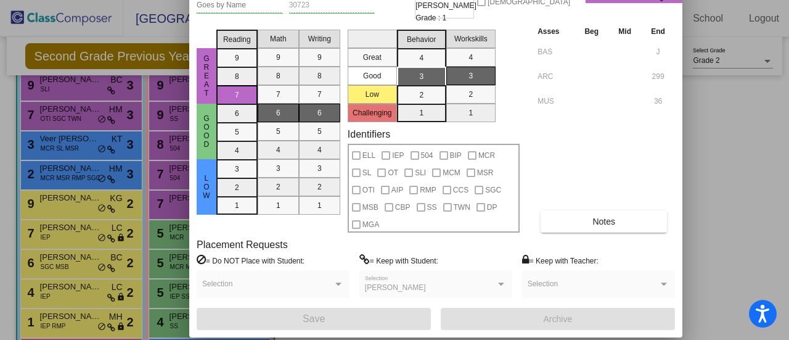
drag, startPoint x: 469, startPoint y: 6, endPoint x: 369, endPoint y: -75, distance: 128.0
click at [369, 0] on html "Accessibility Screen-Reader Guide, Feedback, and Issue Reporting | New window […" at bounding box center [394, 170] width 789 height 340
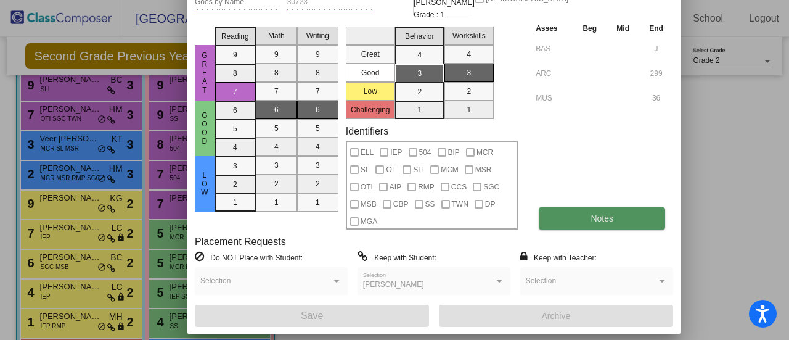
click at [618, 218] on button "Notes" at bounding box center [602, 218] width 126 height 22
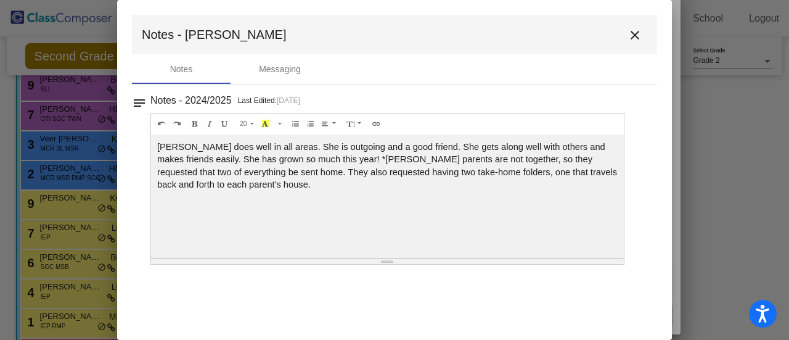
click at [627, 43] on button "close" at bounding box center [635, 34] width 25 height 25
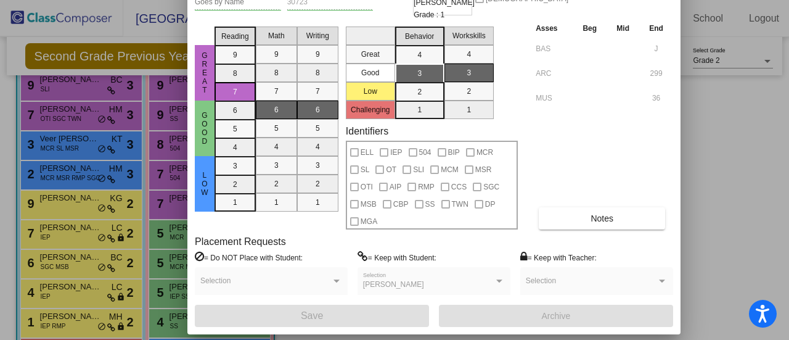
click at [715, 163] on div at bounding box center [394, 170] width 789 height 340
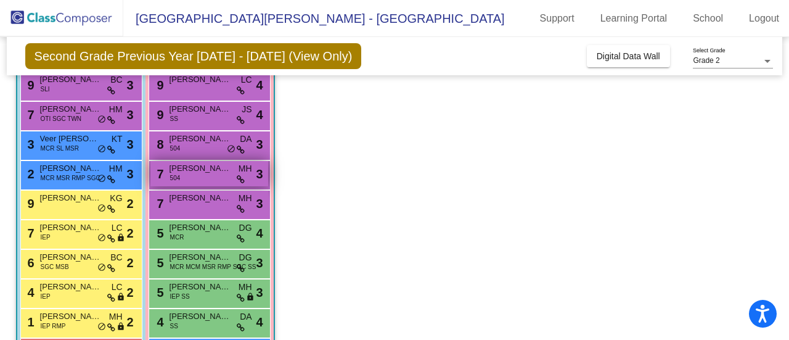
click at [176, 179] on span "504" at bounding box center [175, 177] width 10 height 9
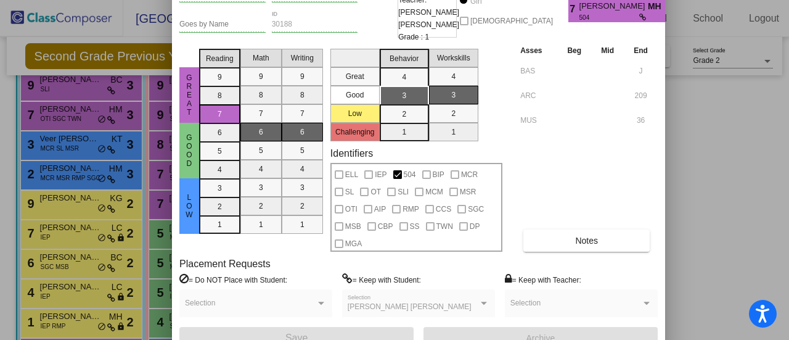
drag, startPoint x: 474, startPoint y: 17, endPoint x: 359, endPoint y: -43, distance: 129.3
click at [359, 0] on html "Accessibility Screen-Reader Guide, Feedback, and Issue Reporting | New window […" at bounding box center [394, 170] width 789 height 340
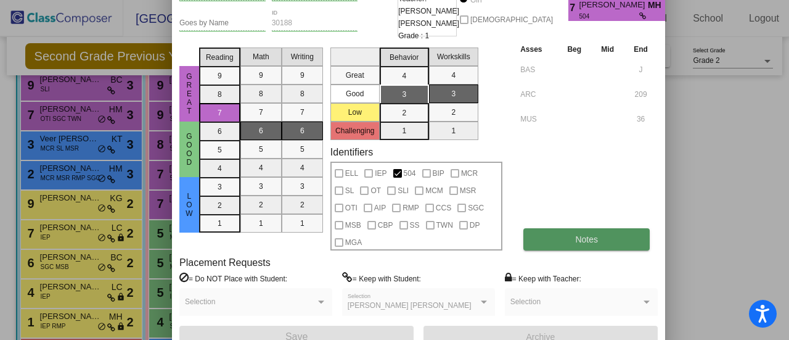
click at [546, 232] on button "Notes" at bounding box center [586, 239] width 126 height 22
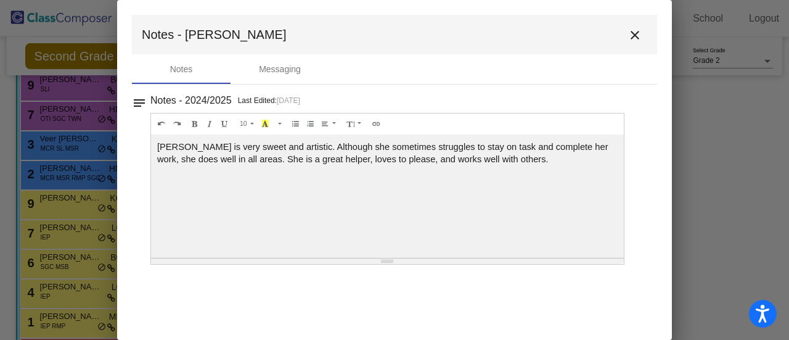
click at [636, 32] on mat-icon "close" at bounding box center [635, 35] width 15 height 15
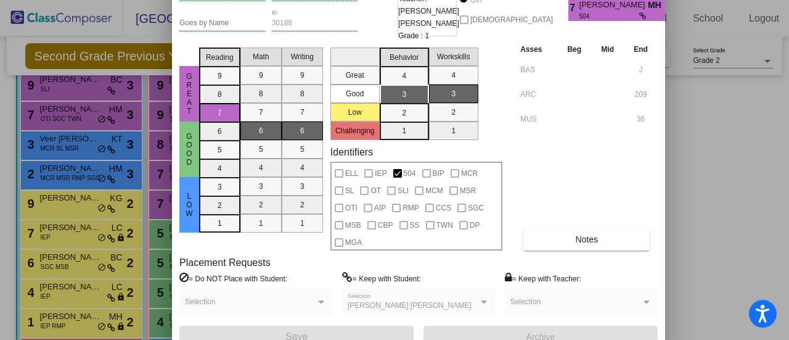
click at [708, 141] on div at bounding box center [394, 170] width 789 height 340
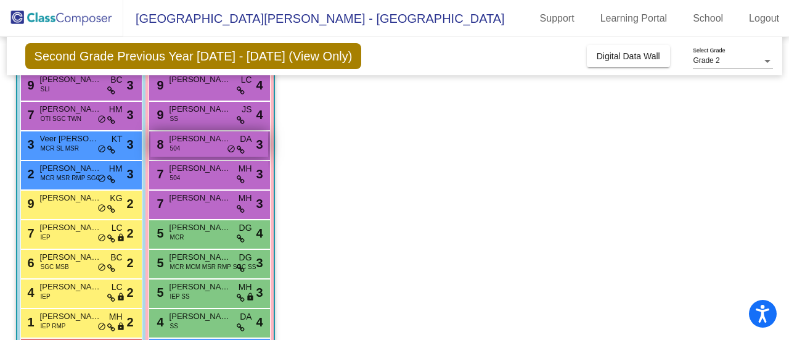
click at [202, 146] on div "8 [PERSON_NAME] 504 DA lock do_not_disturb_alt 3" at bounding box center [209, 143] width 118 height 25
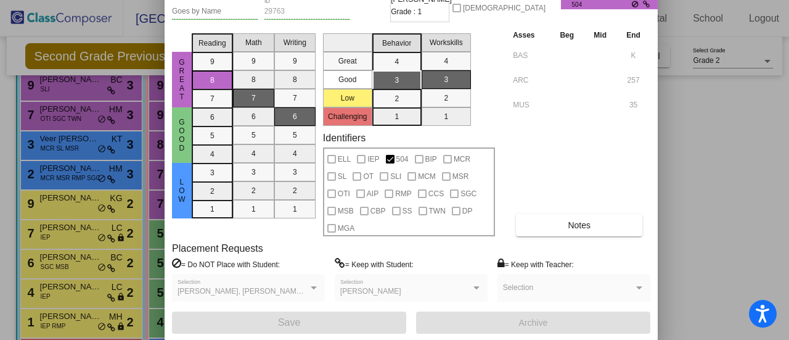
drag, startPoint x: 448, startPoint y: 18, endPoint x: 327, endPoint y: -58, distance: 142.7
click at [327, 0] on html "Accessibility Screen-Reader Guide, Feedback, and Issue Reporting | New window […" at bounding box center [394, 170] width 789 height 340
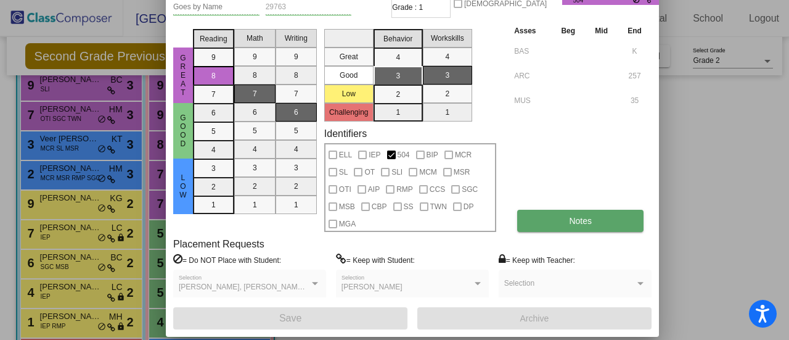
click at [565, 222] on button "Notes" at bounding box center [580, 221] width 126 height 22
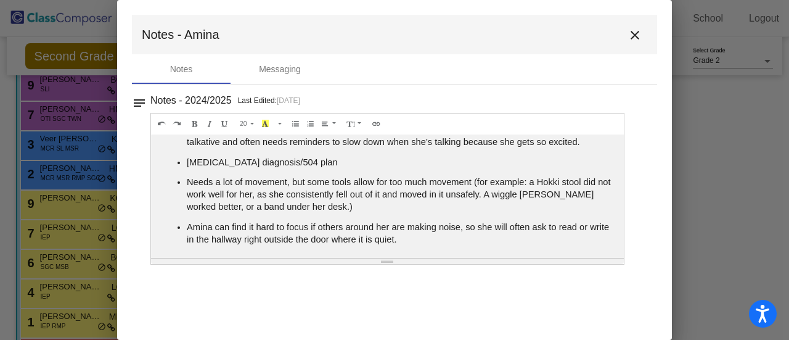
scroll to position [18, 0]
click at [635, 31] on mat-icon "close" at bounding box center [635, 35] width 15 height 15
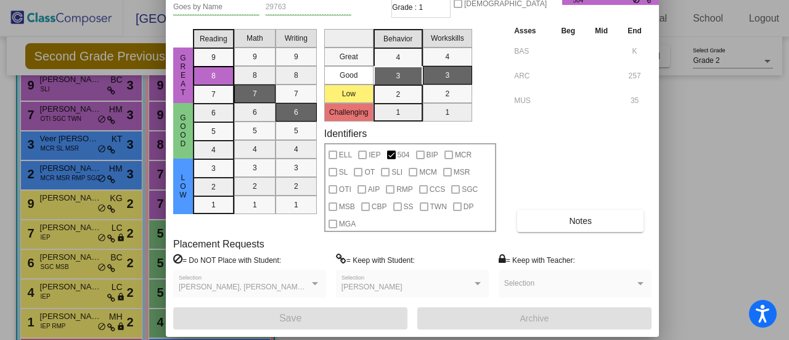
click at [678, 162] on div at bounding box center [394, 170] width 789 height 340
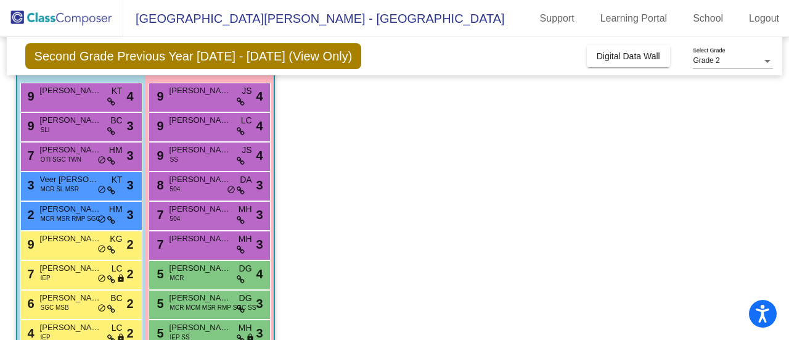
scroll to position [107, 0]
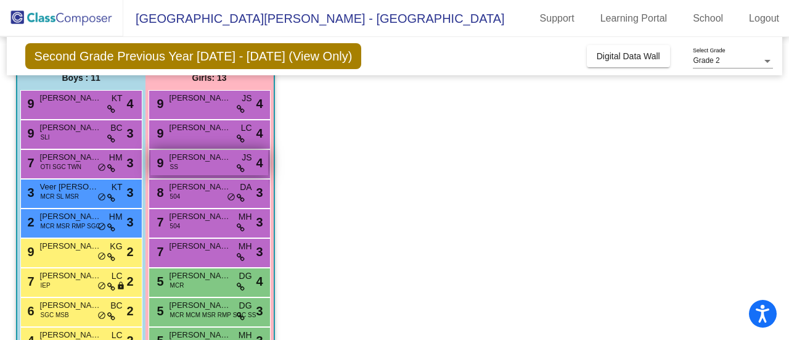
click at [203, 158] on span "[PERSON_NAME]" at bounding box center [201, 157] width 62 height 12
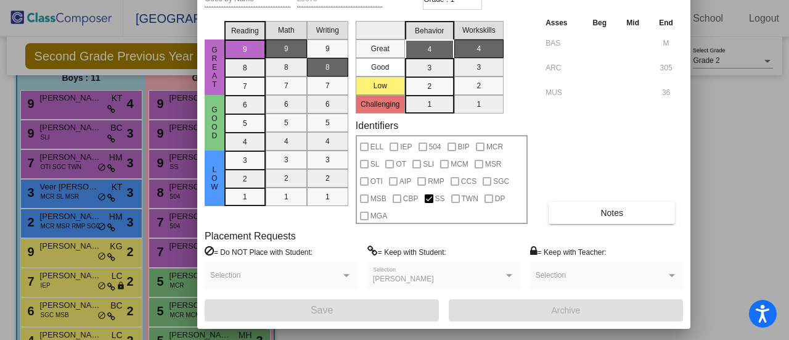
drag, startPoint x: 470, startPoint y: 9, endPoint x: 381, endPoint y: -75, distance: 122.6
click at [381, 0] on html "Accessibility Screen-Reader Guide, Feedback, and Issue Reporting | New window […" at bounding box center [394, 170] width 789 height 340
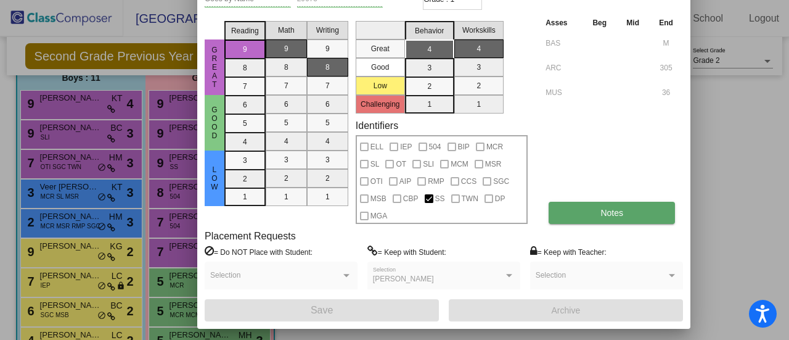
click at [623, 207] on button "Notes" at bounding box center [612, 213] width 126 height 22
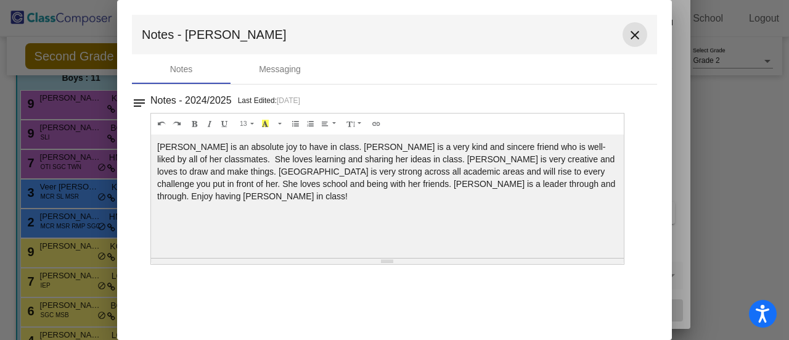
click at [637, 41] on mat-icon "close" at bounding box center [635, 35] width 15 height 15
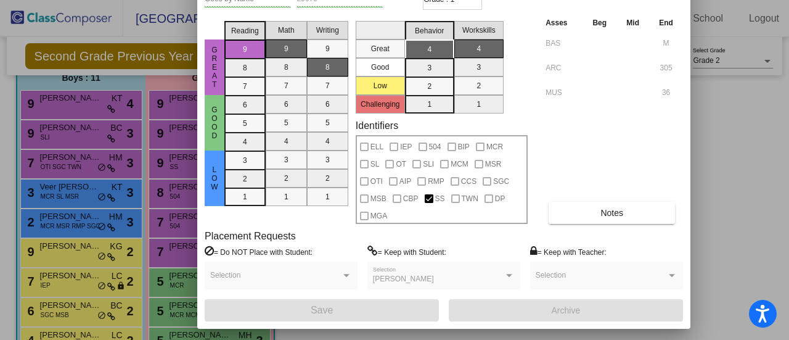
click at [731, 158] on div at bounding box center [394, 170] width 789 height 340
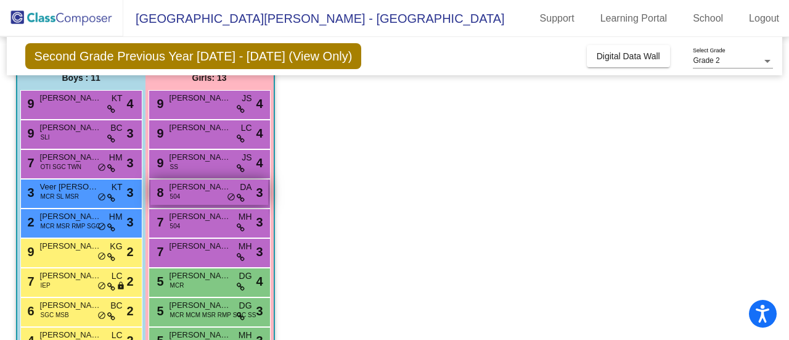
click at [195, 188] on span "[PERSON_NAME]" at bounding box center [201, 187] width 62 height 12
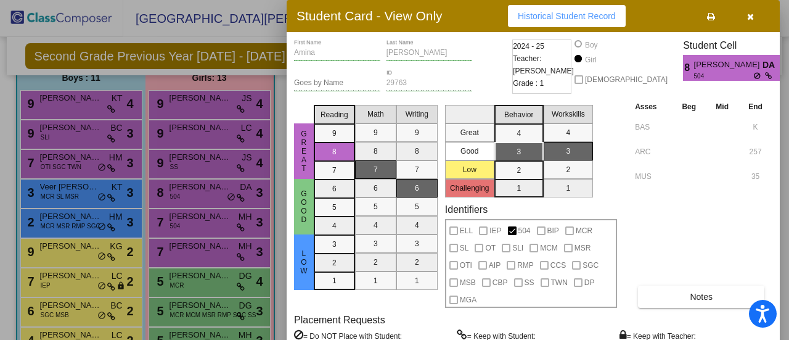
click at [176, 94] on div at bounding box center [394, 170] width 789 height 340
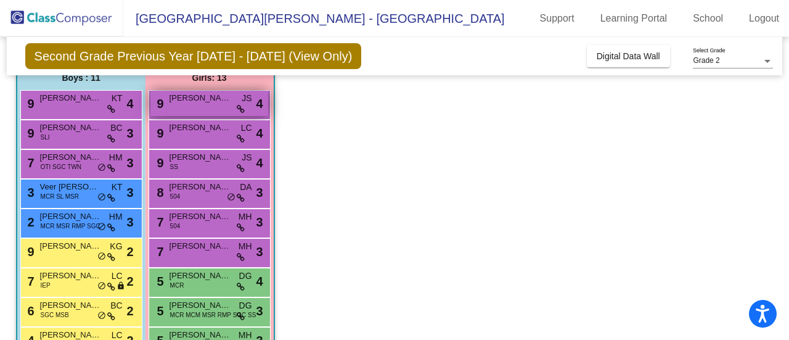
click at [199, 101] on span "[PERSON_NAME]" at bounding box center [201, 98] width 62 height 12
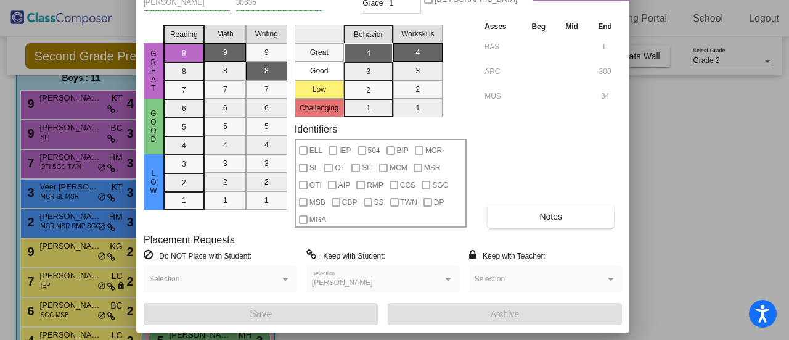
drag, startPoint x: 469, startPoint y: 20, endPoint x: 318, endPoint y: -75, distance: 177.9
click at [318, 0] on html "Accessibility Screen-Reader Guide, Feedback, and Issue Reporting | New window […" at bounding box center [394, 170] width 789 height 340
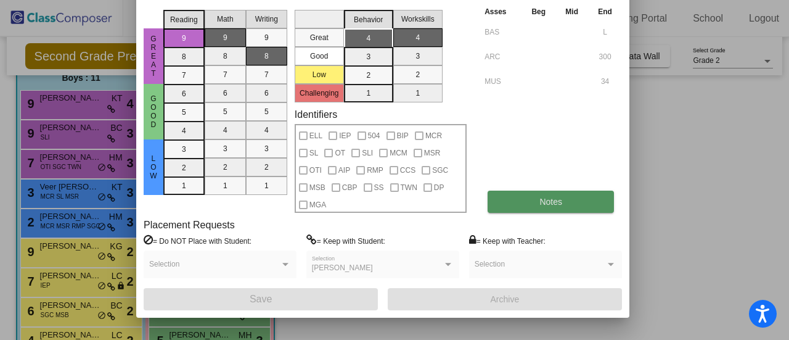
click at [557, 198] on span "Notes" at bounding box center [551, 202] width 23 height 10
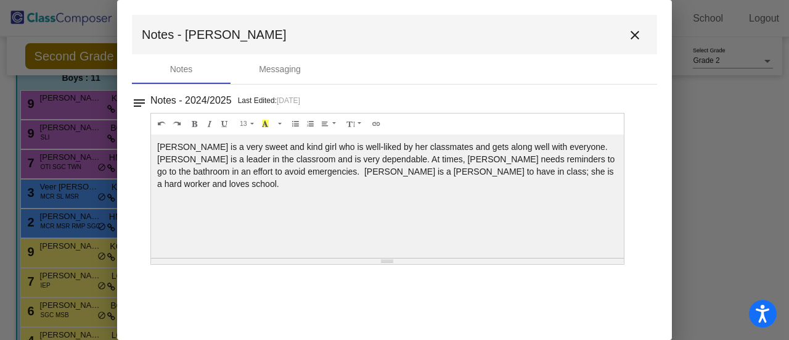
click at [686, 179] on div at bounding box center [394, 170] width 789 height 340
click at [636, 33] on mat-icon "close" at bounding box center [635, 35] width 15 height 15
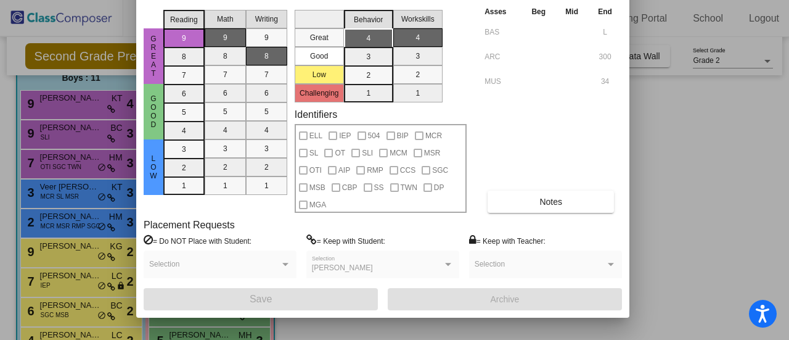
click at [676, 145] on div at bounding box center [394, 170] width 789 height 340
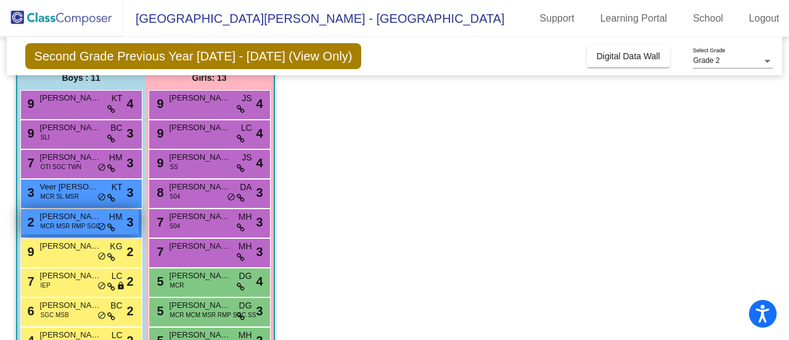
click at [70, 219] on span "[PERSON_NAME]" at bounding box center [71, 216] width 62 height 12
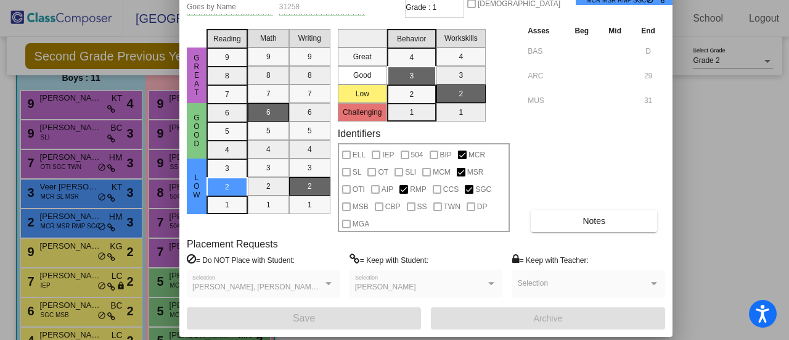
drag, startPoint x: 448, startPoint y: 17, endPoint x: 340, endPoint y: -59, distance: 131.7
click at [340, 0] on html "Accessibility Screen-Reader Guide, Feedback, and Issue Reporting | New window […" at bounding box center [394, 170] width 789 height 340
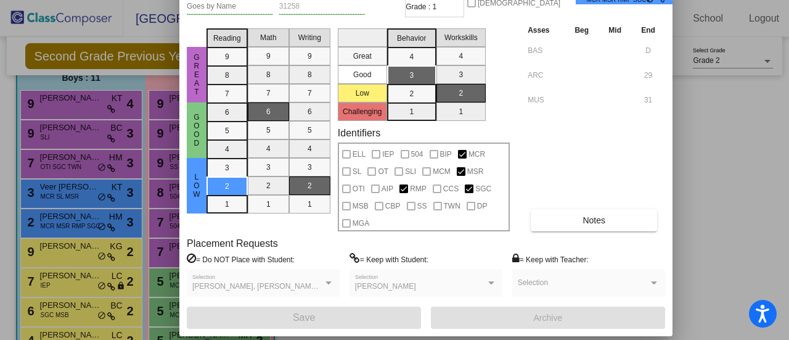
click at [39, 157] on div at bounding box center [394, 170] width 789 height 340
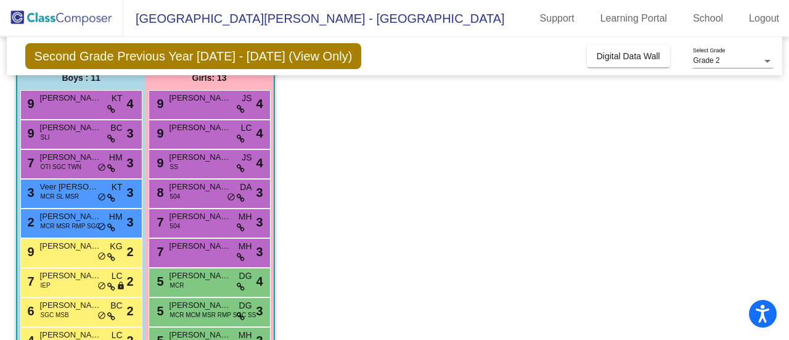
click at [39, 157] on div "7 [PERSON_NAME] OTI SGC TWN HM lock do_not_disturb_alt 3" at bounding box center [80, 162] width 118 height 25
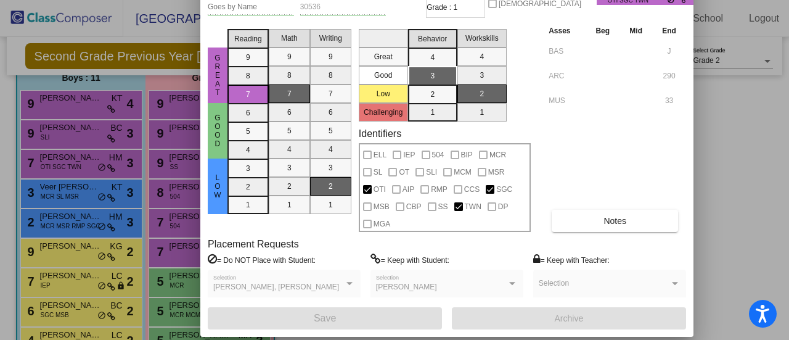
drag, startPoint x: 429, startPoint y: 30, endPoint x: 342, endPoint y: -54, distance: 120.8
click at [342, 0] on html "Accessibility Screen-Reader Guide, Feedback, and Issue Reporting | New window […" at bounding box center [394, 170] width 789 height 340
